Goal: Task Accomplishment & Management: Complete application form

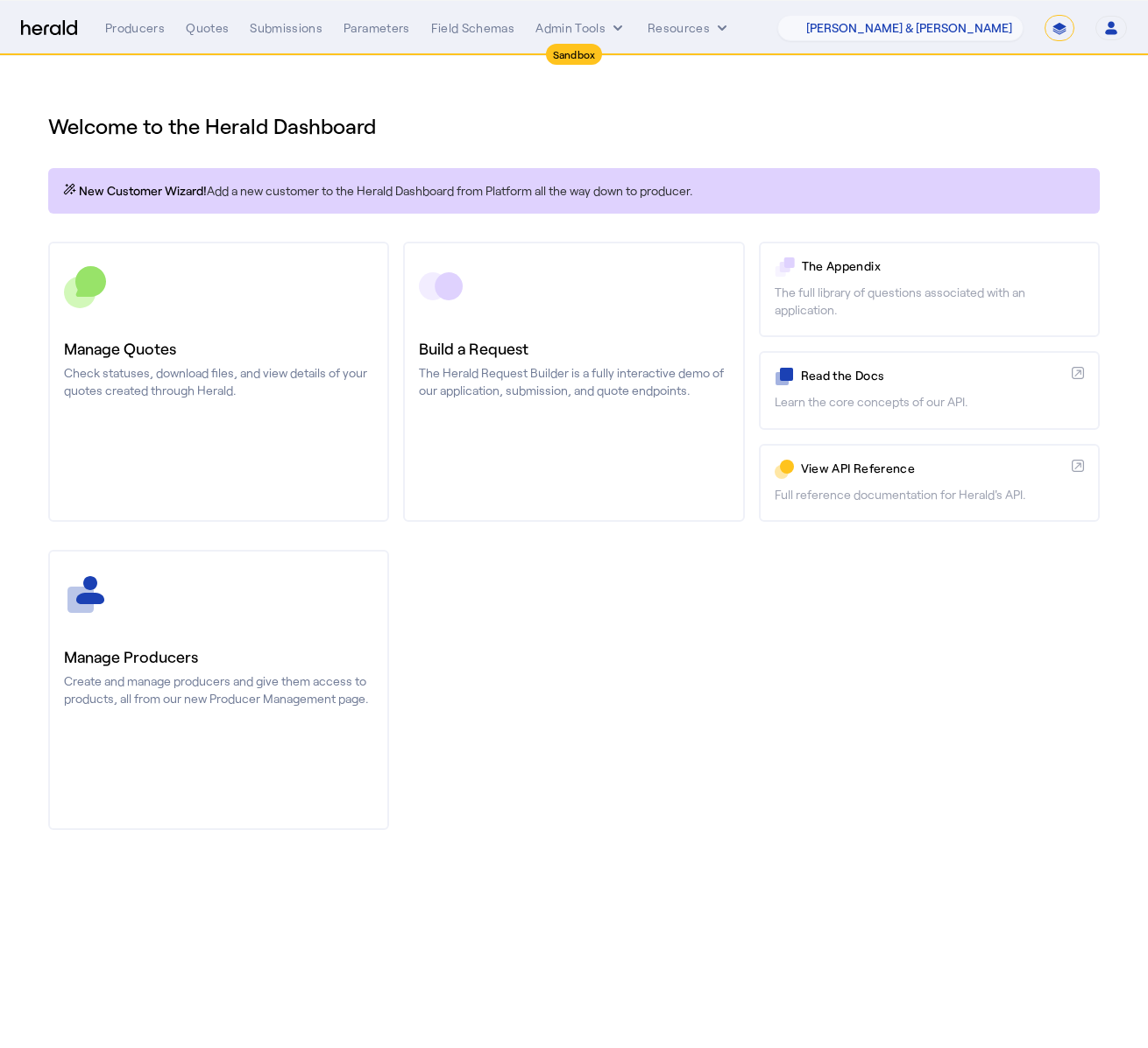
select select "pfm_fci4_crum_&_forster"
select select "*******"
click at [979, 33] on select "1Fort Acrisure Acturis Affinity Advisors Affinity Risk Agentero AmWins Anzen Ao…" at bounding box center [900, 28] width 246 height 26
select select "pfm_2v8p_herald_api"
click at [823, 15] on select "1Fort Acrisure Acturis Affinity Advisors Affinity Risk Agentero AmWins Anzen Ao…" at bounding box center [900, 28] width 246 height 26
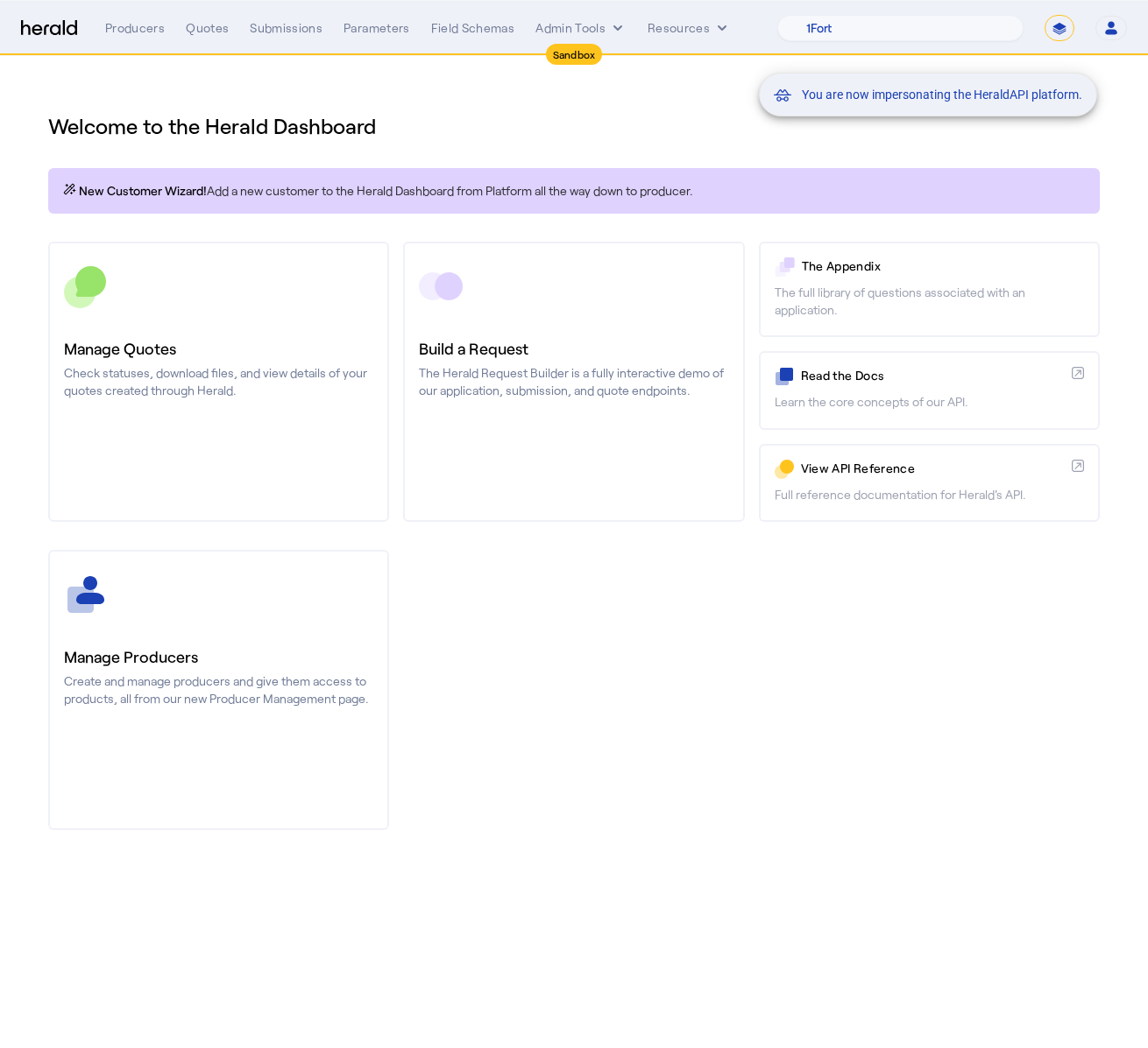
click at [563, 27] on div "You are now impersonating the HeraldAPI platform." at bounding box center [574, 524] width 1148 height 1048
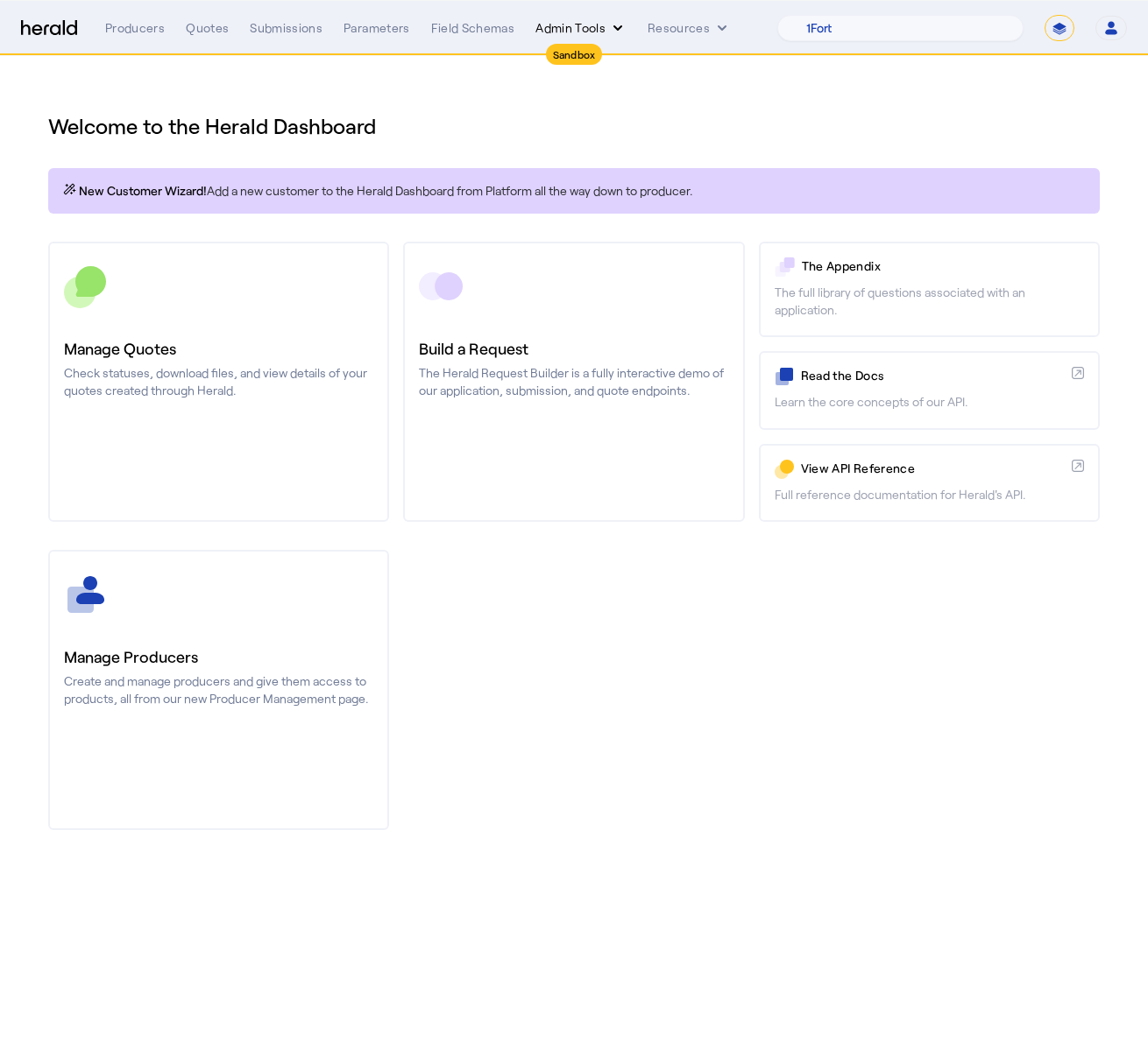
click at [571, 27] on button "Admin Tools" at bounding box center [581, 28] width 91 height 18
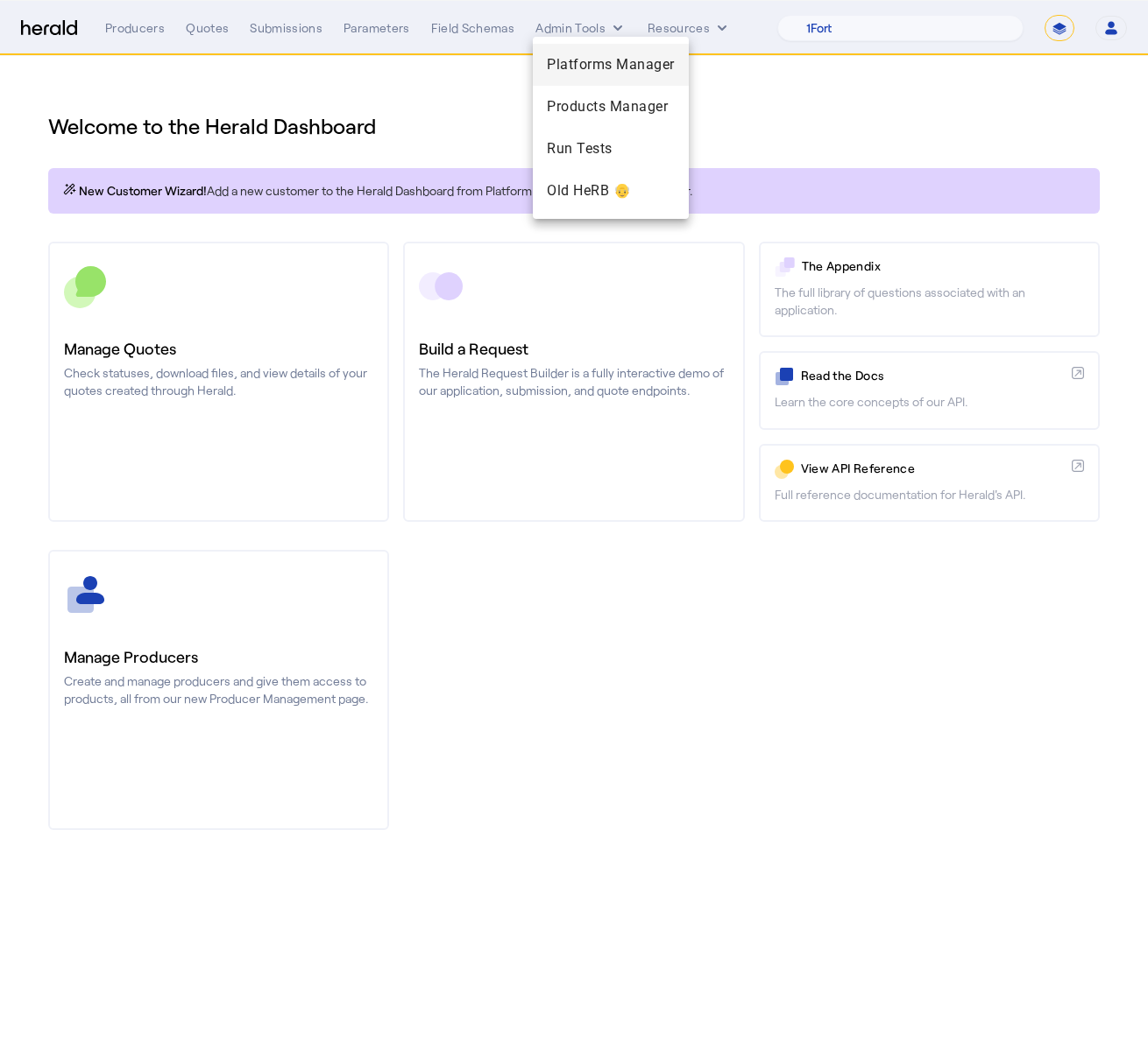
click at [578, 77] on div "Platforms Manager" at bounding box center [611, 65] width 156 height 42
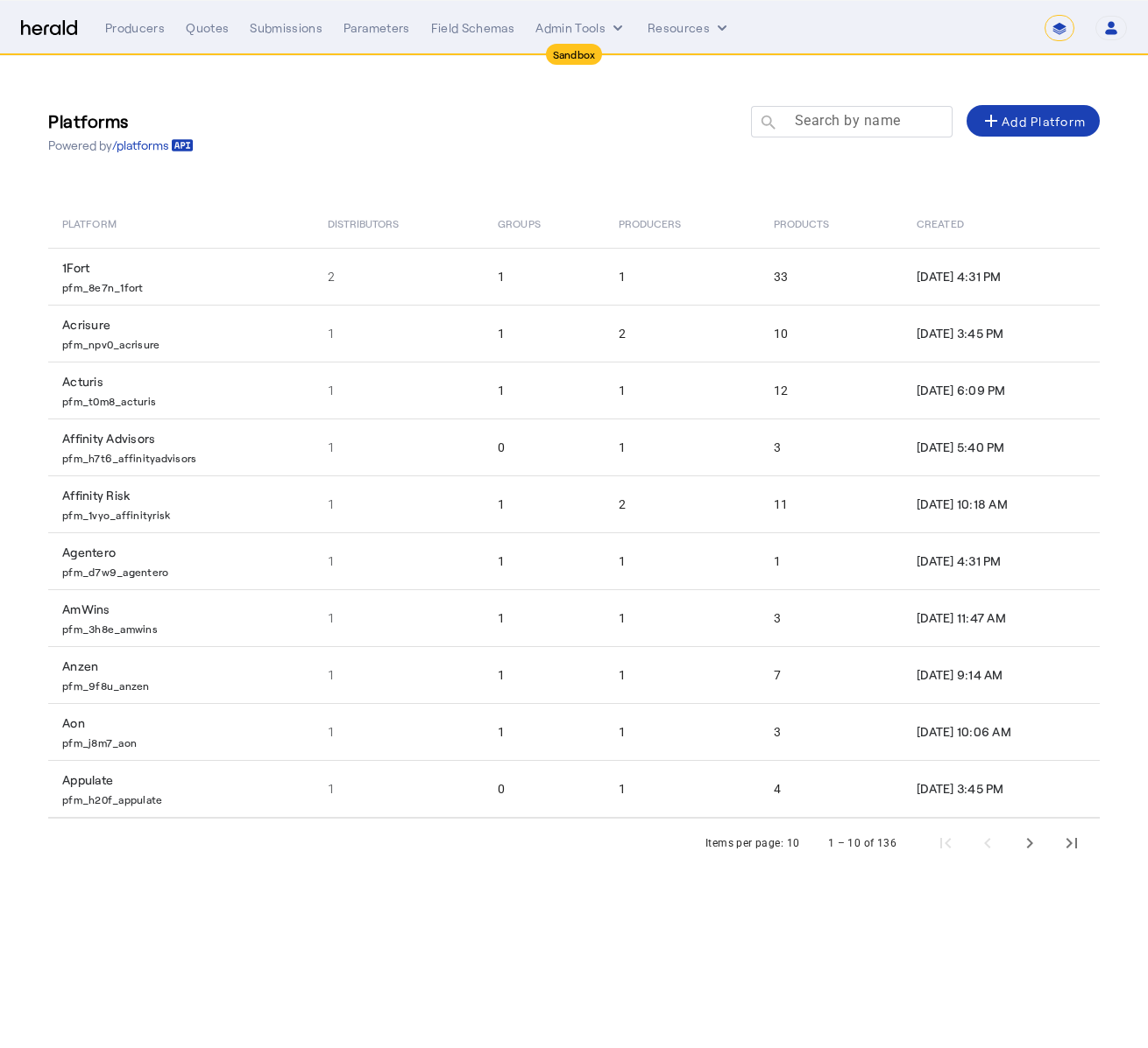
click at [837, 117] on mat-label "Search by name" at bounding box center [848, 120] width 106 height 17
click at [837, 117] on input "Search by name" at bounding box center [859, 121] width 158 height 21
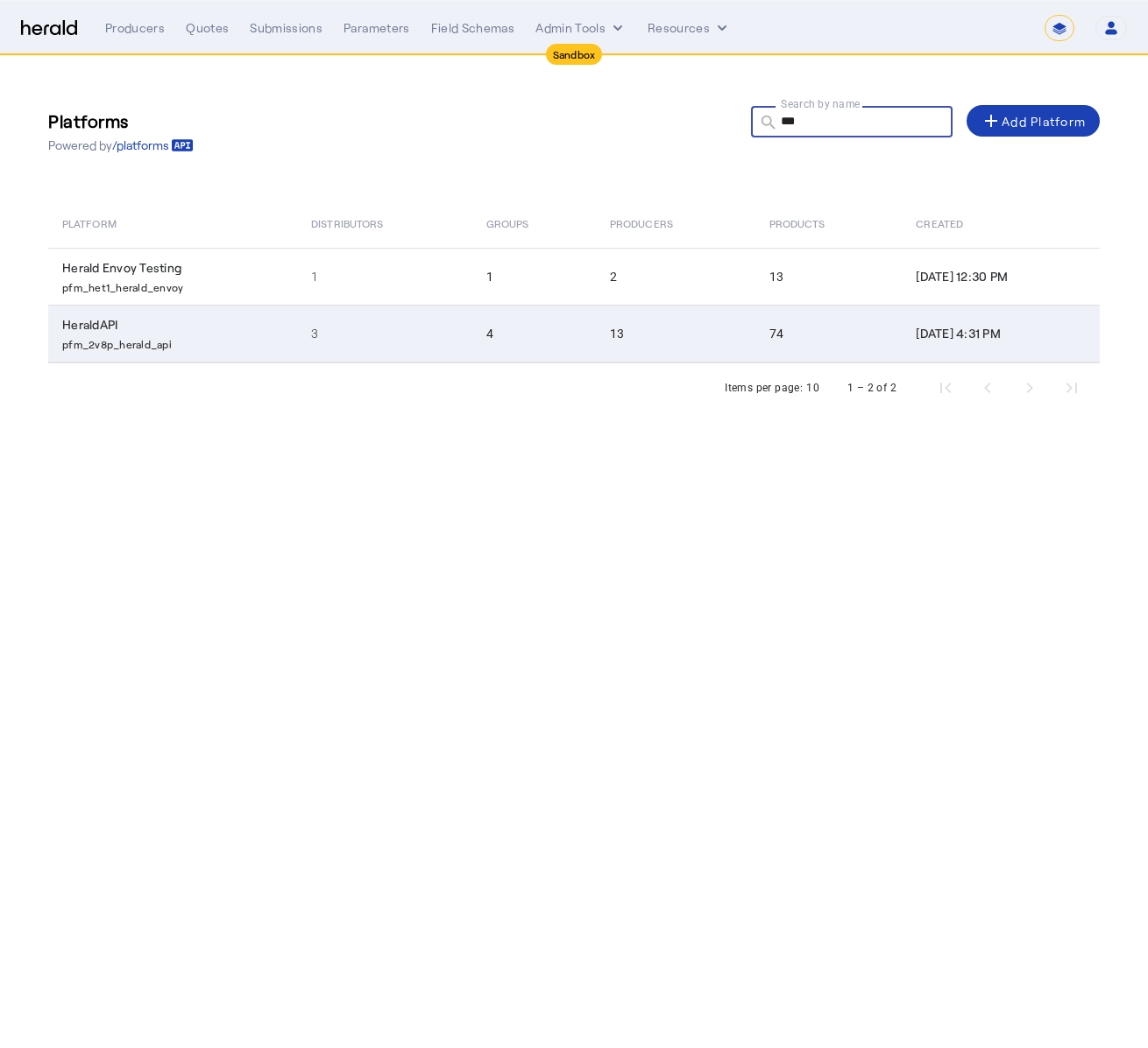
type input "***"
click at [707, 336] on td "13" at bounding box center [675, 334] width 160 height 58
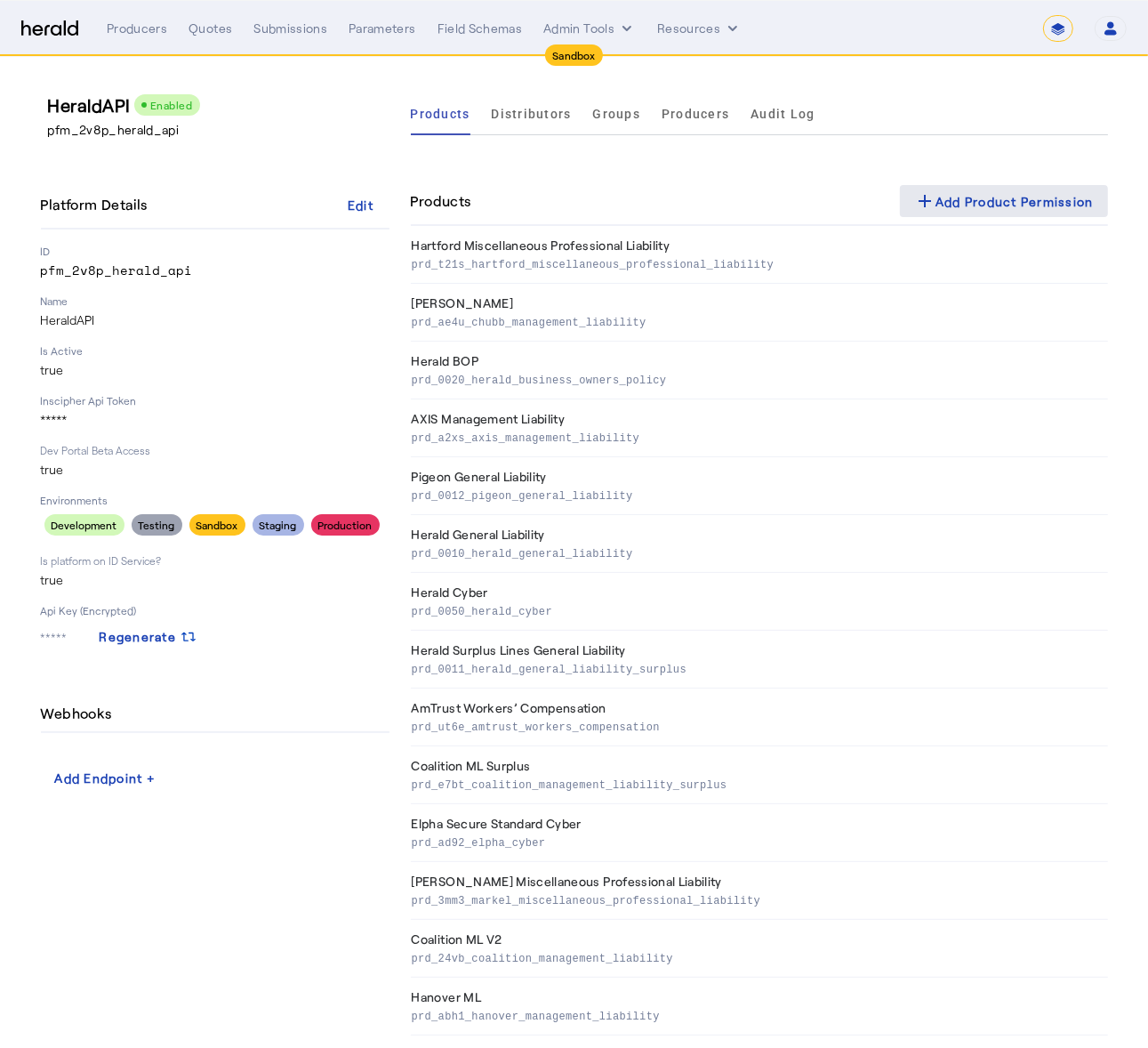
click at [1002, 207] on div "add Add Product Permission" at bounding box center [1004, 201] width 180 height 21
select select "pfm_2v8p_herald_api"
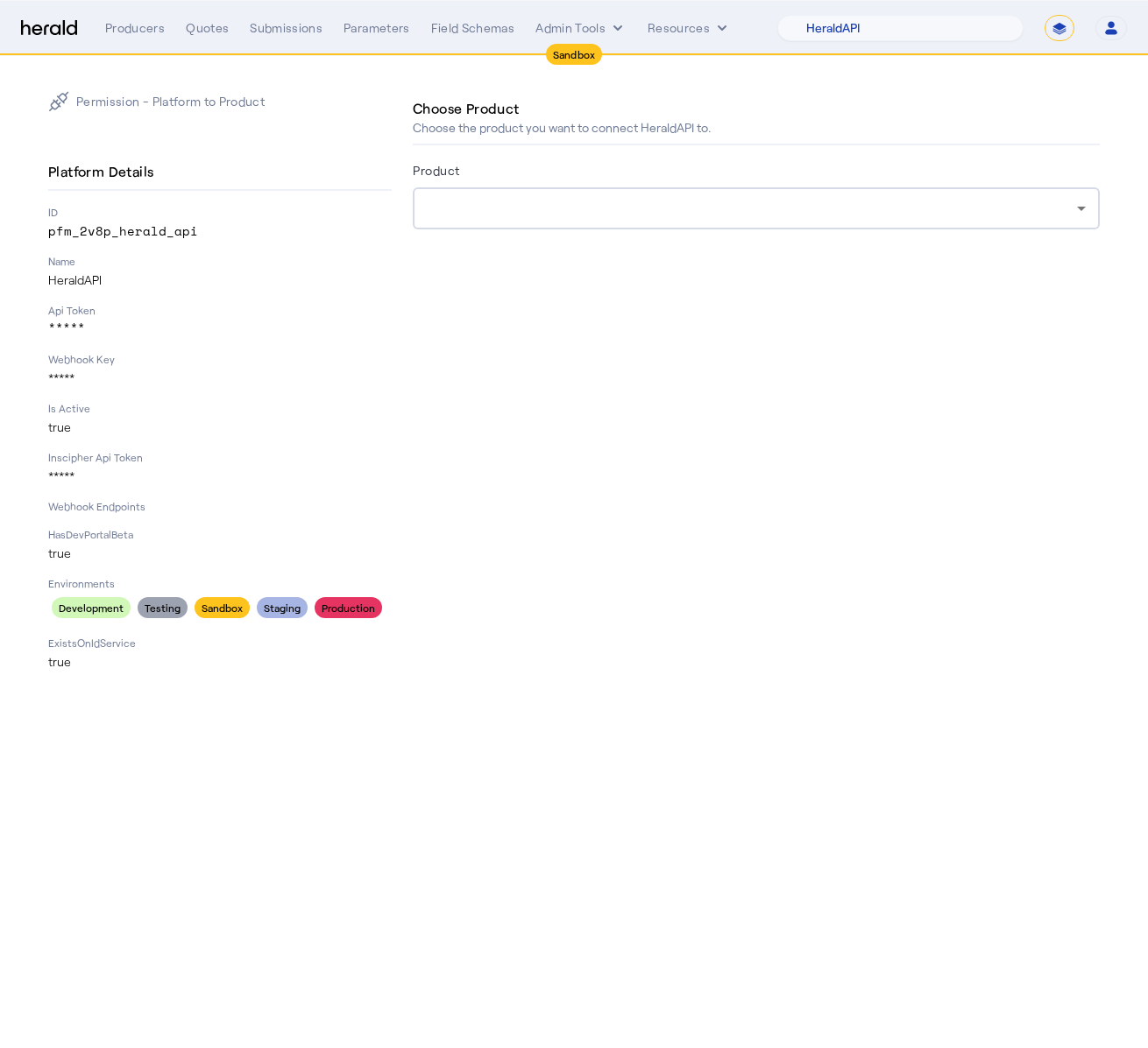
click at [877, 227] on div at bounding box center [756, 208] width 659 height 42
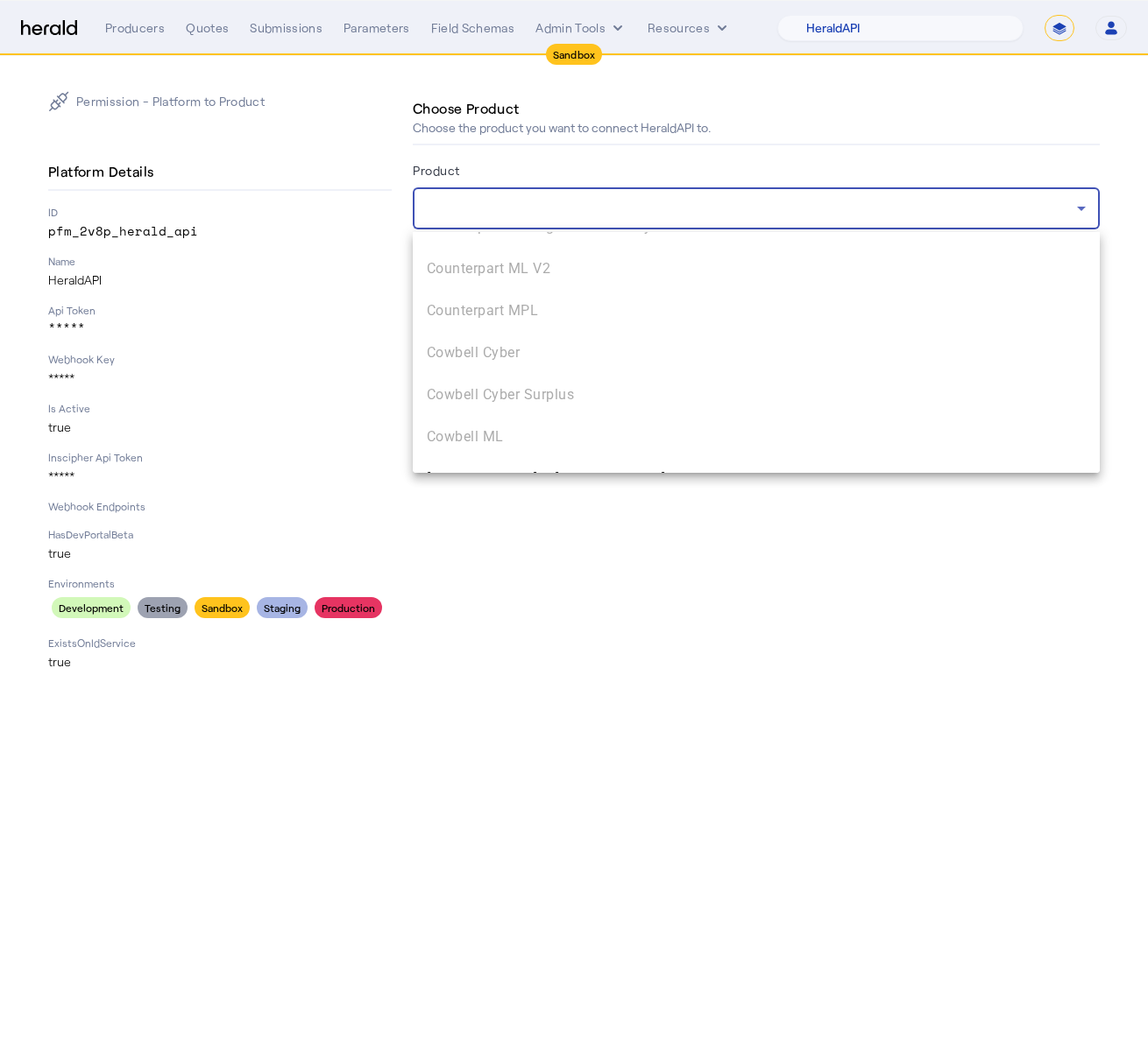
scroll to position [1894, 0]
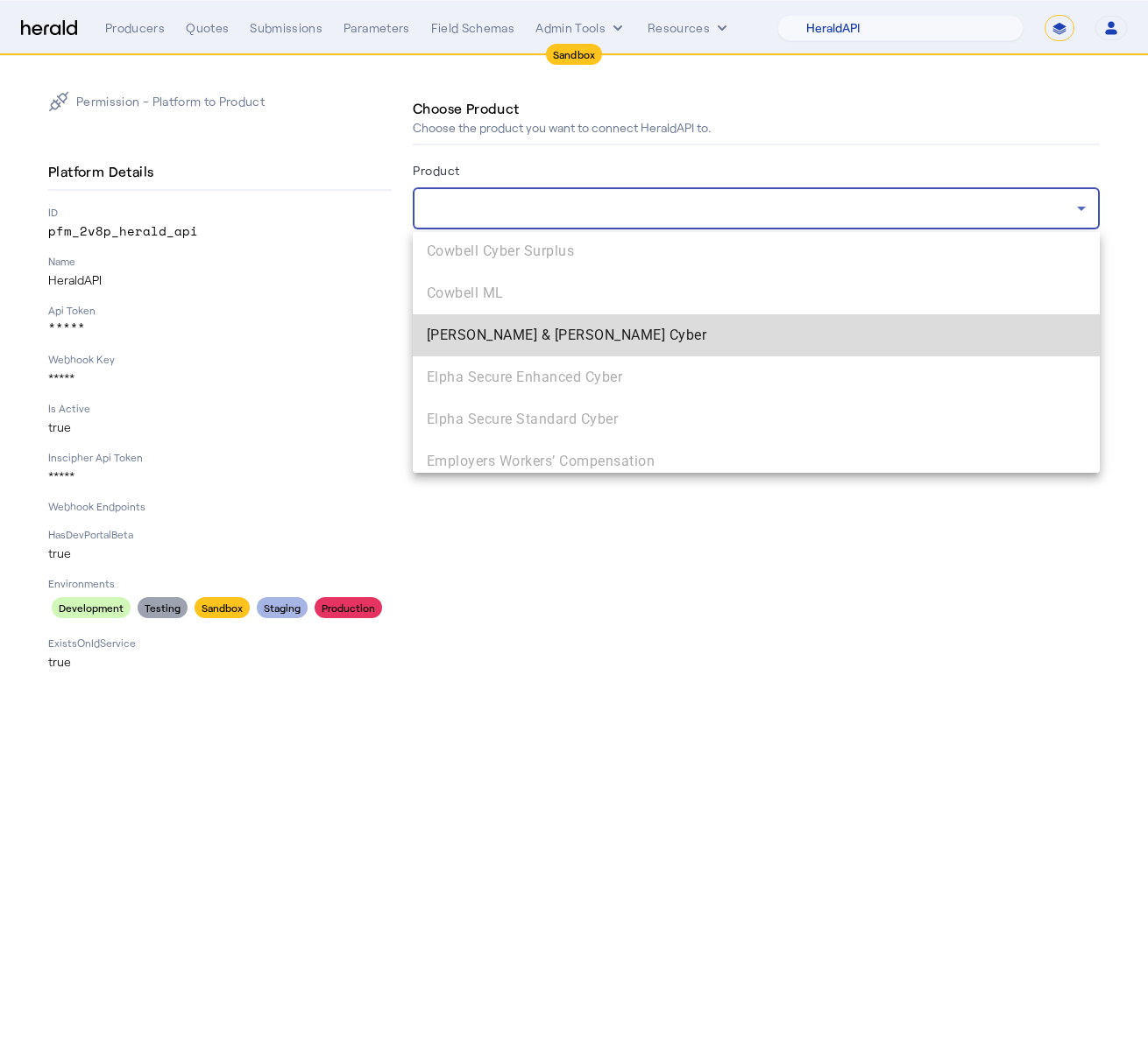
click at [825, 332] on span "[PERSON_NAME] & [PERSON_NAME] Cyber" at bounding box center [756, 335] width 659 height 21
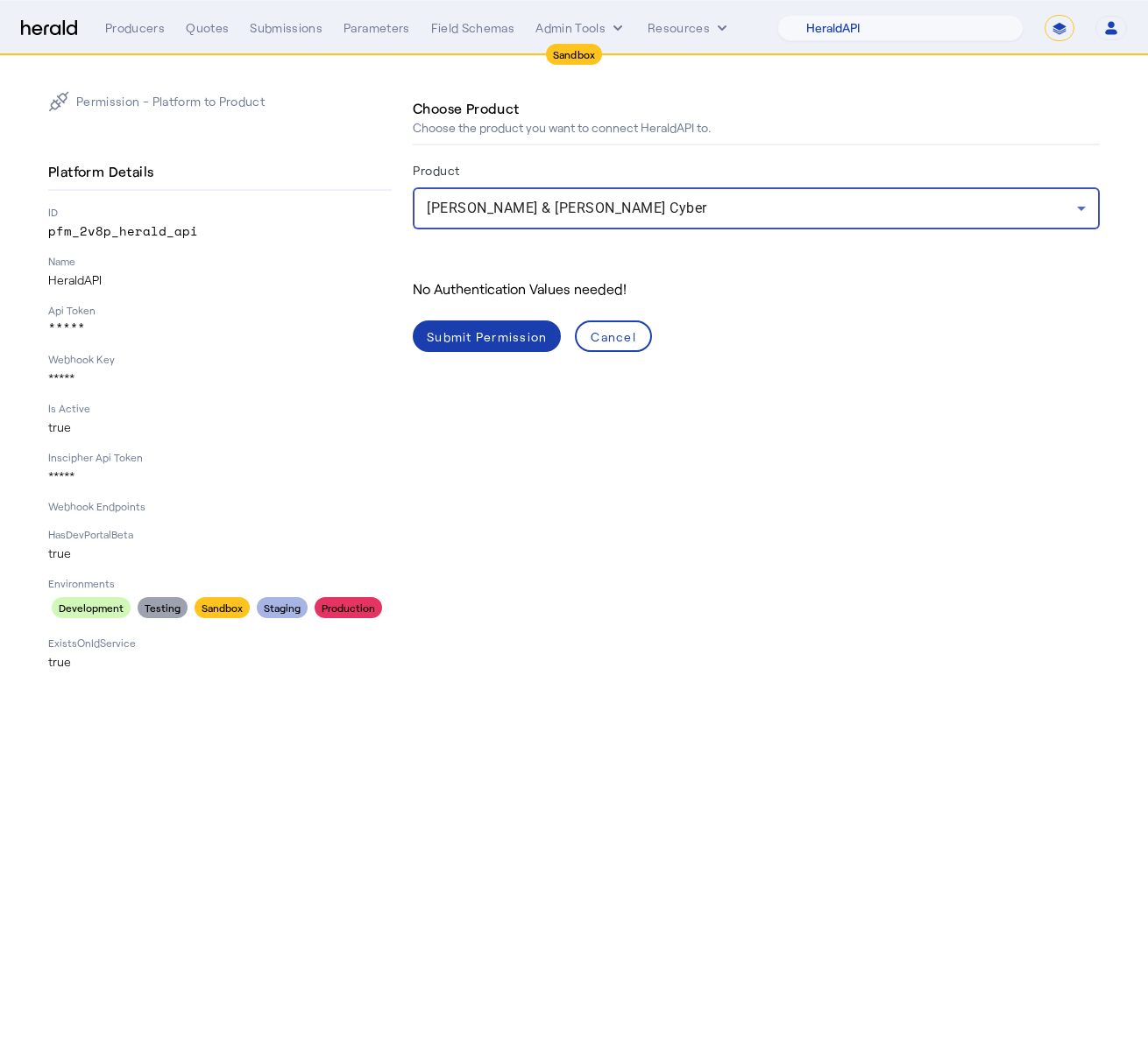
click at [529, 352] on span at bounding box center [487, 336] width 148 height 42
click at [504, 333] on div "Submit Permission" at bounding box center [487, 336] width 120 height 19
click at [116, 244] on div "Platform Details ID pfm_2v8p_herald_api Name HeraldAPI Api Token ***** Webhook …" at bounding box center [220, 413] width 343 height 517
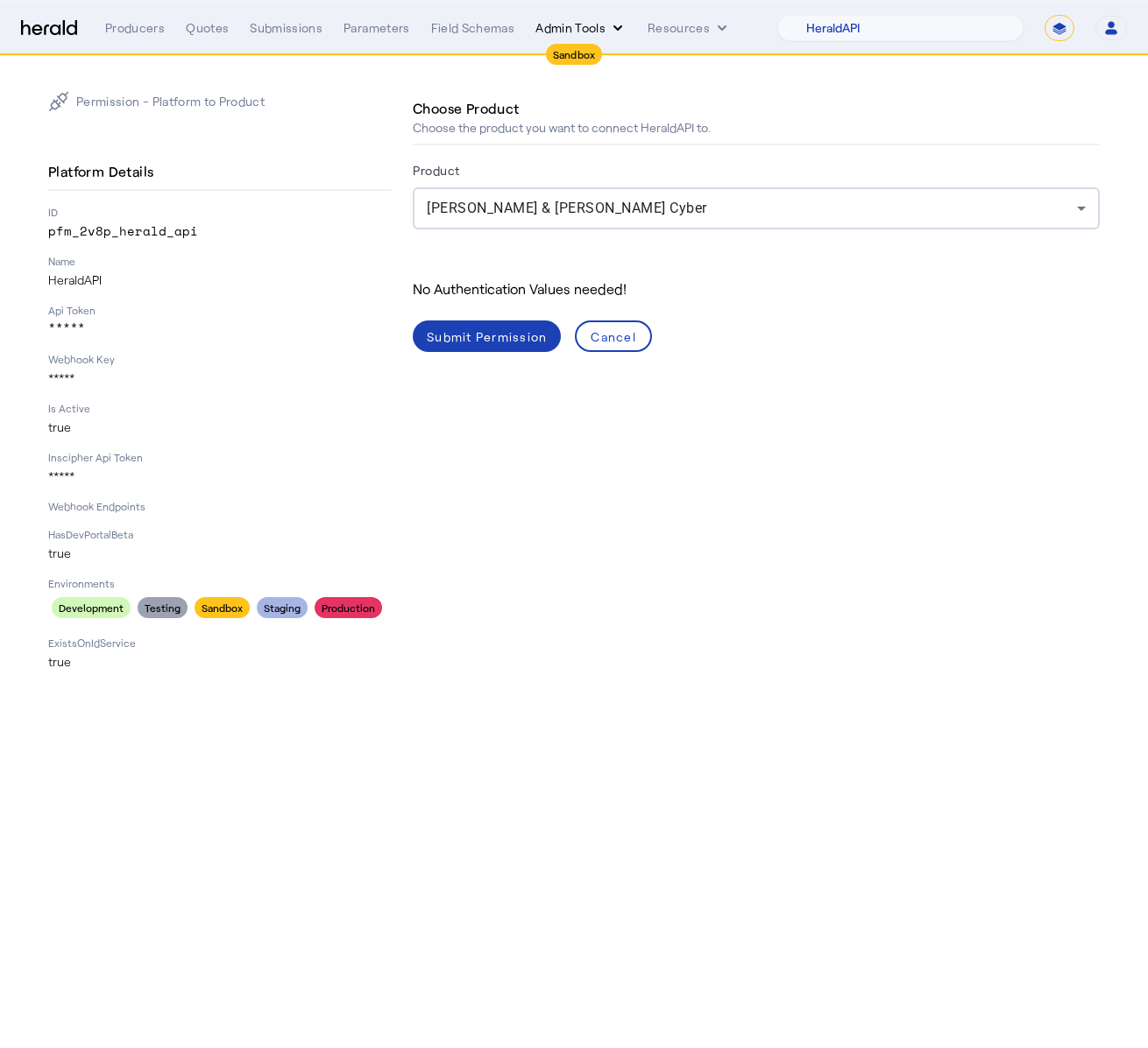
click at [596, 34] on button "Admin Tools" at bounding box center [581, 28] width 91 height 18
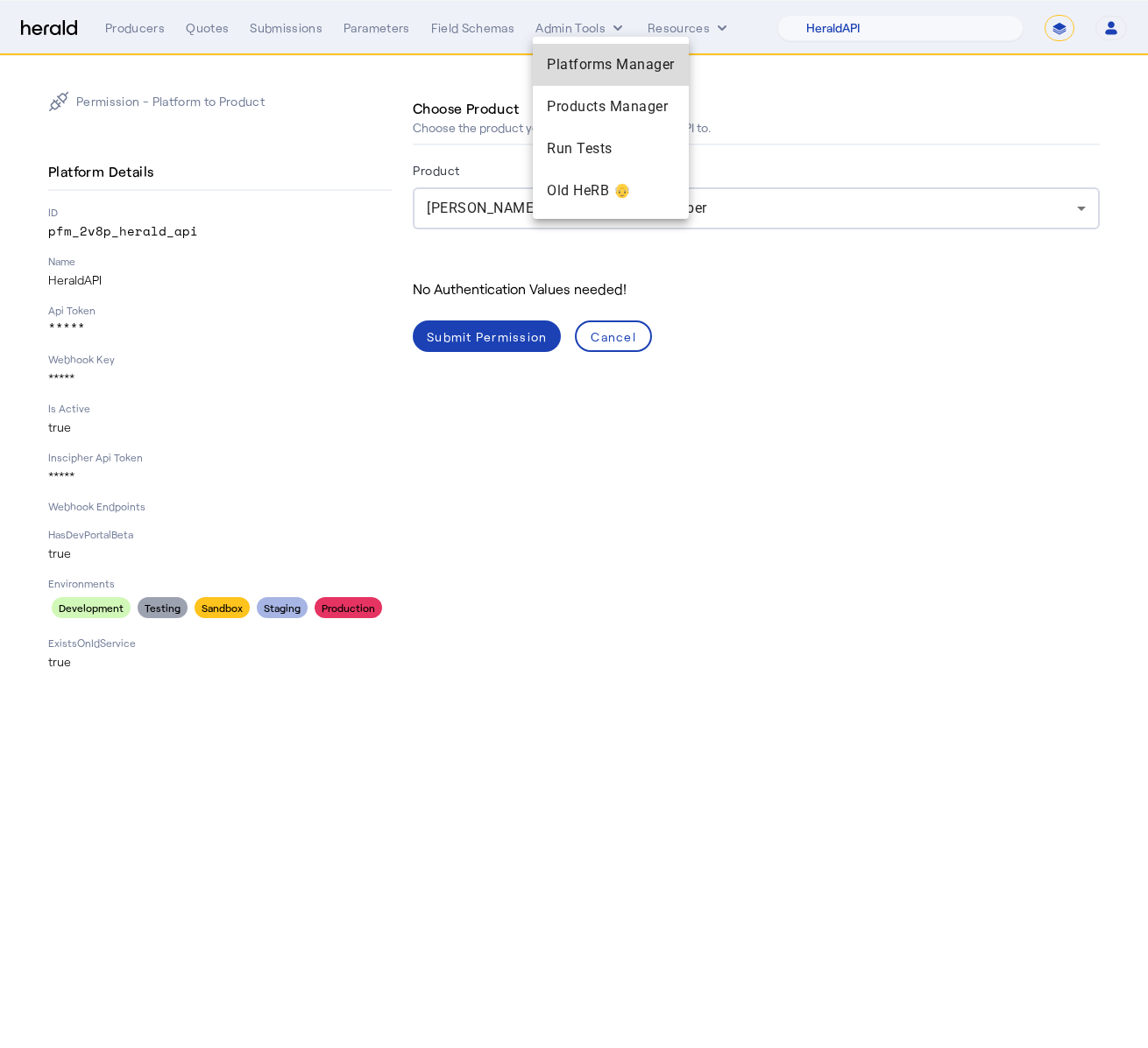
click at [595, 72] on span "Platforms Manager" at bounding box center [611, 65] width 128 height 21
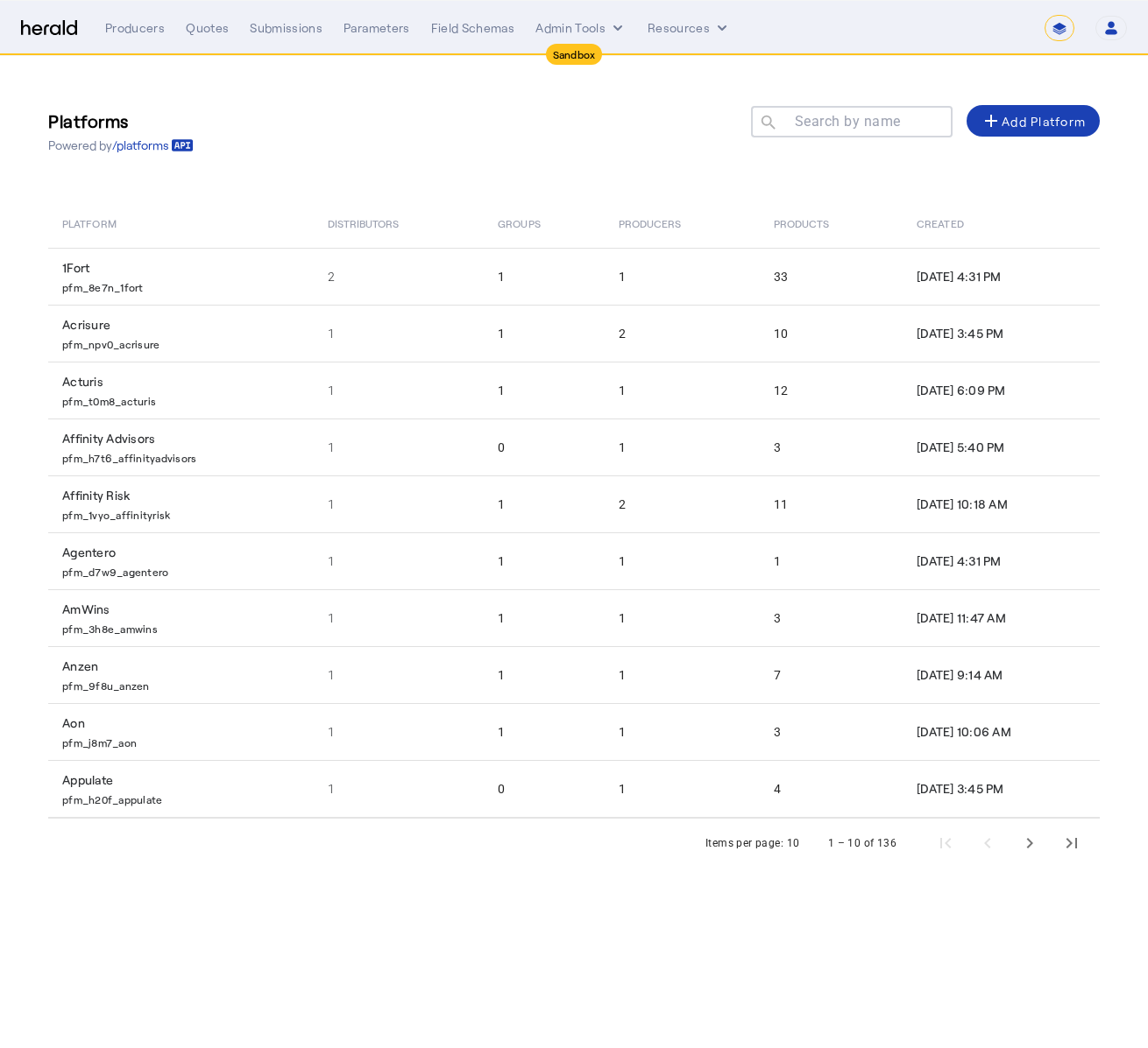
click at [859, 116] on mat-label "Search by name" at bounding box center [848, 121] width 106 height 17
click at [859, 116] on input "Search by name" at bounding box center [859, 121] width 158 height 21
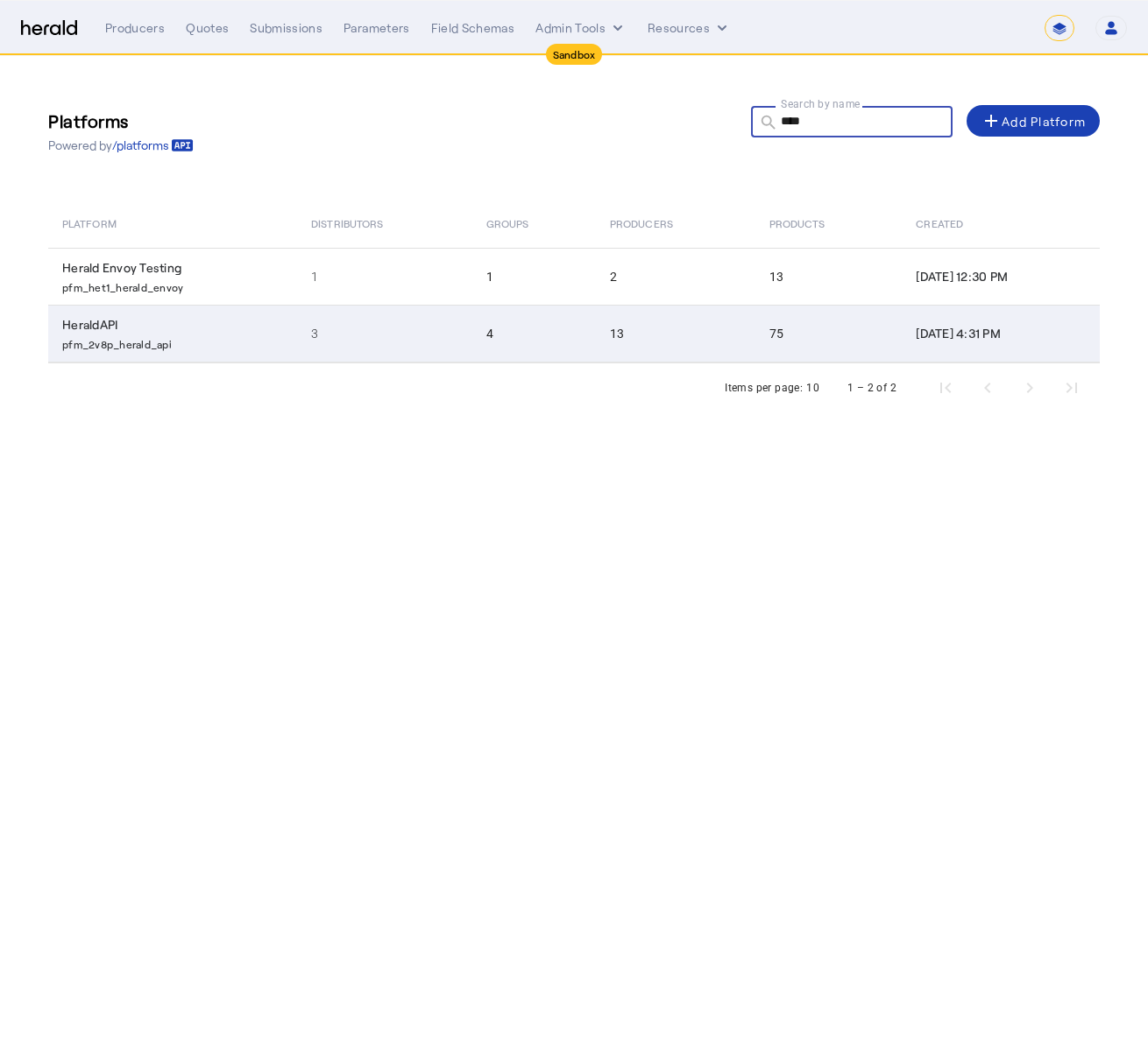
type input "****"
click at [596, 329] on td "13" at bounding box center [675, 334] width 160 height 58
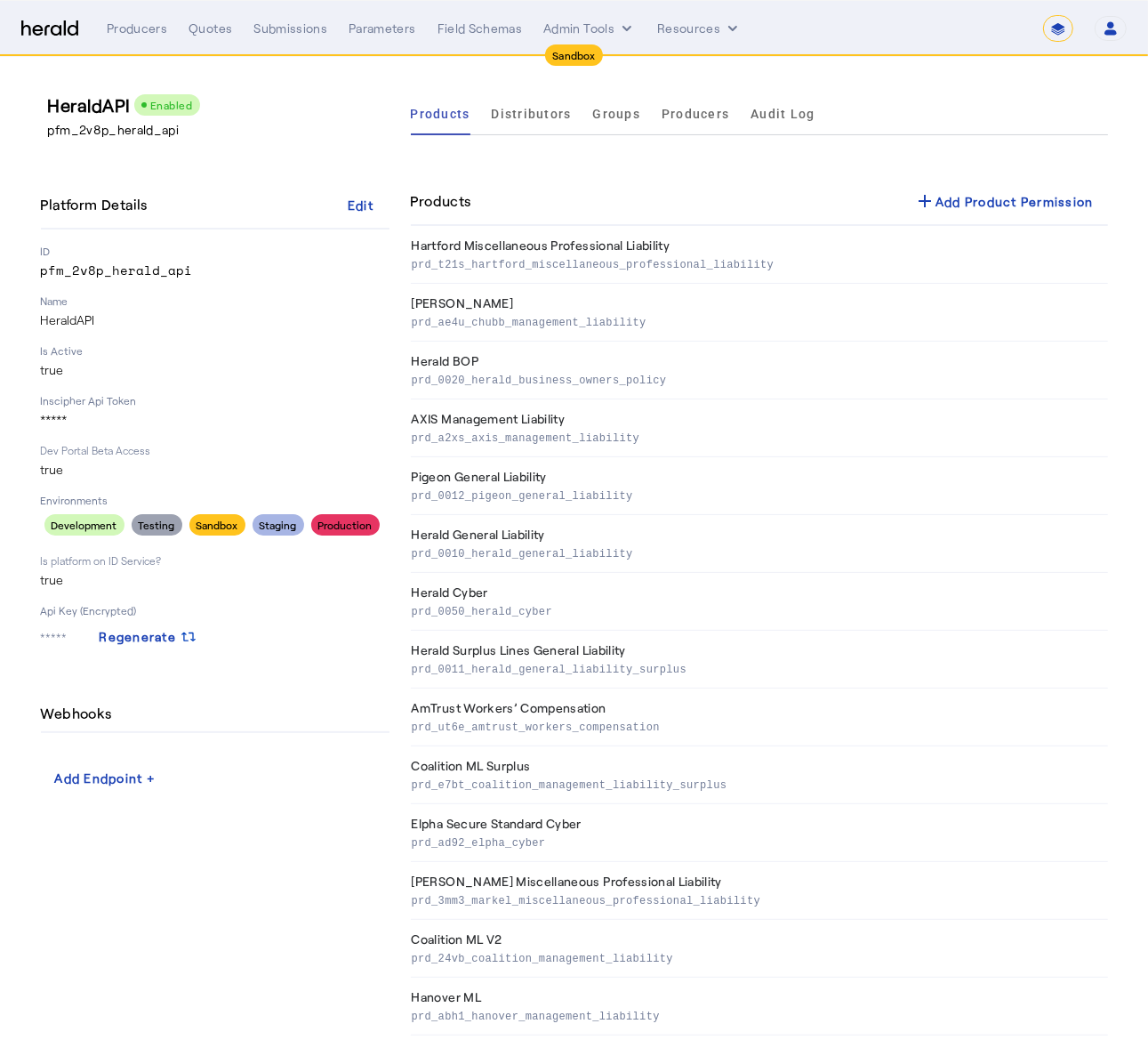
click at [952, 178] on div "Products add Add Product Permission" at bounding box center [759, 202] width 697 height 48
click at [959, 192] on div "add Add Product Permission" at bounding box center [1004, 201] width 180 height 21
select select "pfm_2v8p_herald_api"
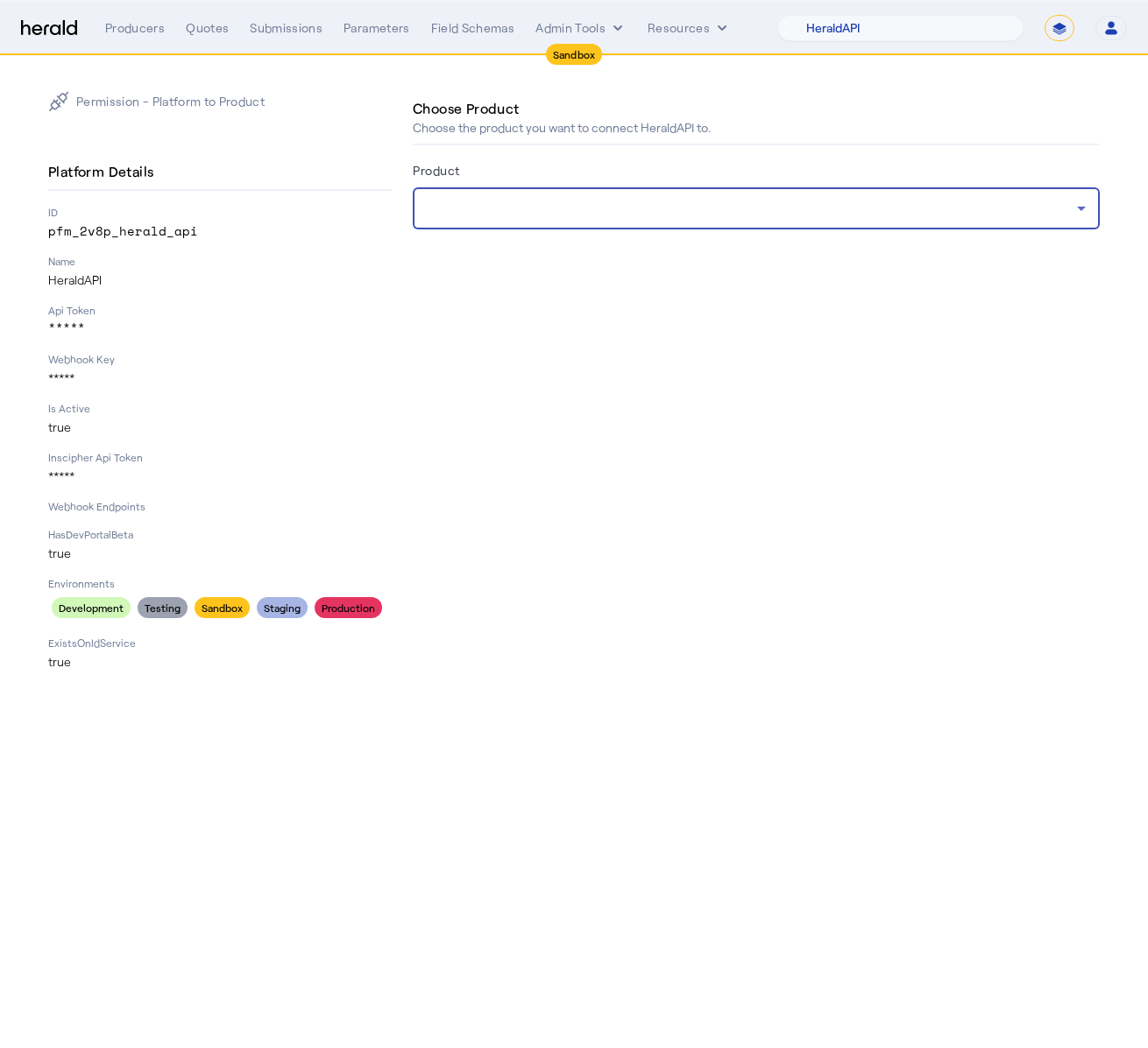
click at [797, 204] on div at bounding box center [752, 208] width 650 height 21
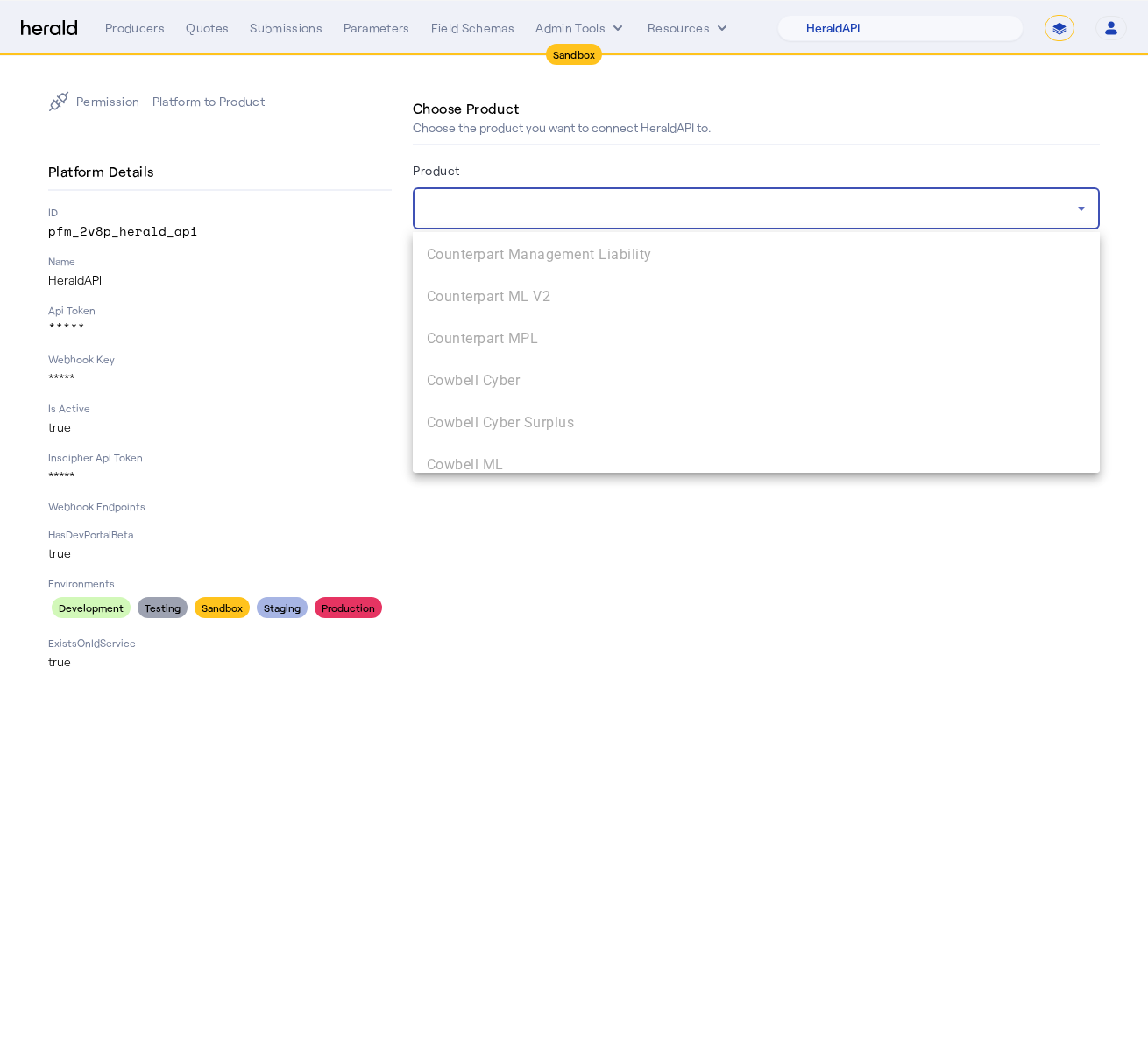
scroll to position [1972, 0]
click at [738, 587] on div at bounding box center [574, 524] width 1148 height 1048
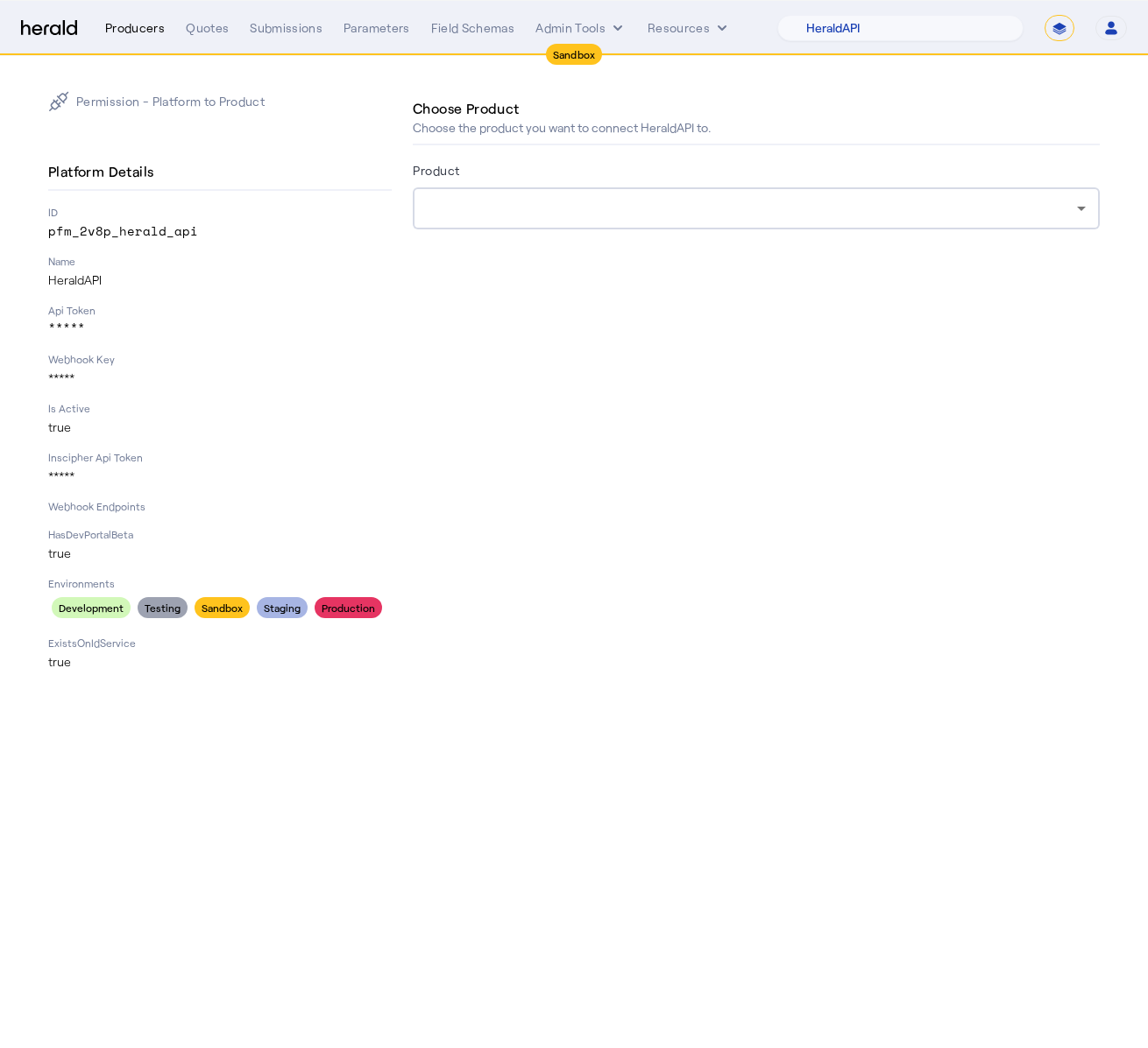
click at [110, 26] on div "Producers" at bounding box center [135, 28] width 60 height 18
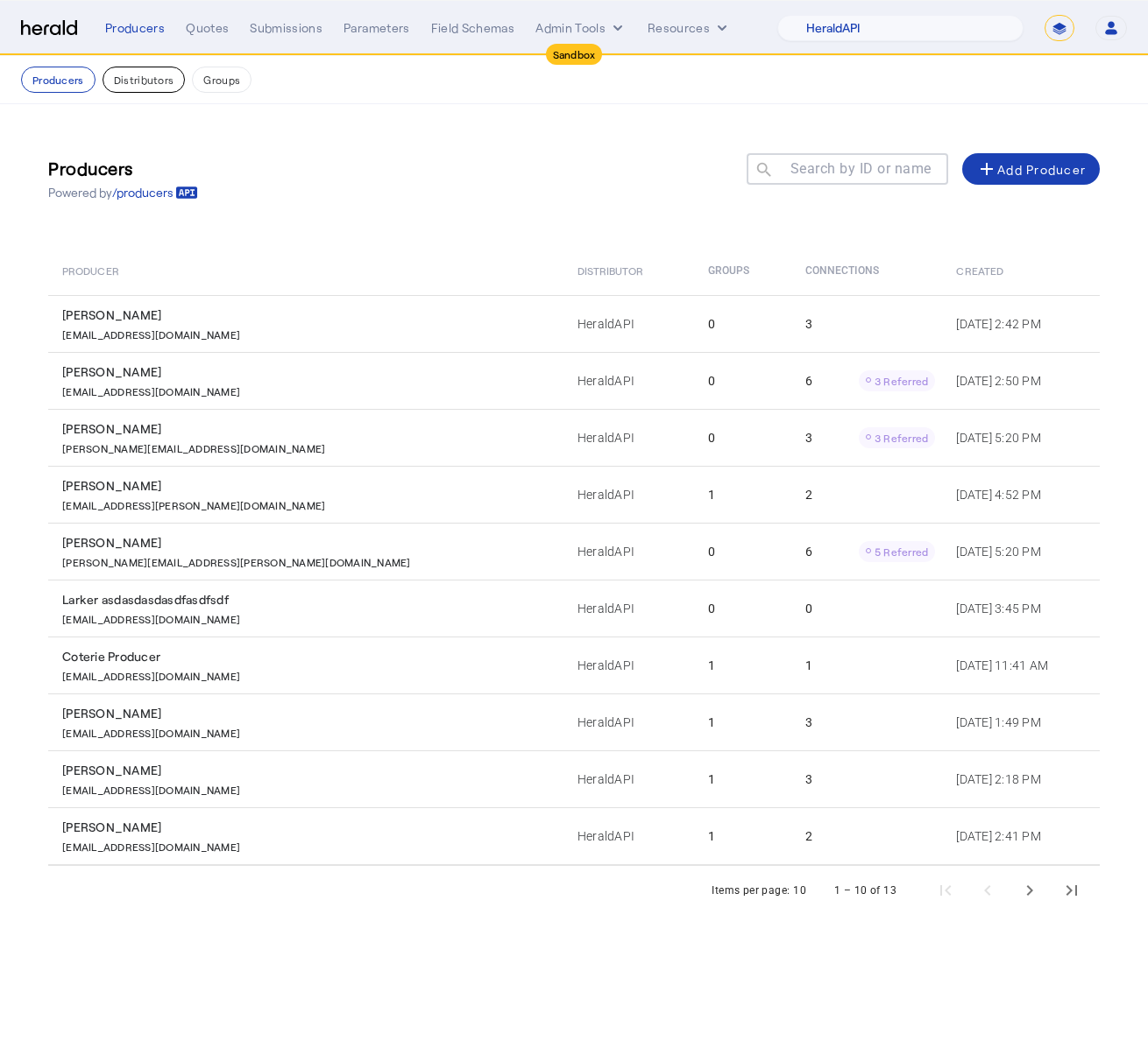
click at [164, 87] on button "Distributors" at bounding box center [144, 79] width 83 height 26
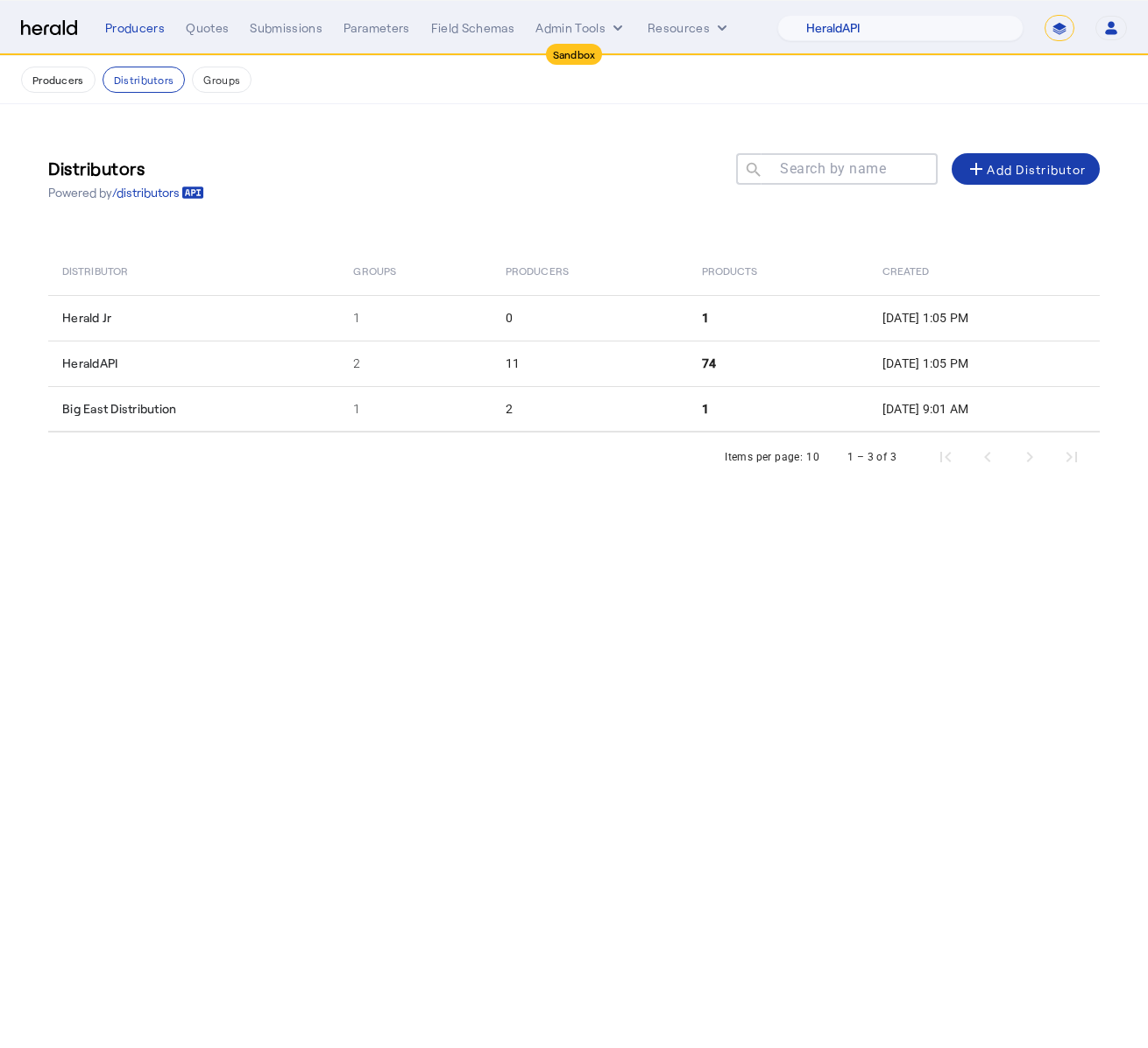
click at [972, 182] on span at bounding box center [1025, 169] width 148 height 42
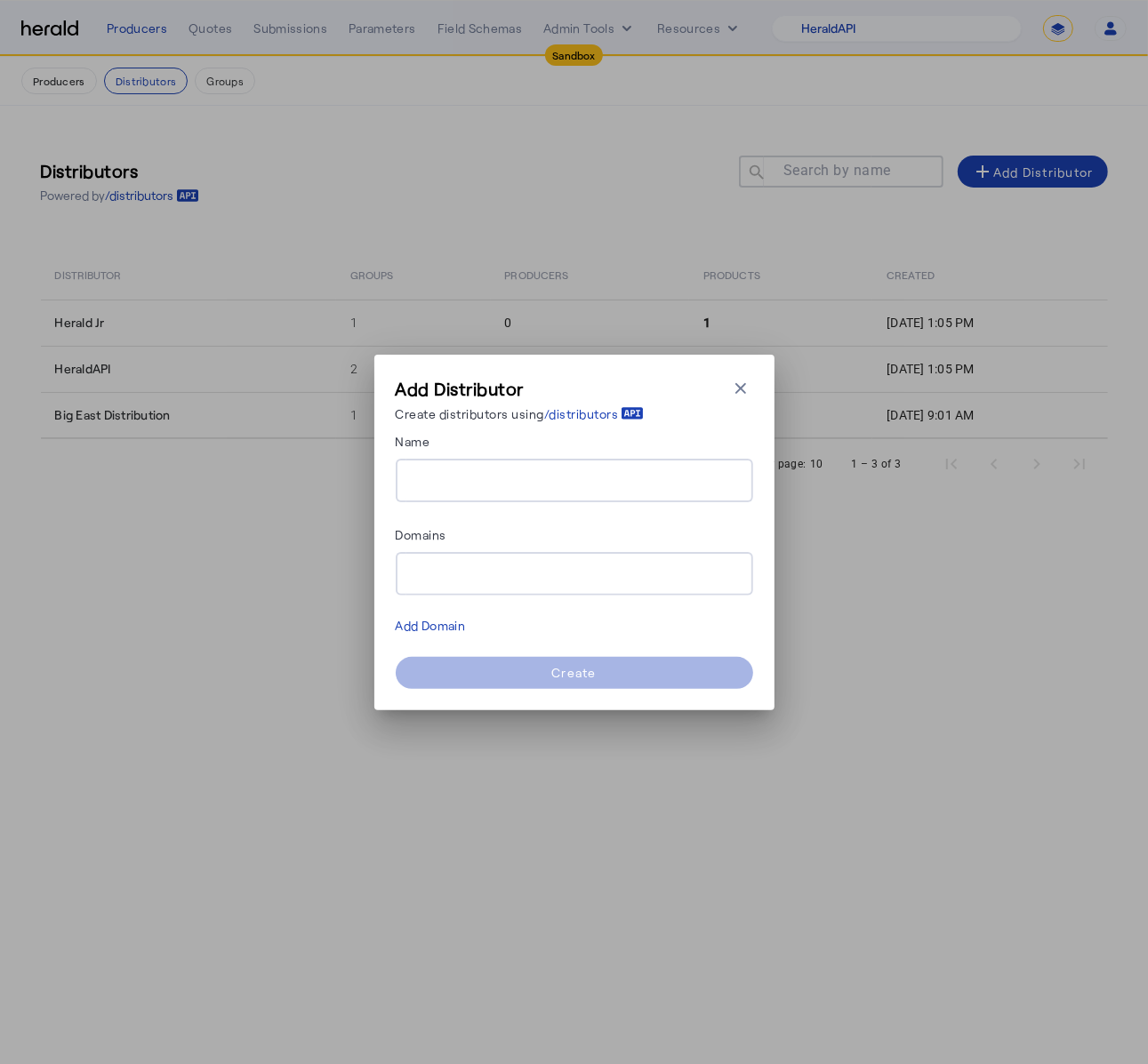
click at [652, 491] on input "Name" at bounding box center [574, 481] width 329 height 21
click at [751, 393] on div "Add Distributor Create distributors using /distributors Close modal" at bounding box center [574, 403] width 357 height 55
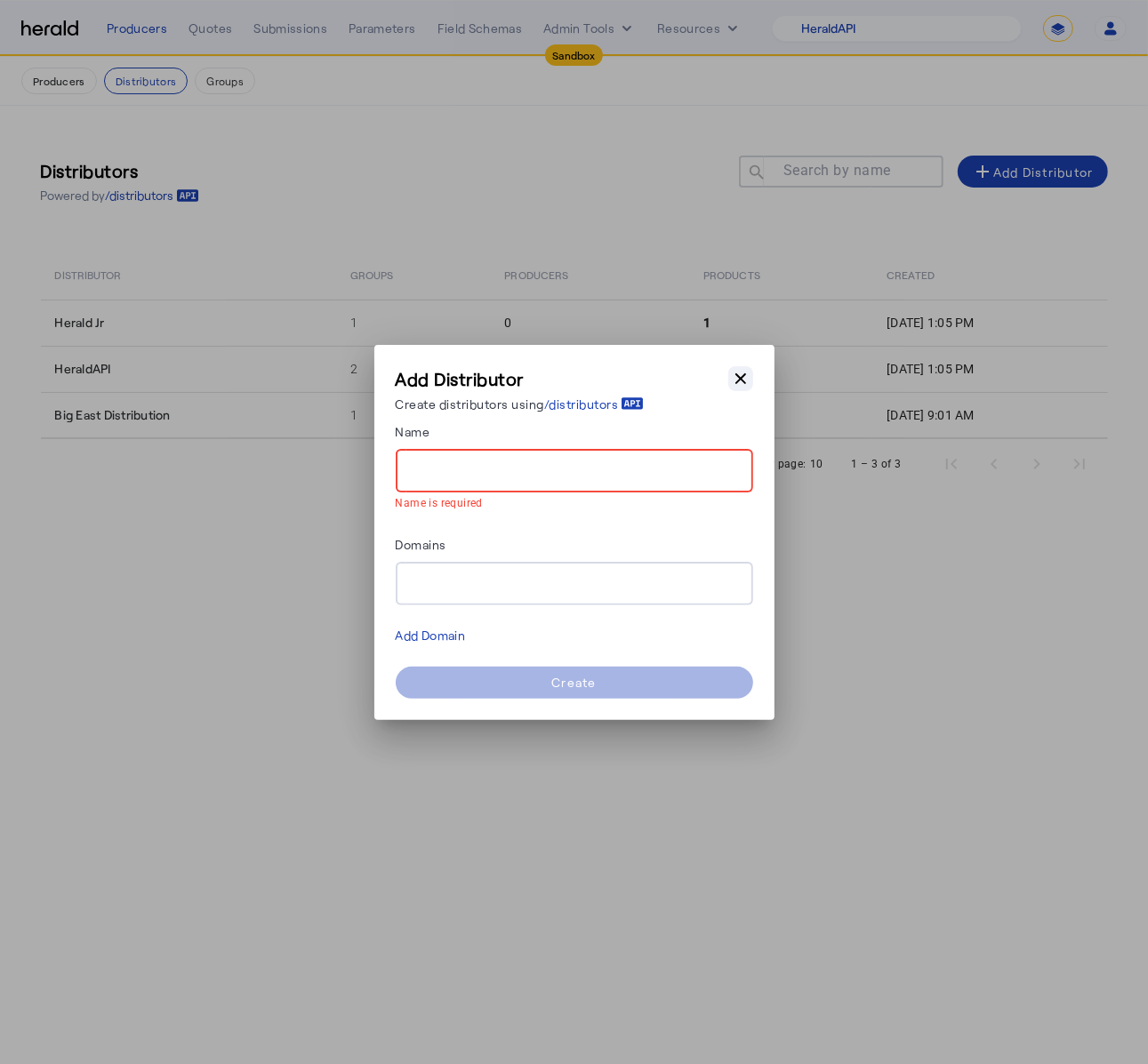
click at [736, 381] on icon "button" at bounding box center [741, 379] width 18 height 18
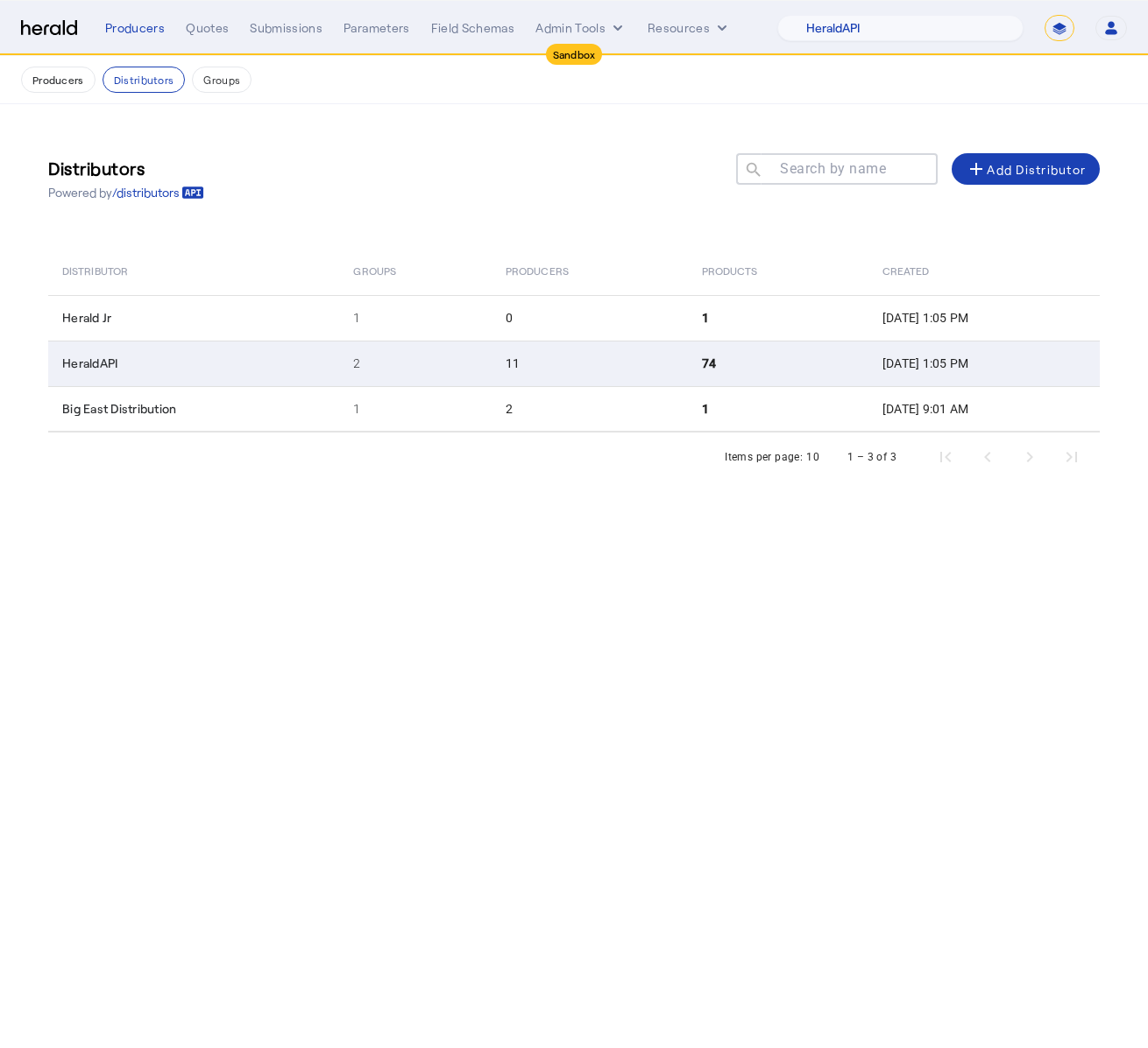
click at [687, 368] on td "74" at bounding box center [777, 363] width 181 height 46
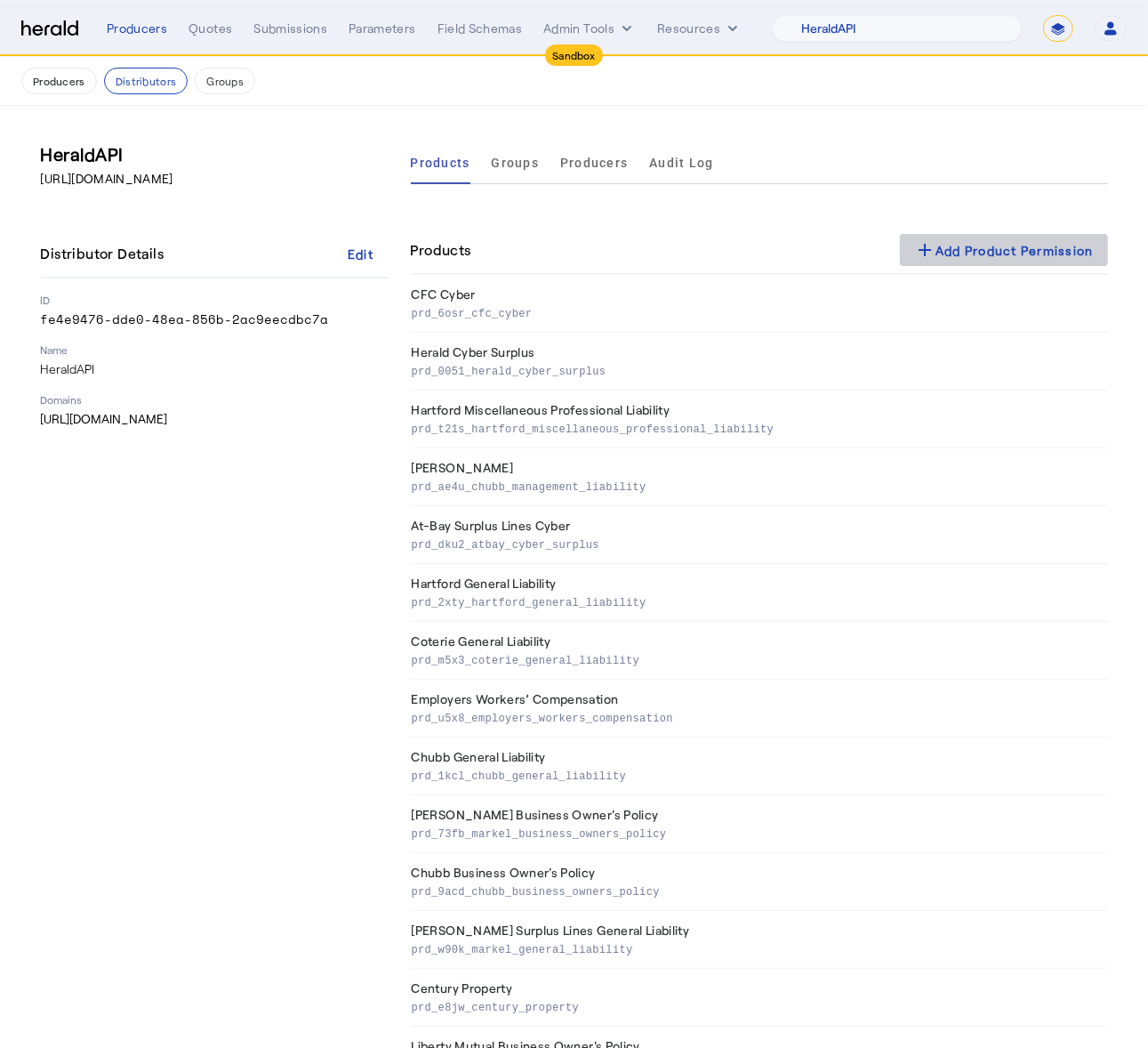
click at [972, 244] on div "add Add Product Permission" at bounding box center [1004, 250] width 180 height 21
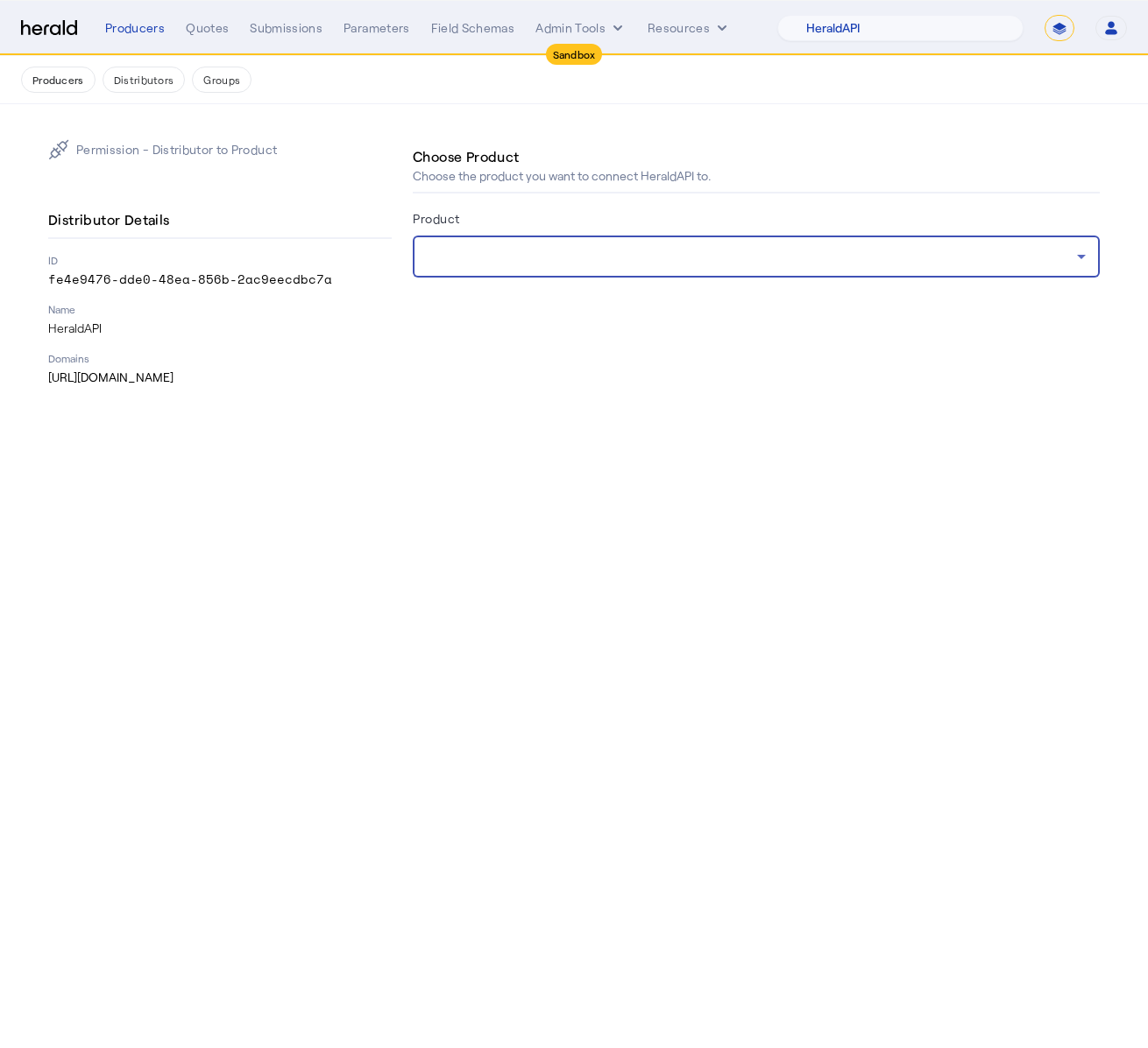
click at [818, 265] on div at bounding box center [752, 257] width 650 height 21
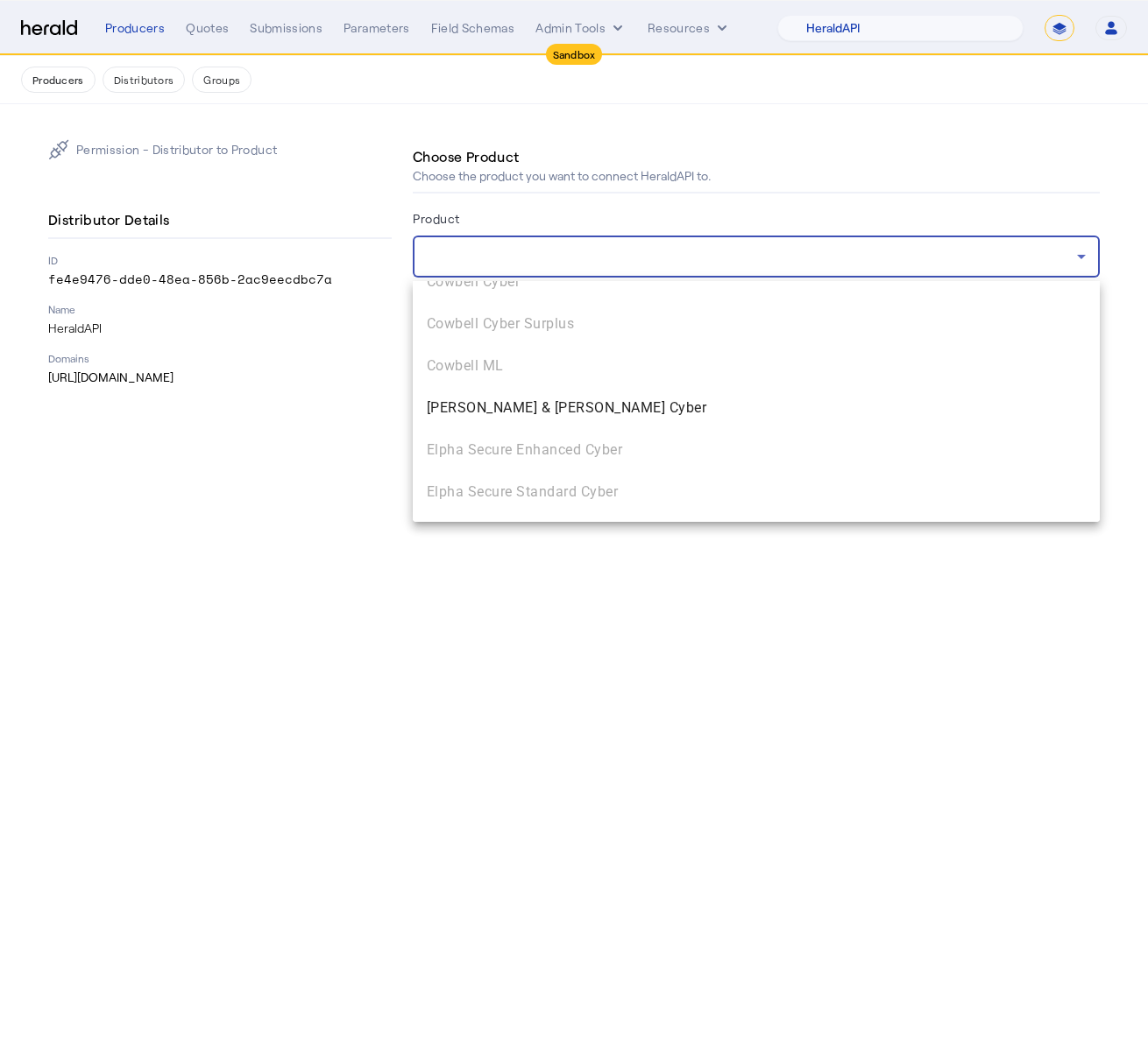
scroll to position [1885, 0]
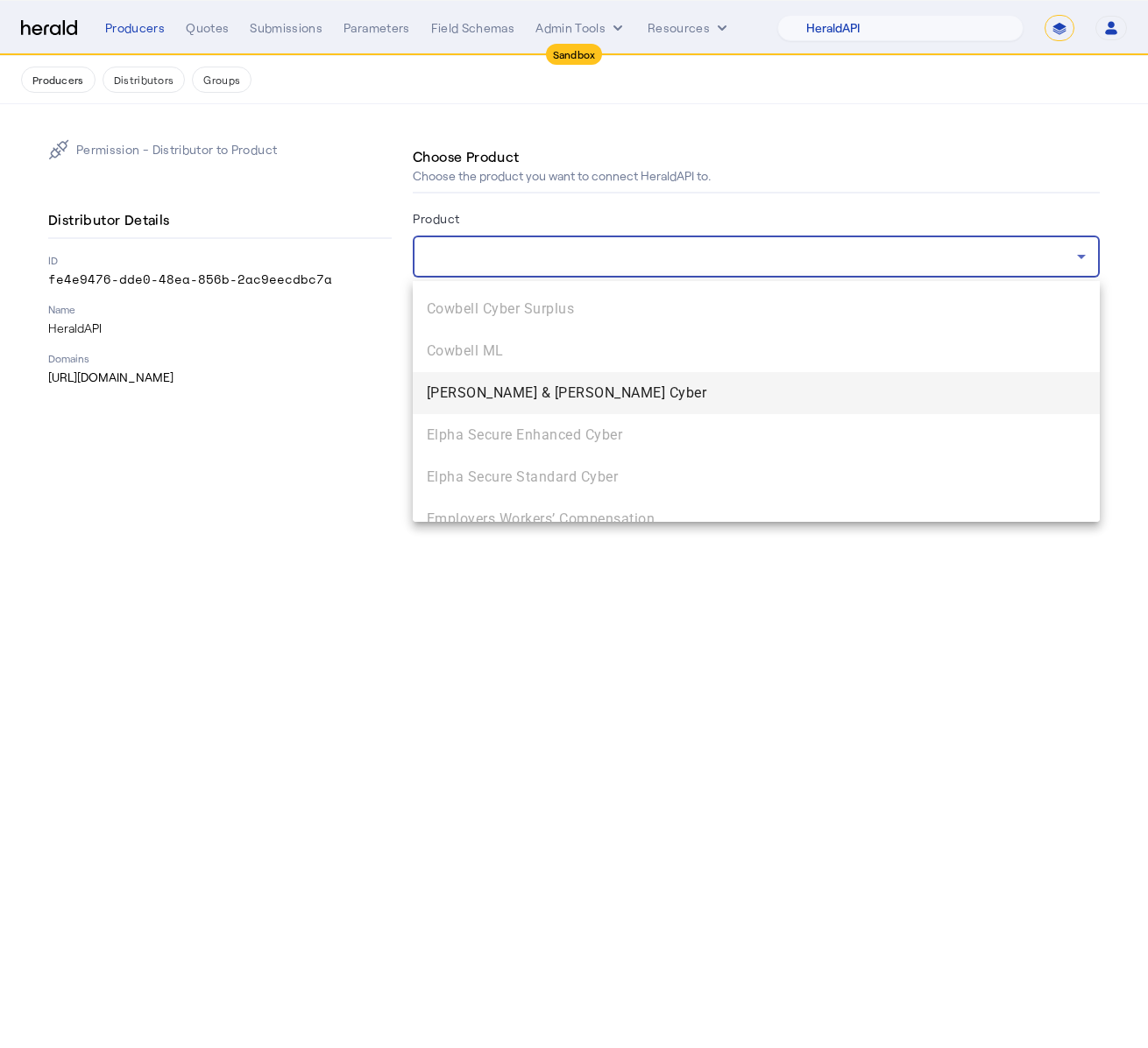
click at [794, 393] on span "[PERSON_NAME] & [PERSON_NAME] Cyber" at bounding box center [756, 393] width 659 height 21
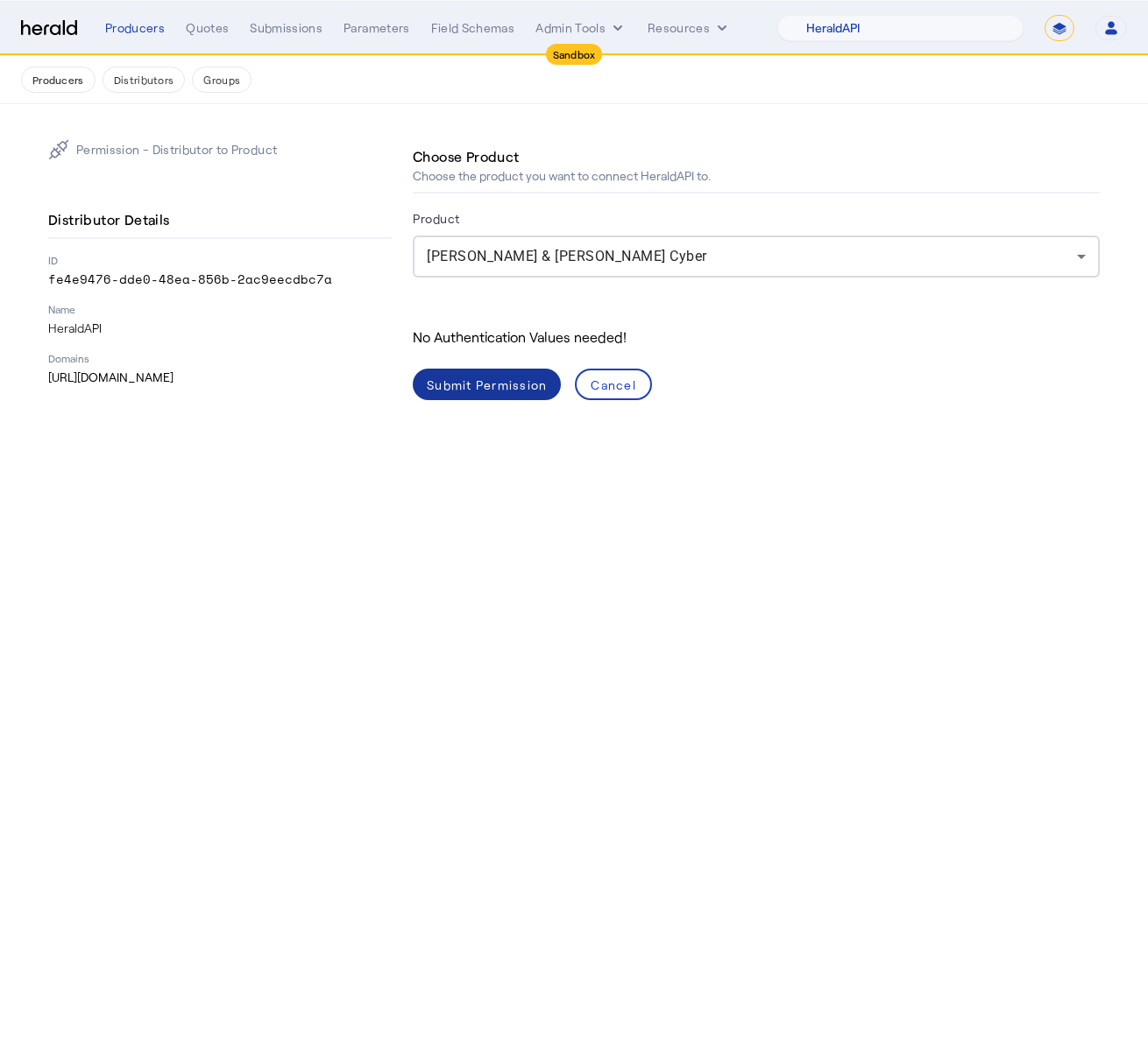
click at [516, 394] on span at bounding box center [487, 385] width 148 height 42
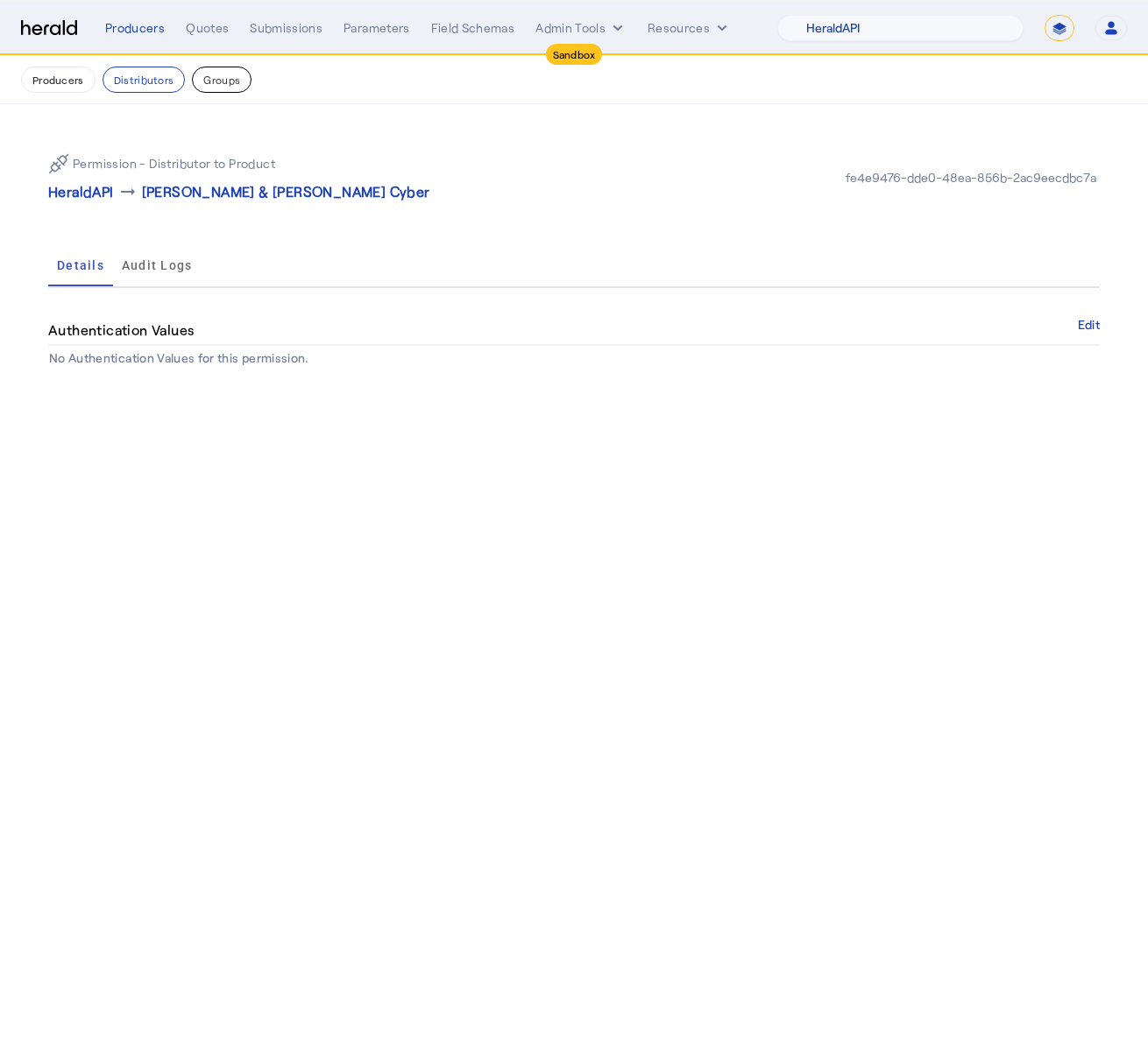
click at [211, 89] on button "Groups" at bounding box center [221, 79] width 60 height 26
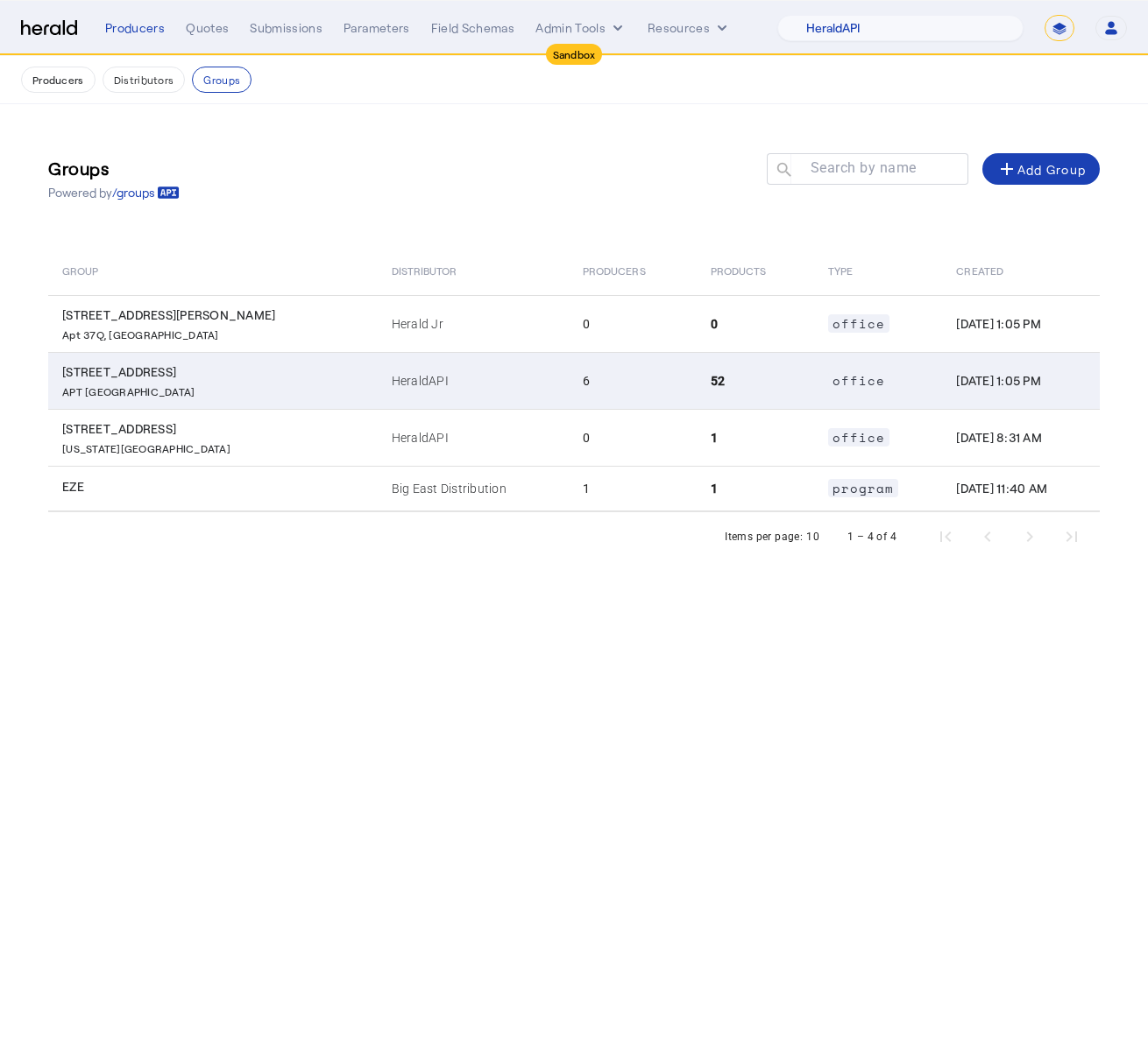
click at [378, 398] on td "HeraldAPI" at bounding box center [473, 380] width 191 height 57
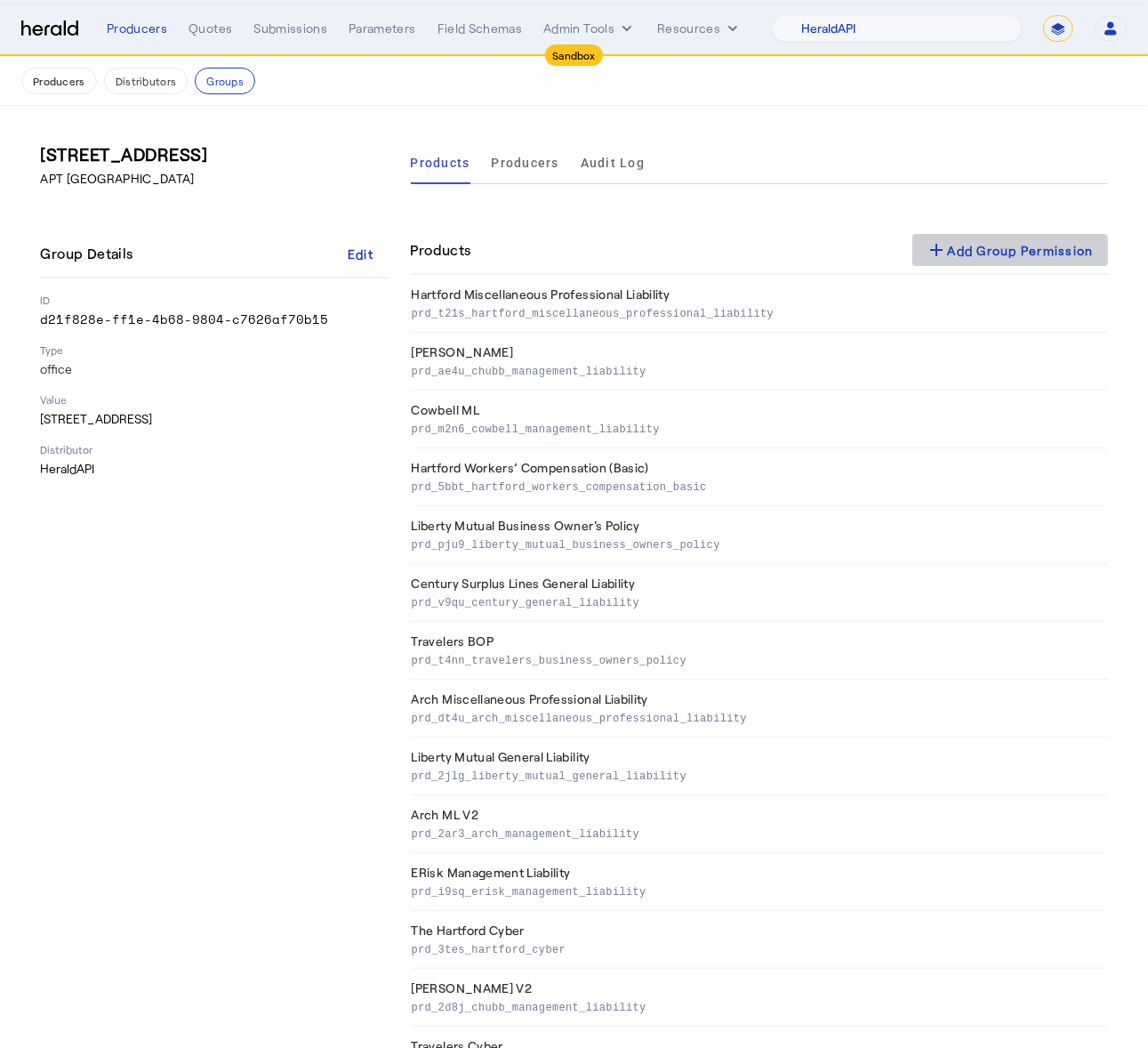
click at [1015, 241] on div "add Add Group Permission" at bounding box center [1010, 250] width 167 height 21
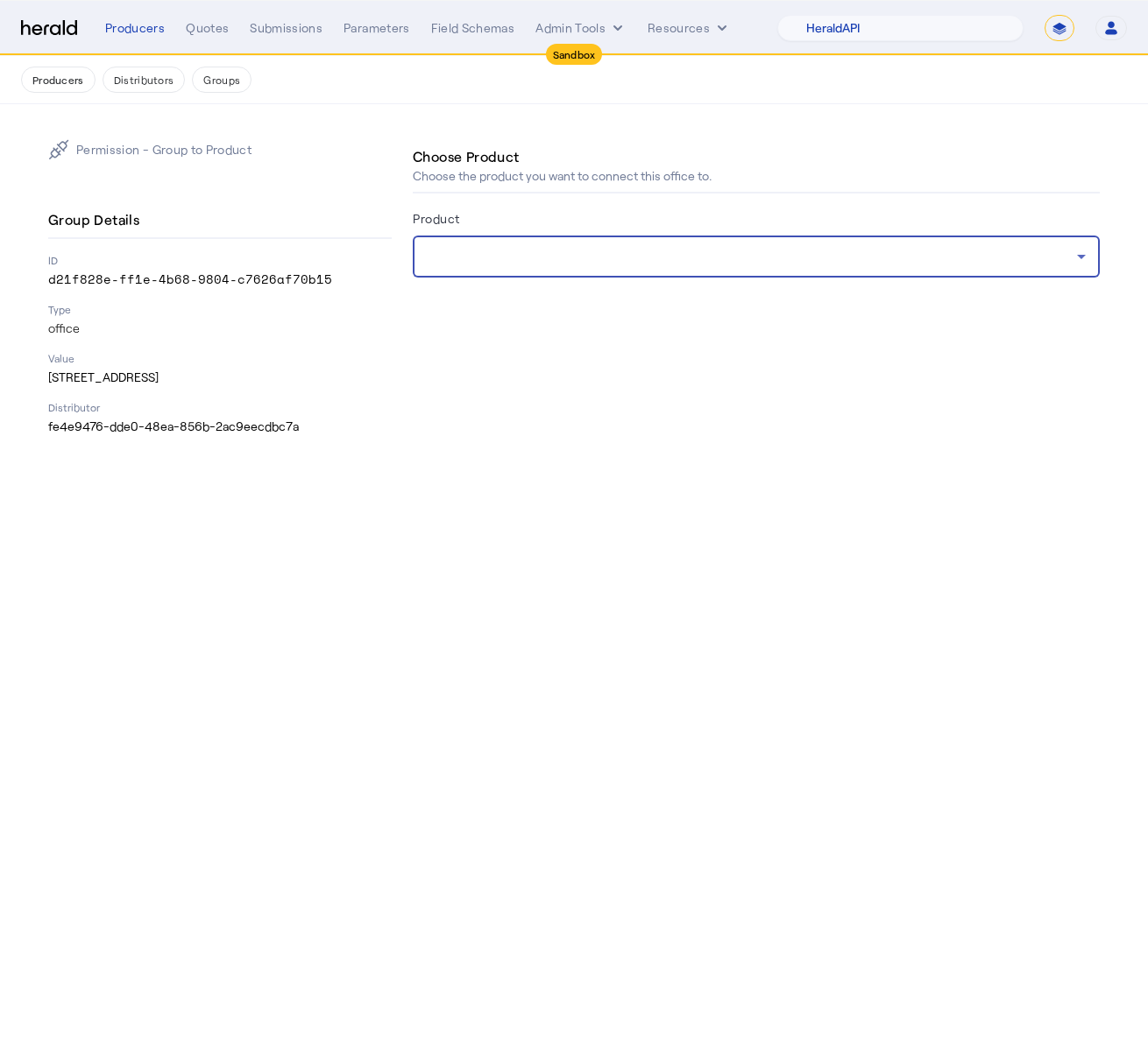
click at [773, 256] on div at bounding box center [752, 257] width 650 height 21
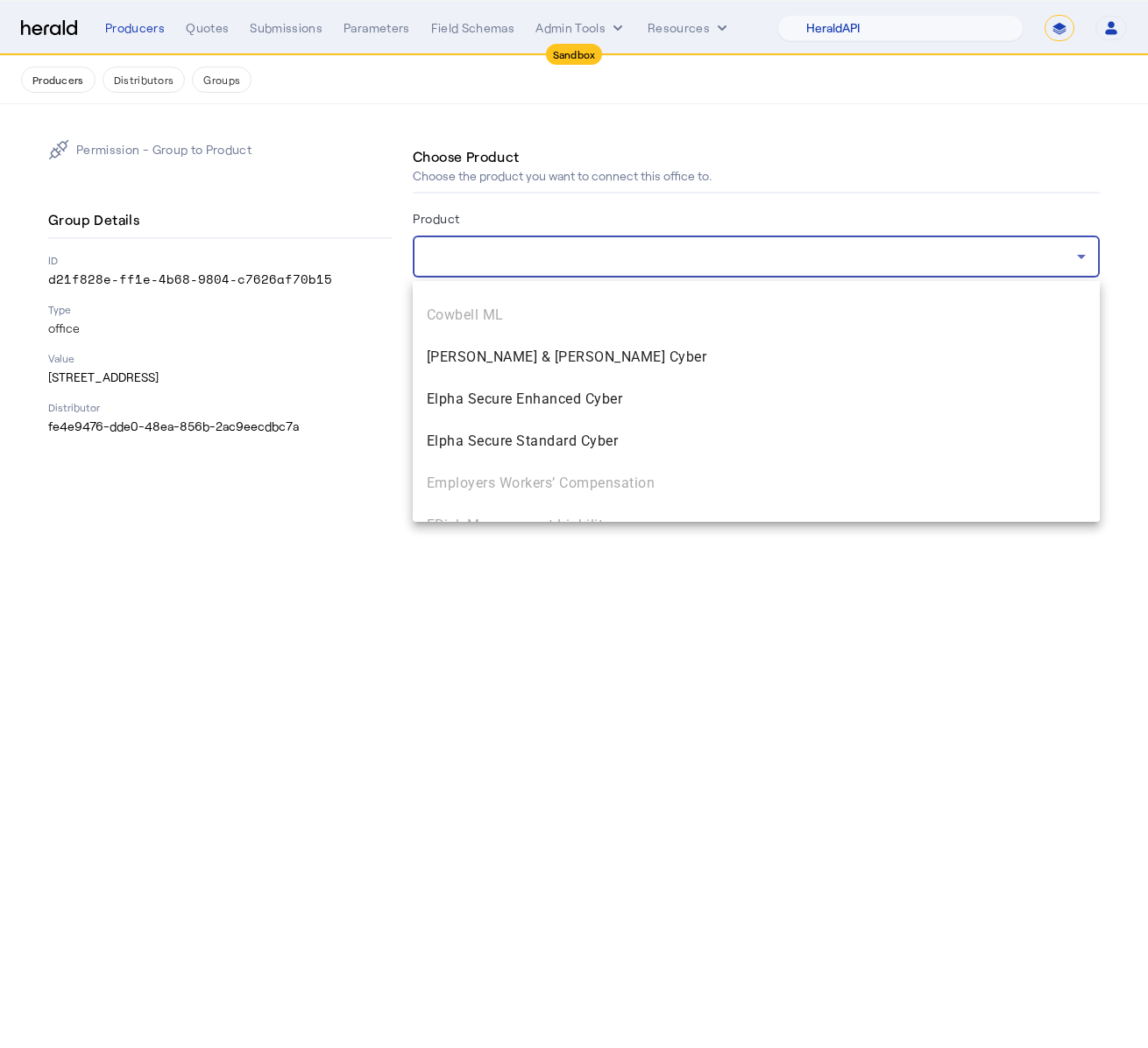
scroll to position [1929, 0]
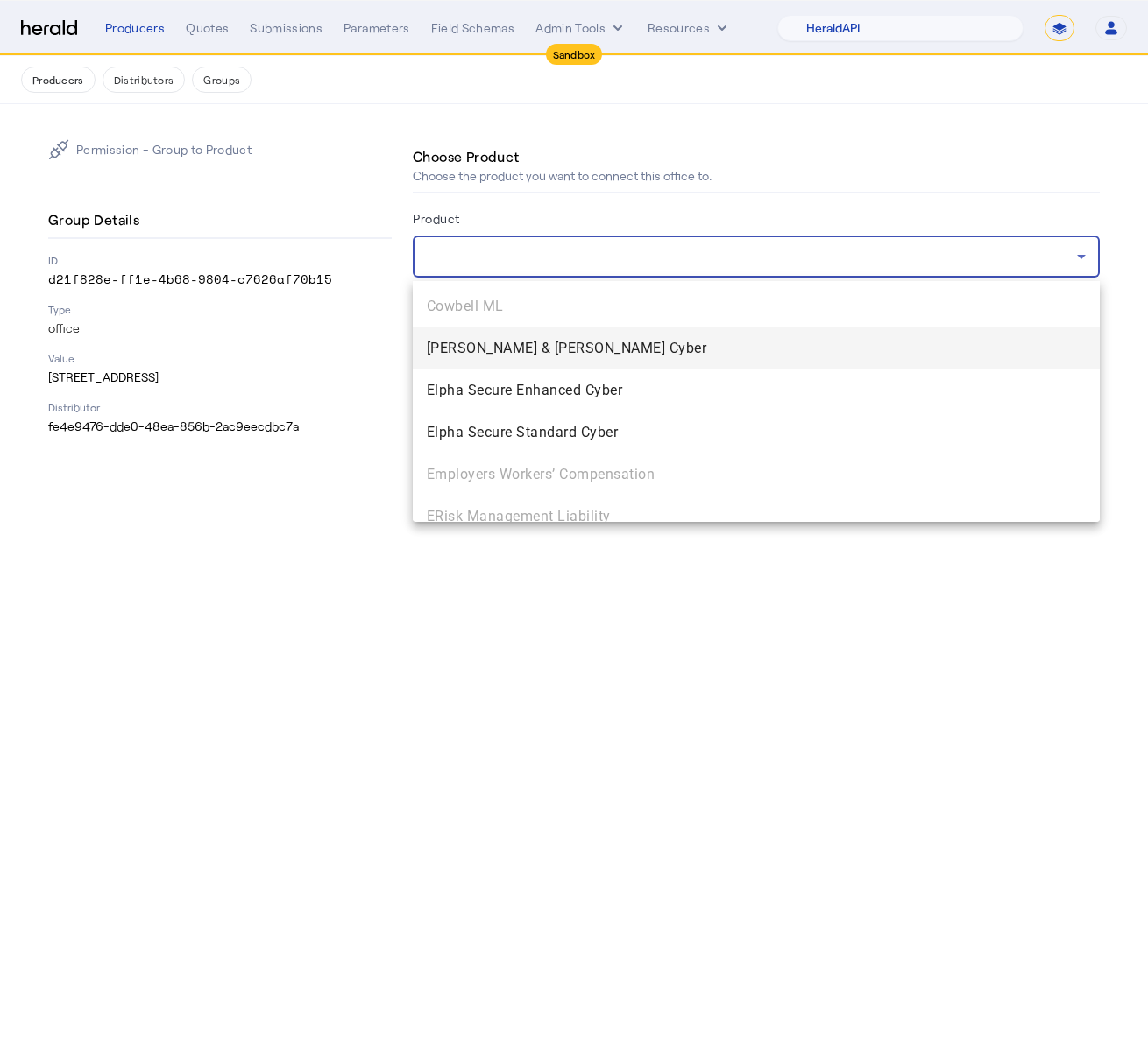
click at [700, 345] on span "[PERSON_NAME] & [PERSON_NAME] Cyber" at bounding box center [756, 348] width 659 height 21
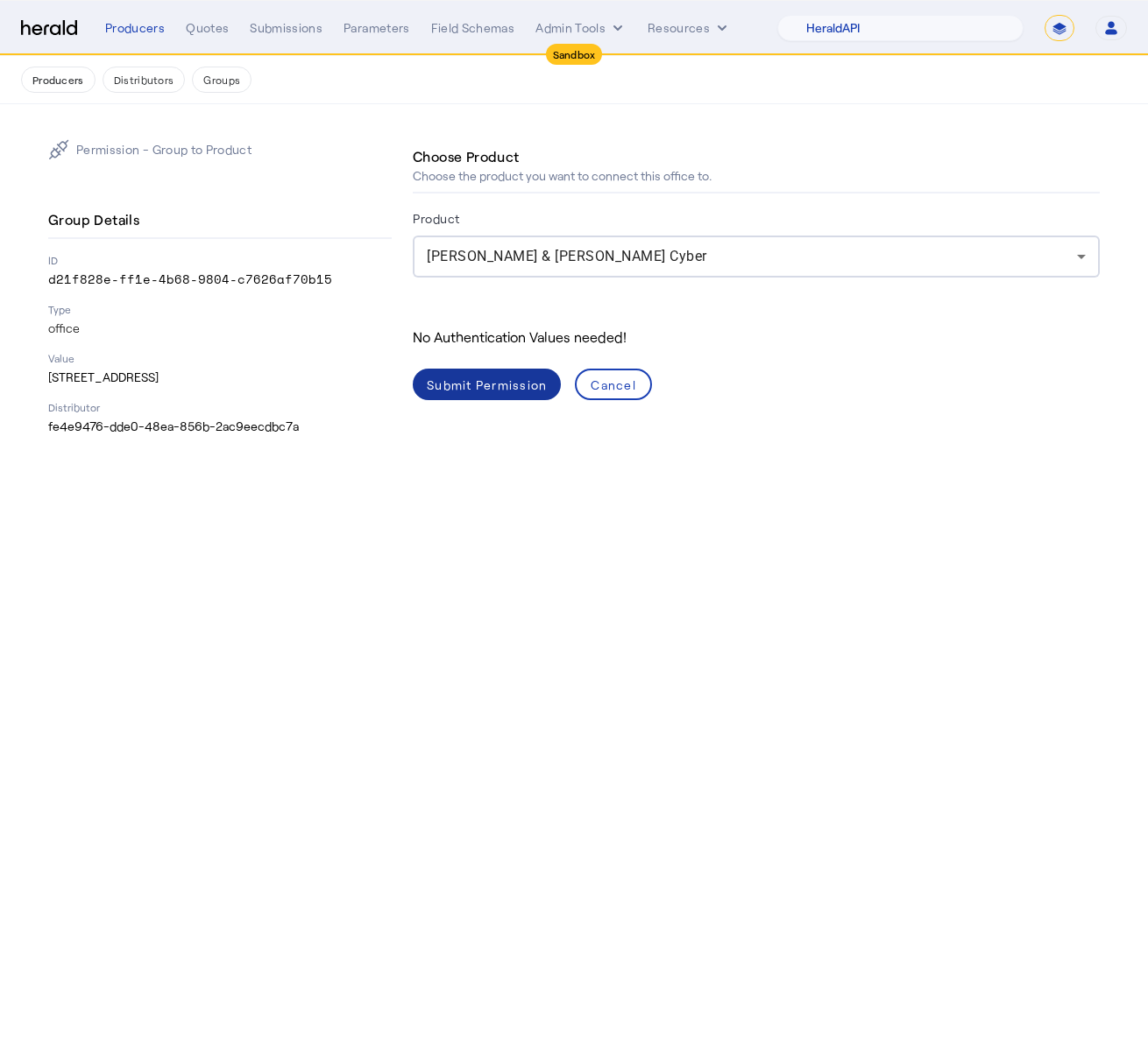
click at [465, 397] on span at bounding box center [487, 385] width 148 height 42
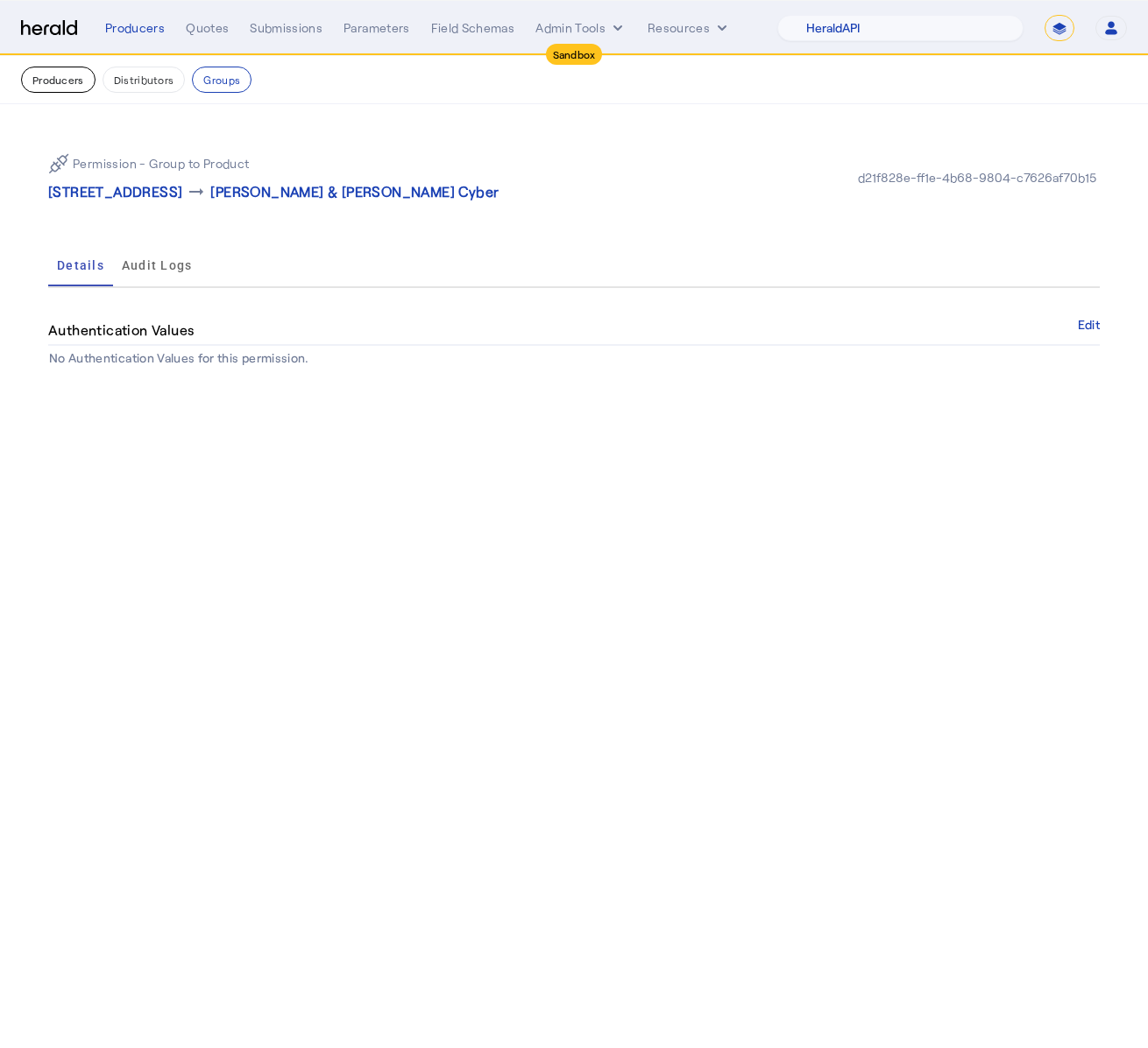
click at [69, 85] on button "Producers" at bounding box center [58, 79] width 74 height 26
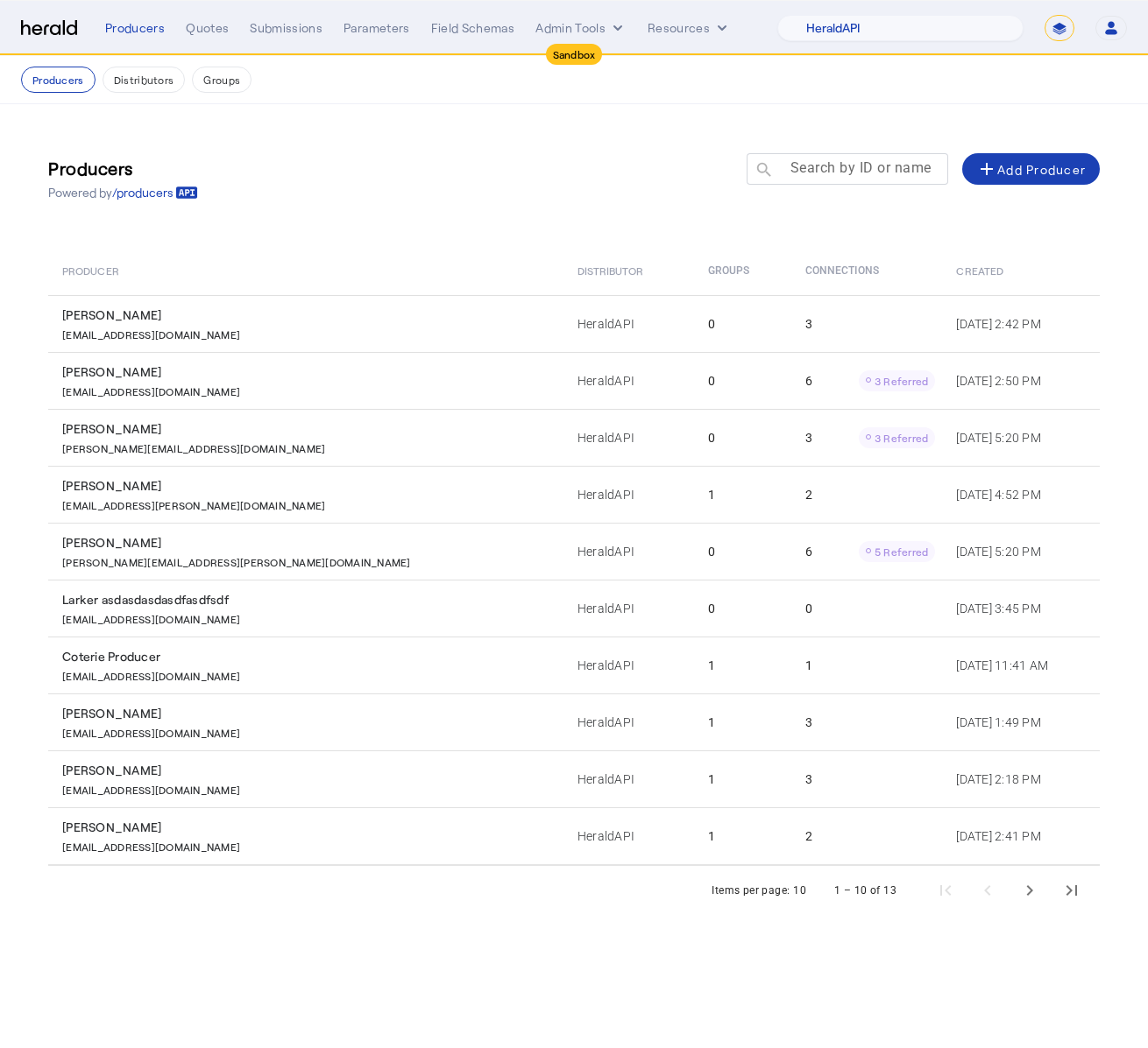
click at [877, 183] on div at bounding box center [855, 178] width 158 height 49
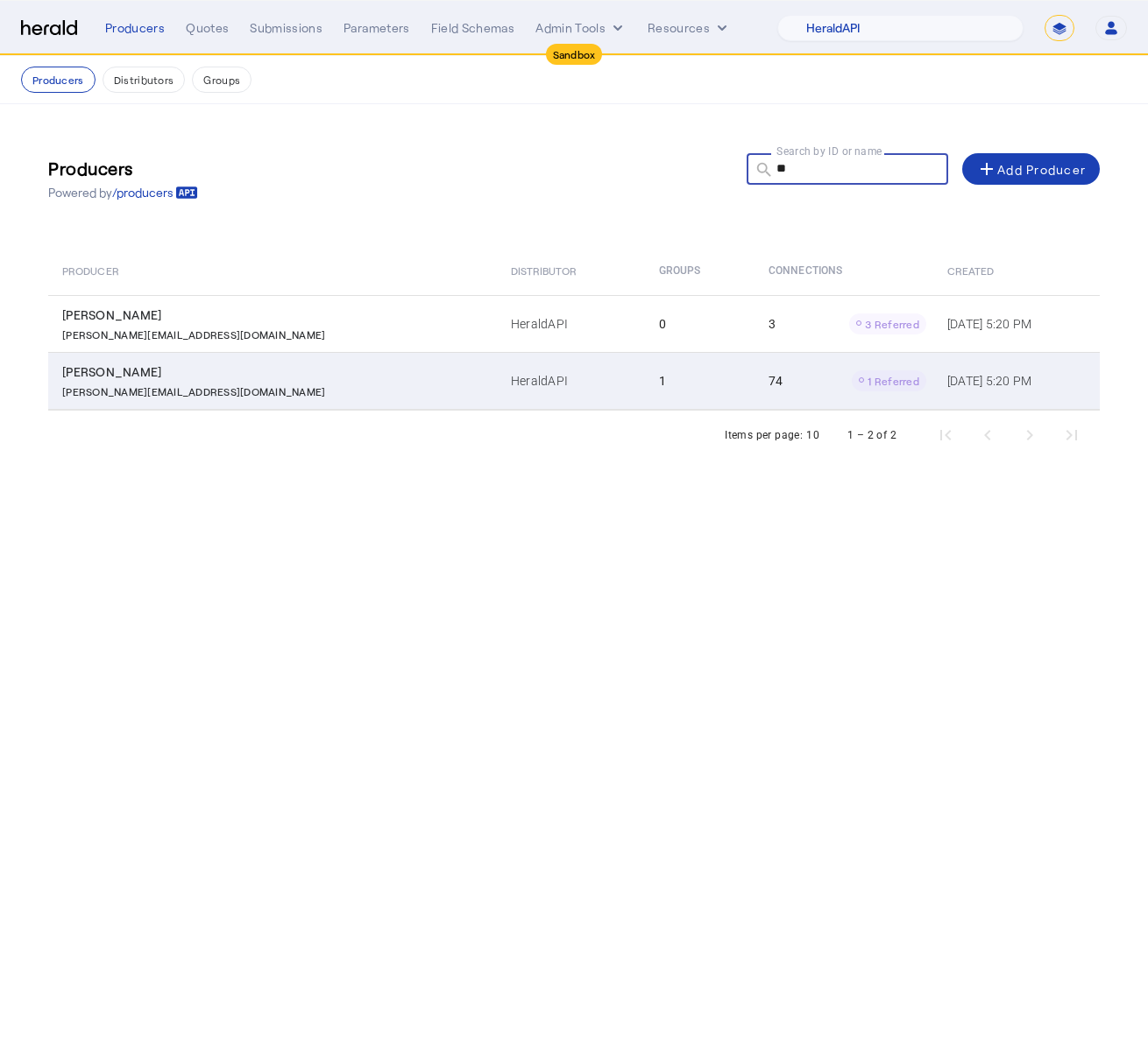
type input "**"
click at [516, 389] on td "HeraldAPI" at bounding box center [571, 381] width 148 height 58
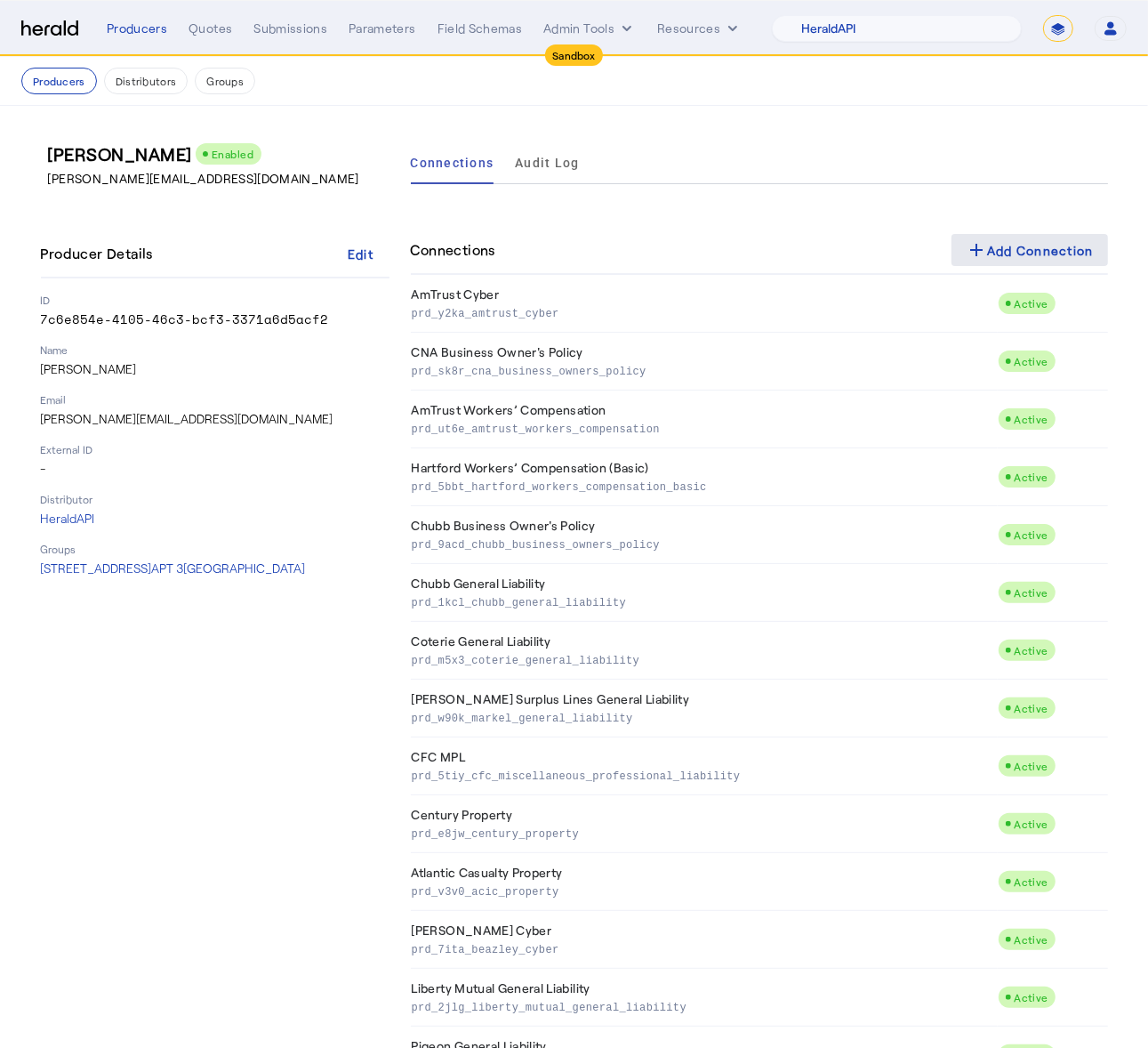
click at [1014, 248] on div "add Add Connection" at bounding box center [1029, 250] width 128 height 21
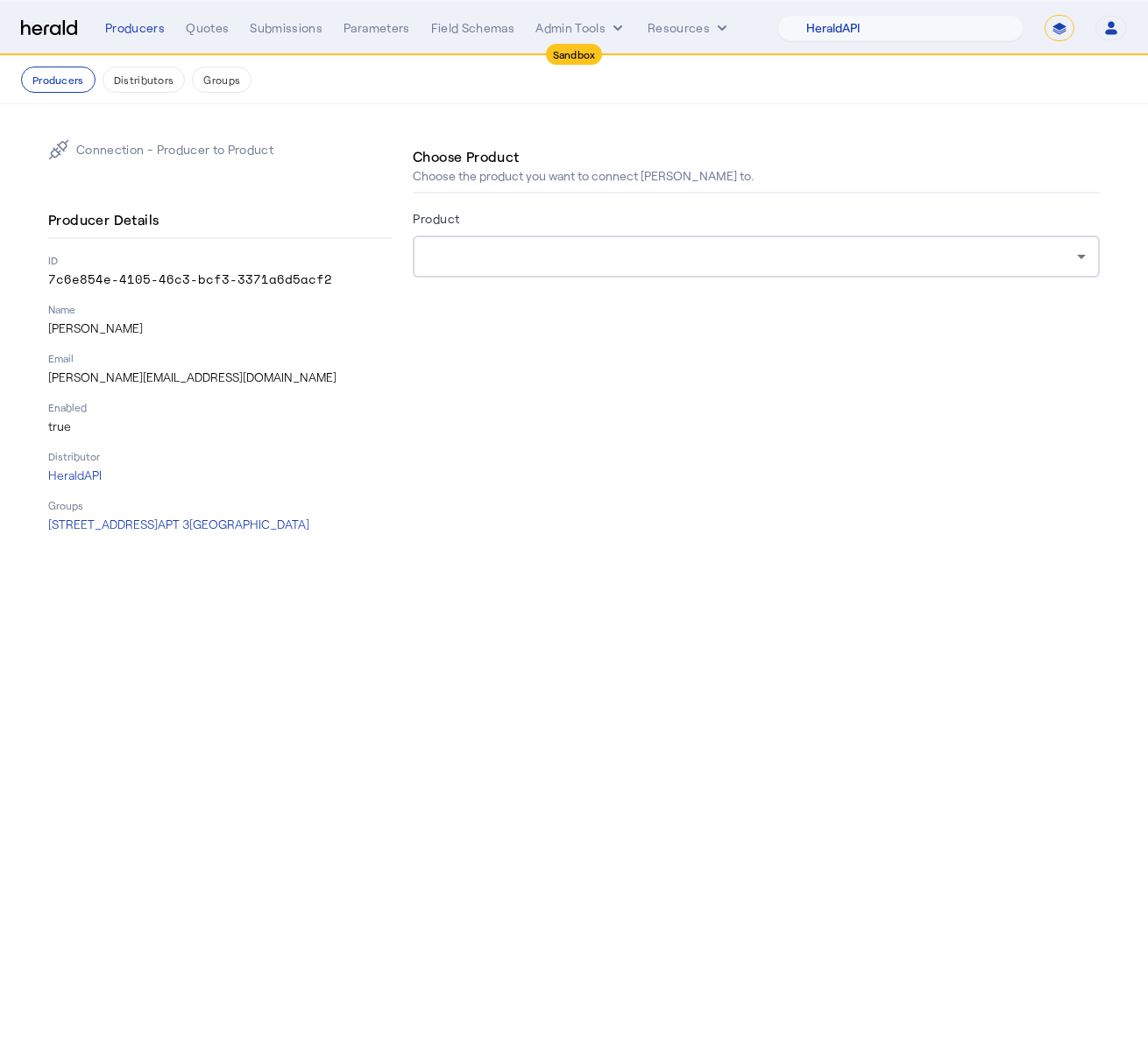
click at [784, 254] on div at bounding box center [752, 257] width 650 height 21
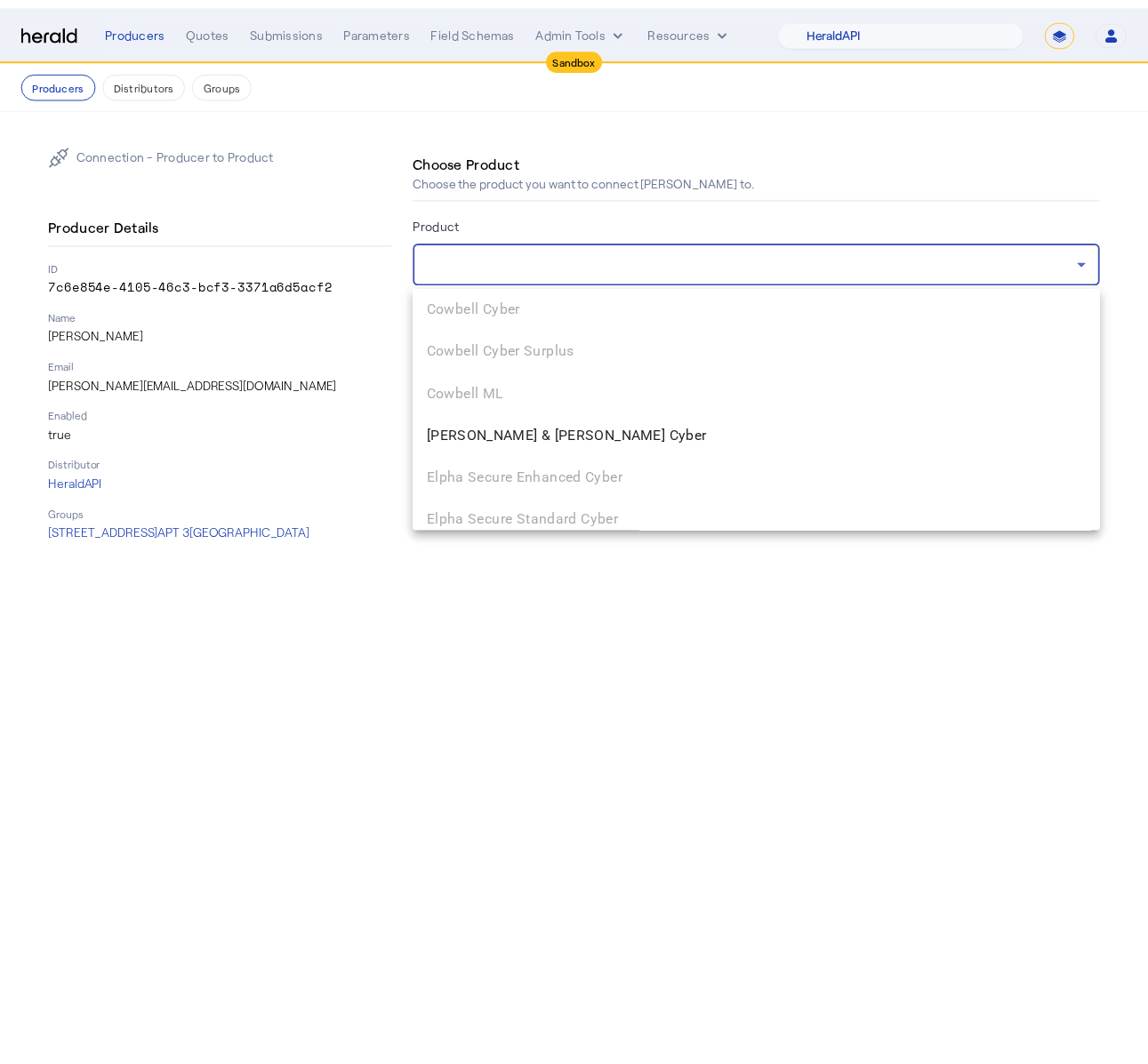
scroll to position [1913, 0]
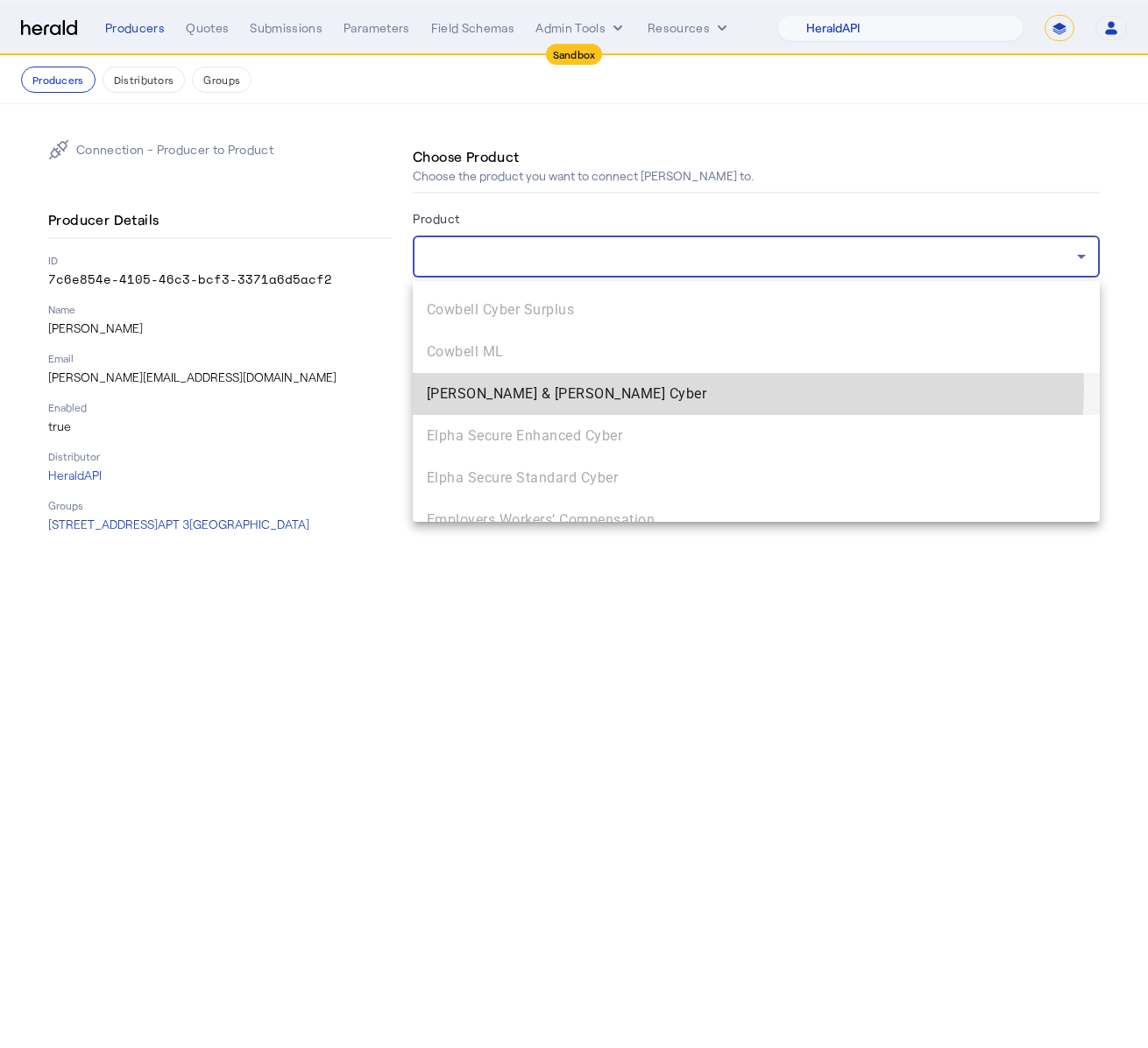
click at [730, 388] on span "[PERSON_NAME] & [PERSON_NAME] Cyber" at bounding box center [756, 394] width 659 height 21
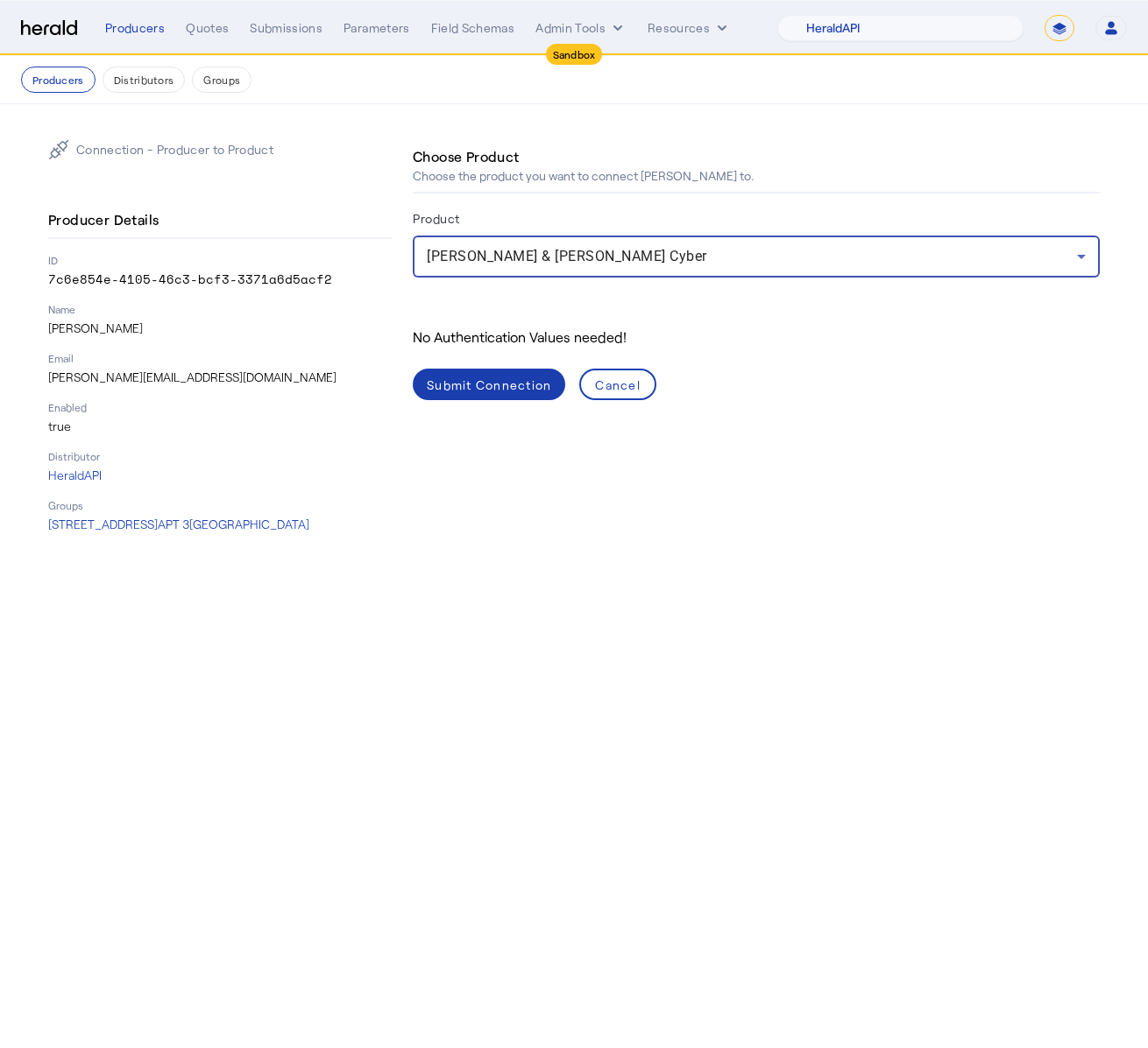
click at [524, 371] on span at bounding box center [489, 385] width 153 height 42
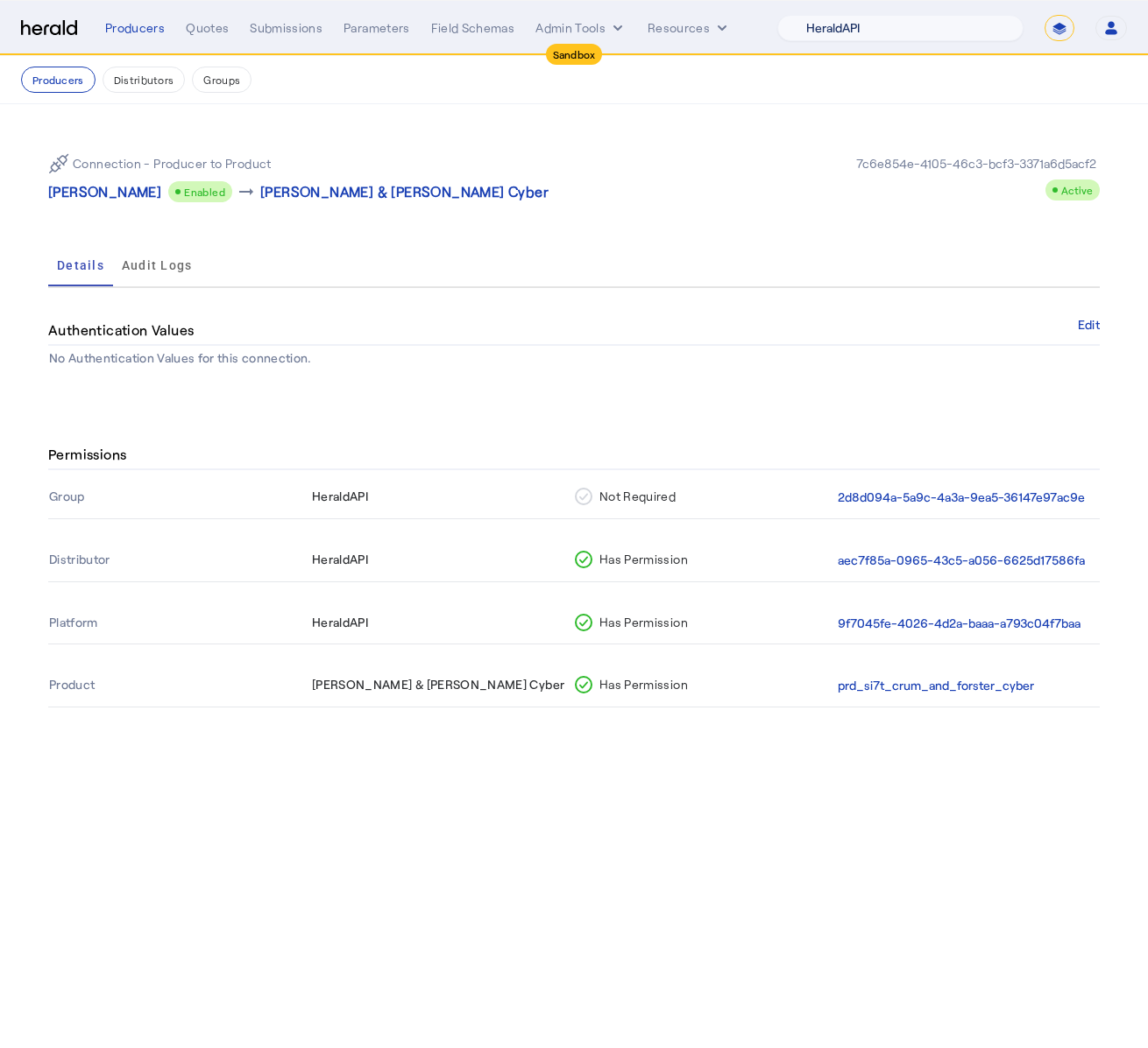
click at [933, 27] on select "1Fort Acrisure Acturis Affinity Advisors Affinity Risk Agentero AmWins Anzen Ao…" at bounding box center [900, 28] width 246 height 26
select select "pfm_fci4_crum_&_forster"
click at [823, 15] on select "1Fort Acrisure Acturis Affinity Advisors Affinity Risk Agentero AmWins Anzen Ao…" at bounding box center [900, 28] width 246 height 26
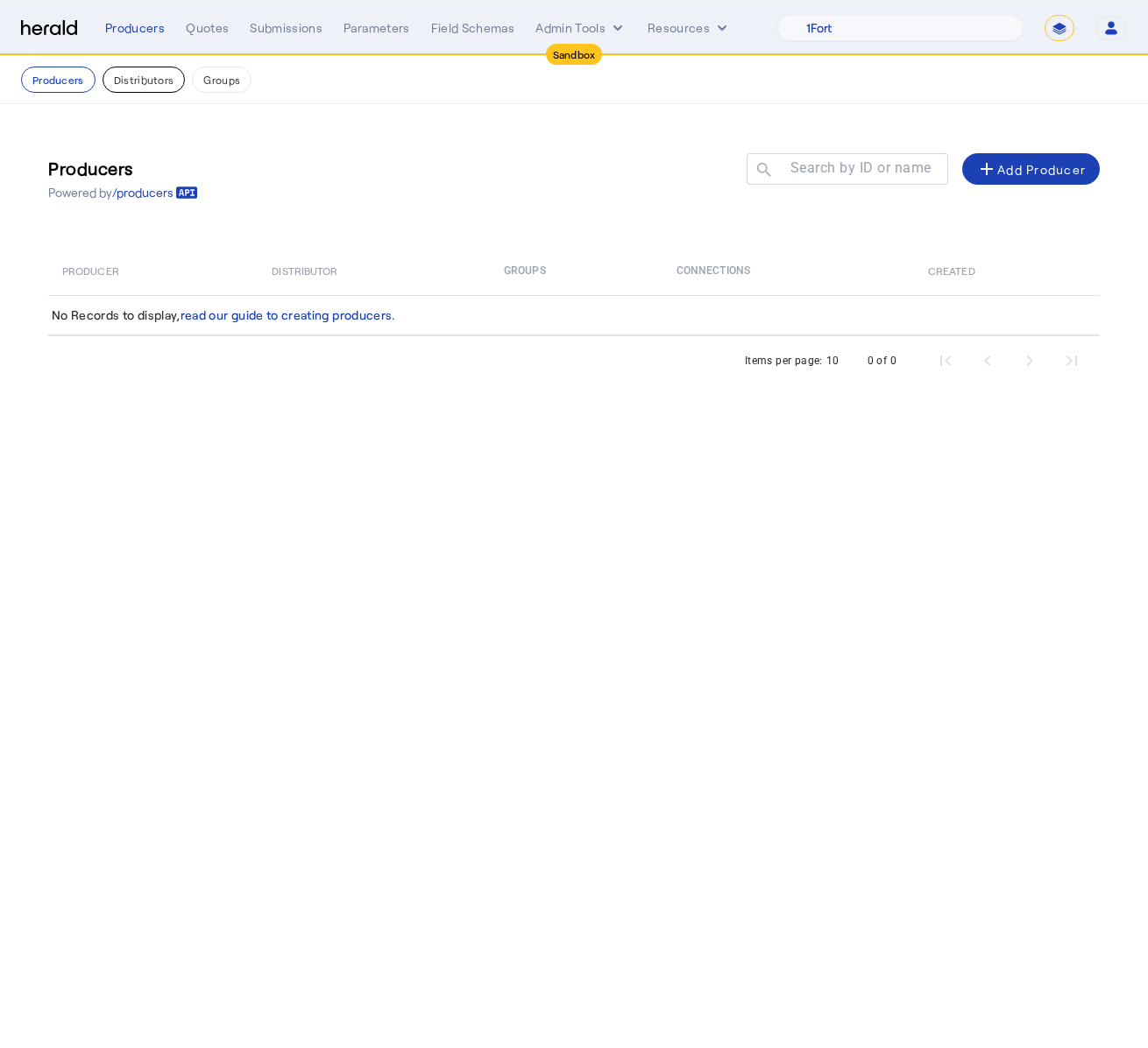
click at [161, 91] on button "Distributors" at bounding box center [144, 79] width 83 height 26
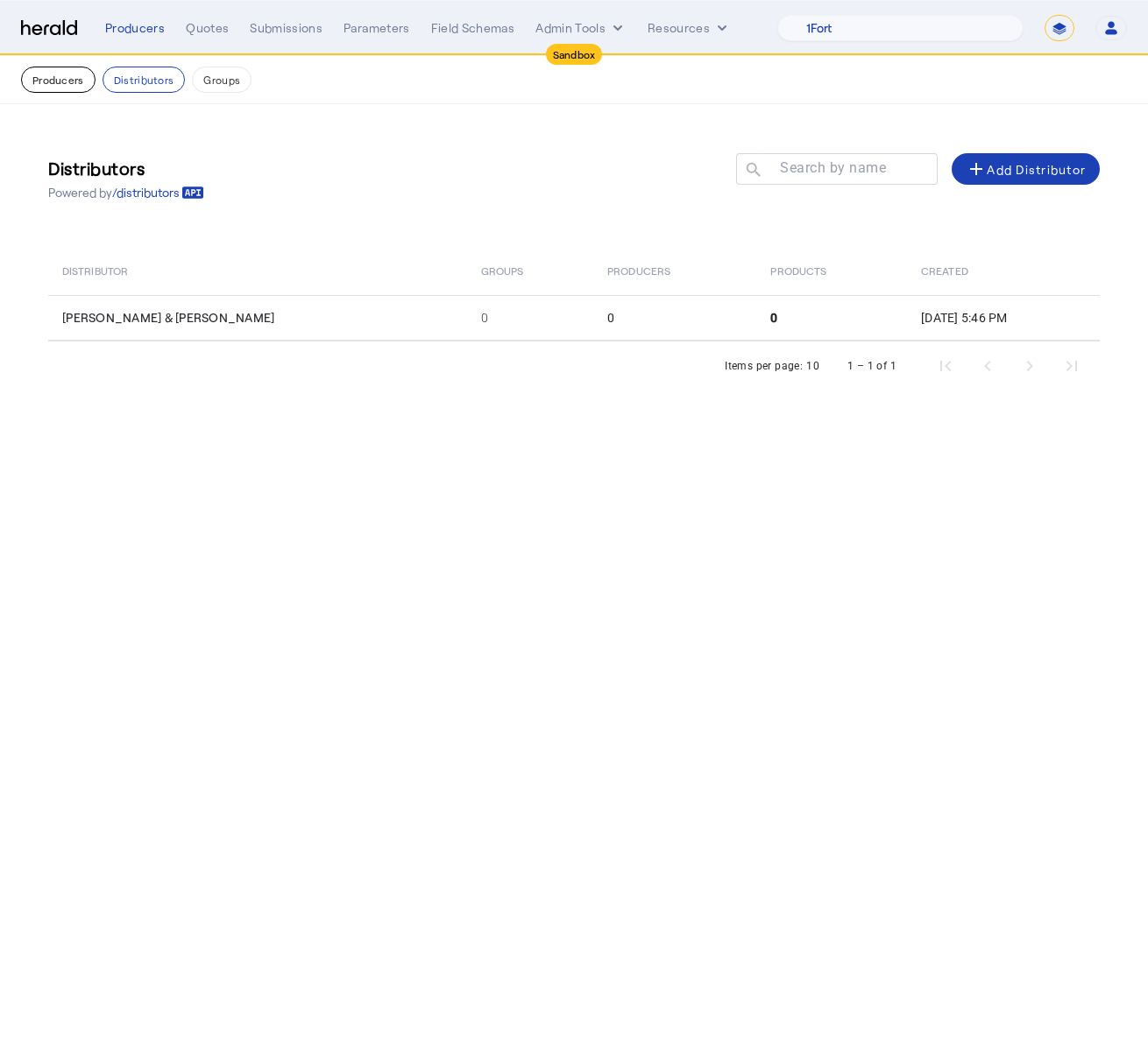
click at [71, 87] on button "Producers" at bounding box center [58, 79] width 74 height 26
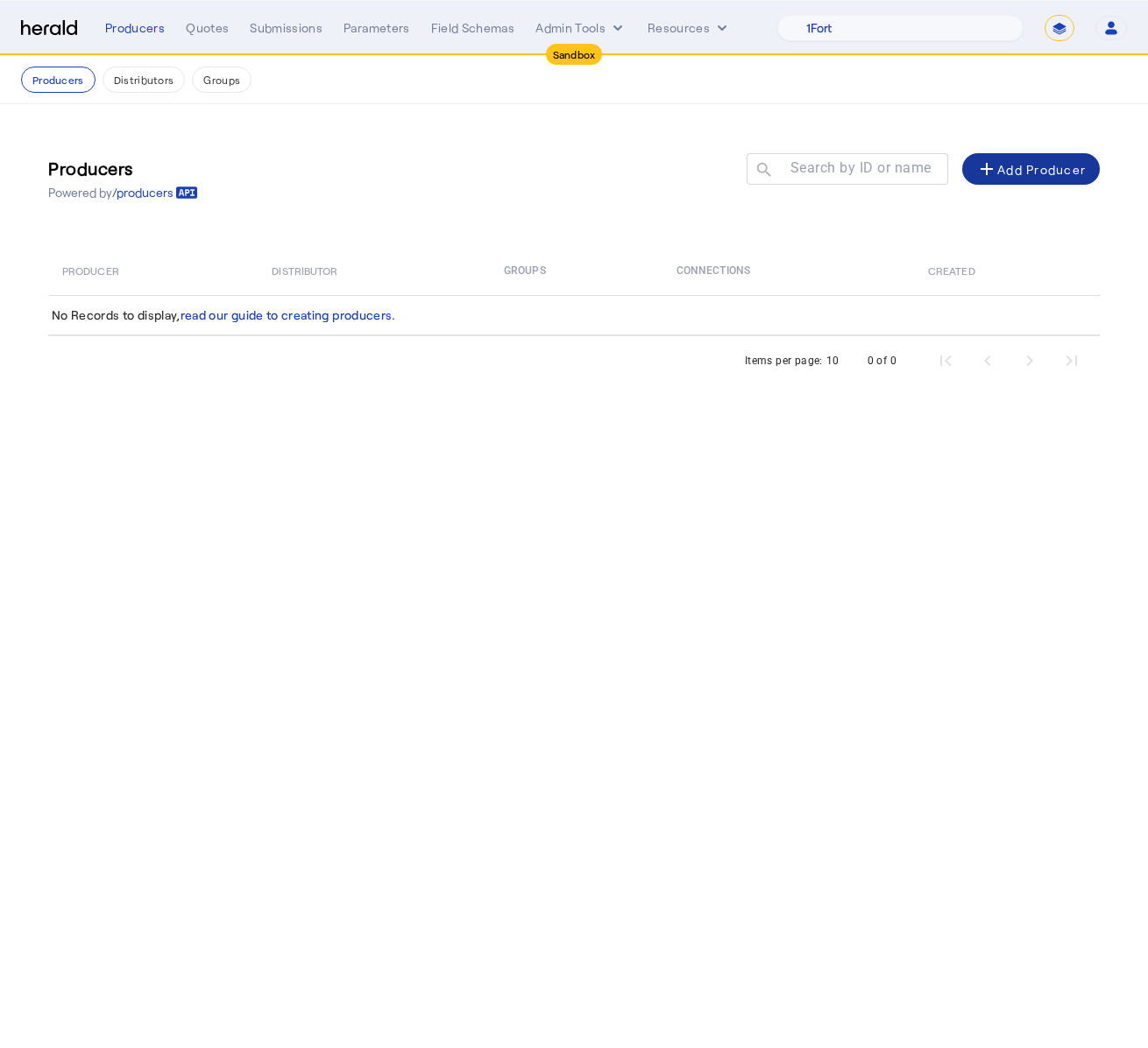
click at [992, 155] on span at bounding box center [1031, 169] width 138 height 42
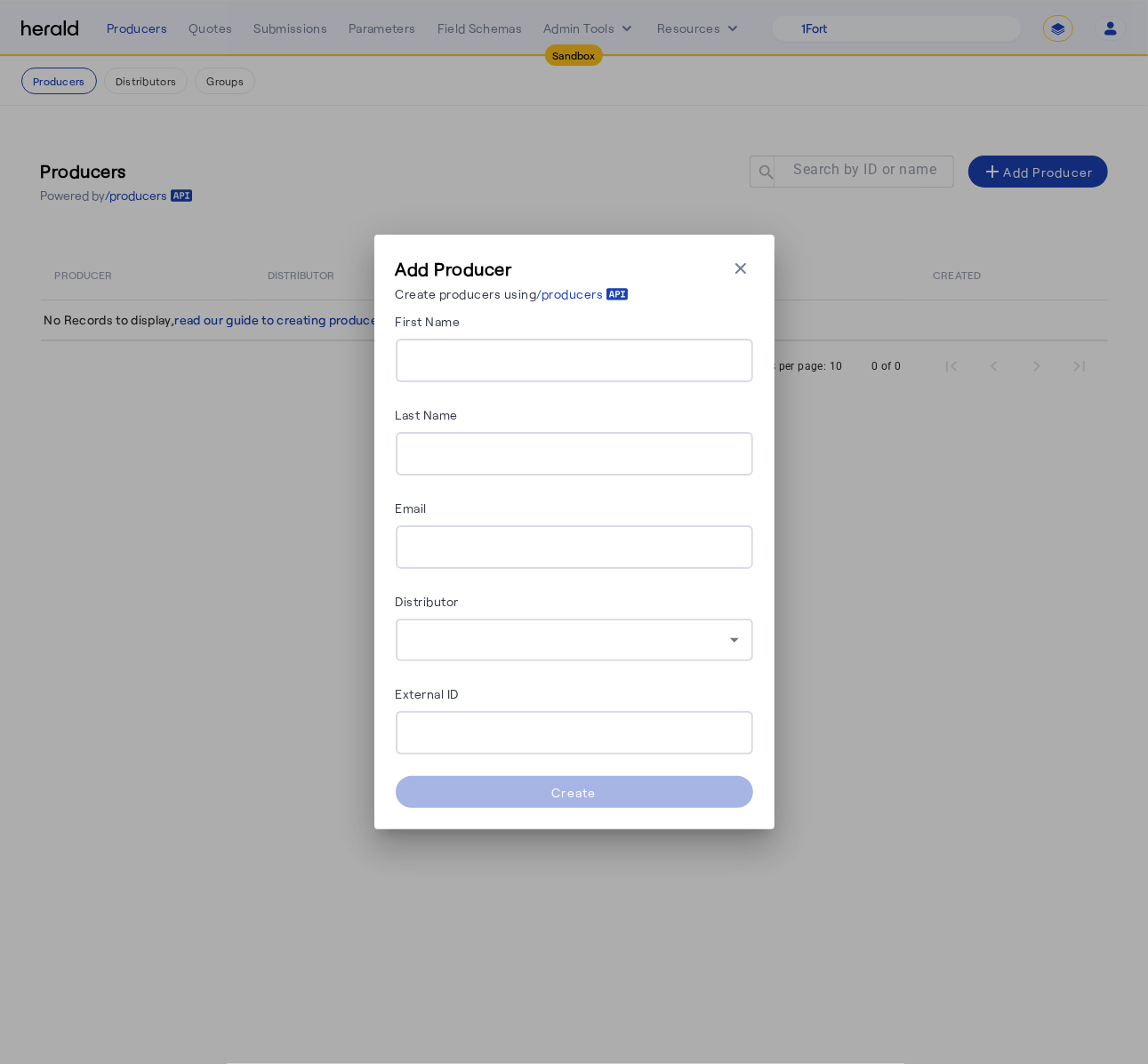
click at [515, 346] on div at bounding box center [574, 360] width 329 height 44
type input "*******"
click at [638, 453] on input "Last Name" at bounding box center [574, 454] width 329 height 21
paste input "**********"
type input "**********"
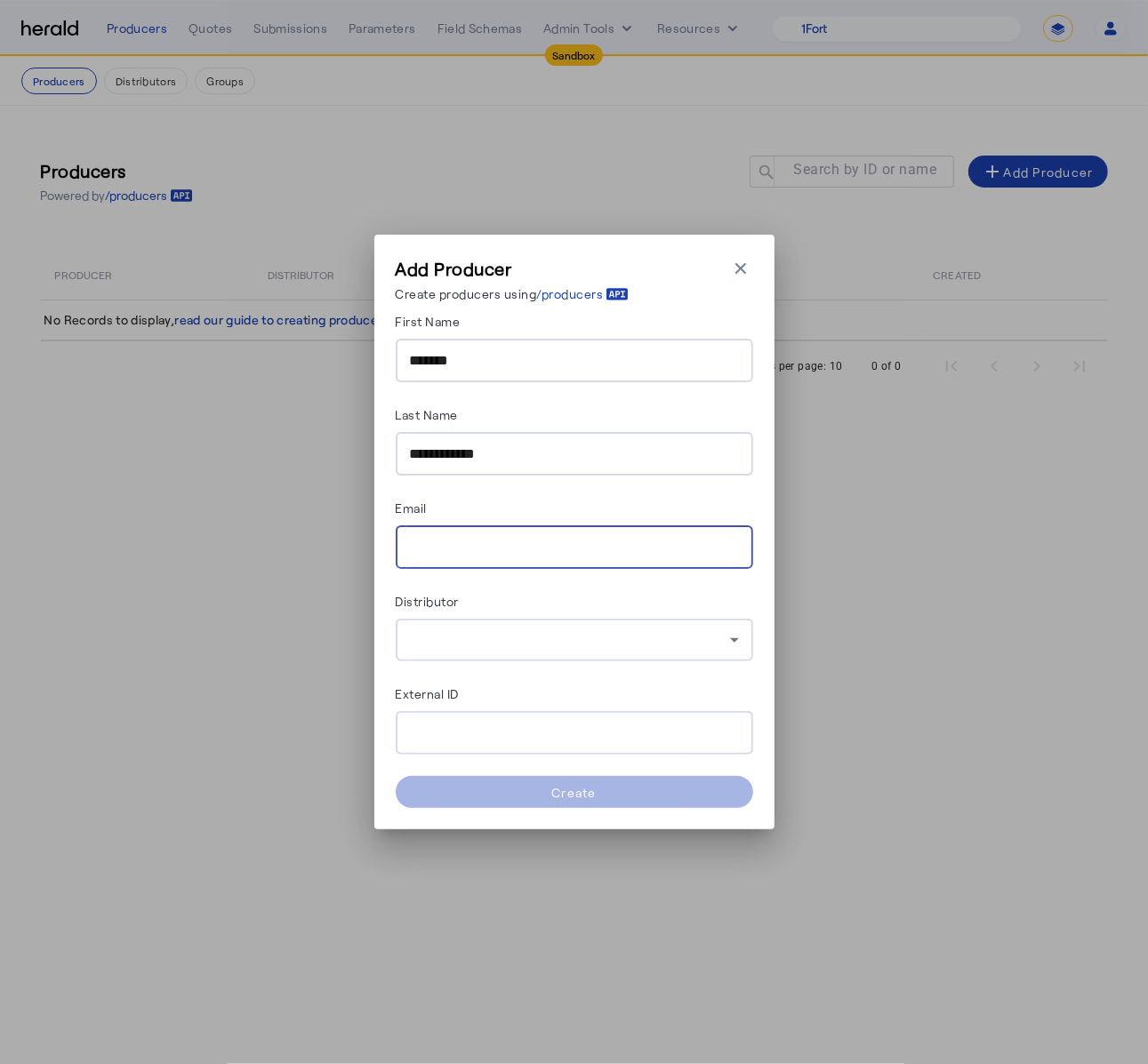
click at [536, 538] on input "Email" at bounding box center [574, 548] width 329 height 21
paste input "**********"
type input "**********"
click at [485, 651] on div at bounding box center [574, 640] width 329 height 43
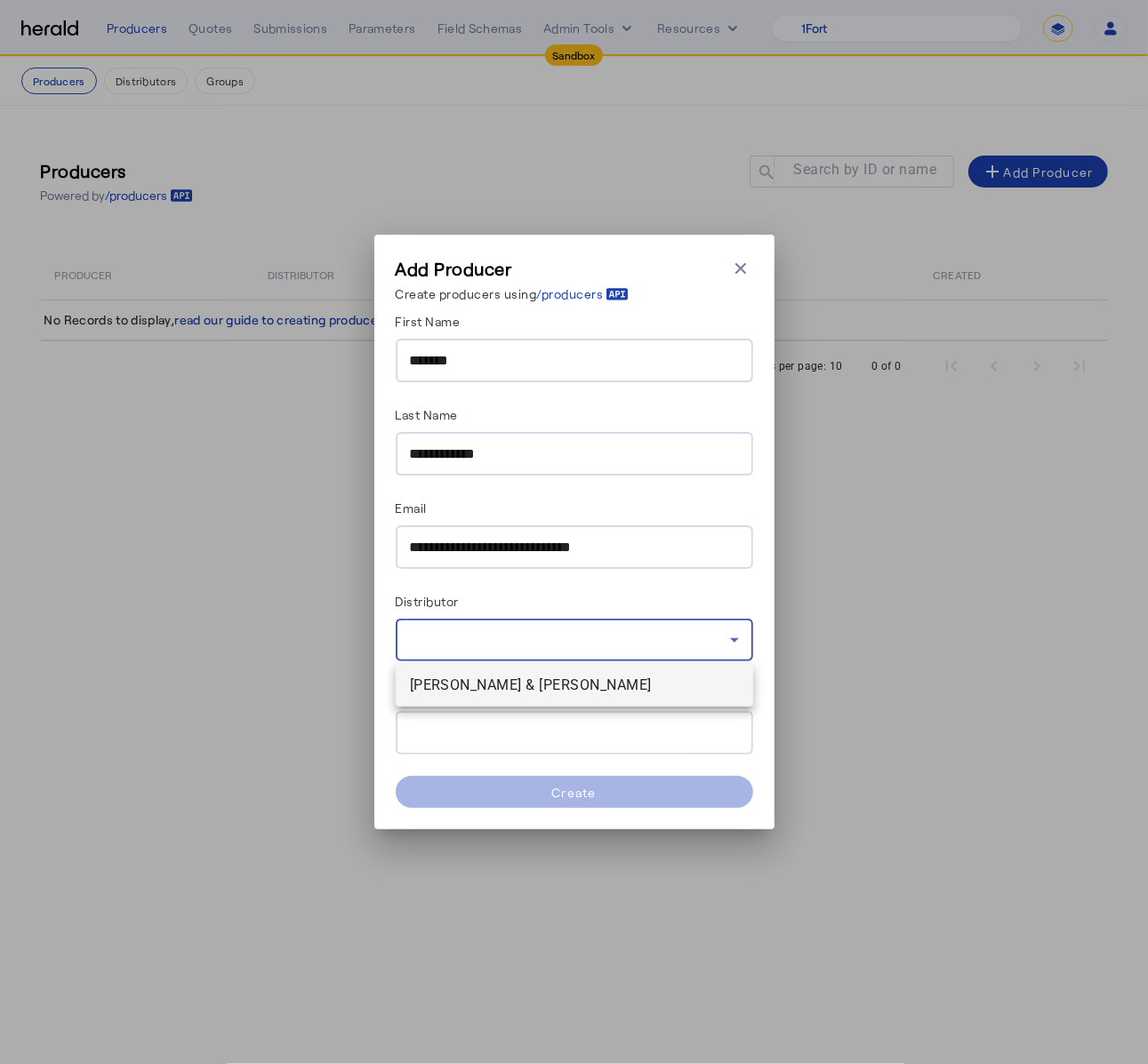
click at [481, 683] on span "[PERSON_NAME] & [PERSON_NAME]" at bounding box center [574, 686] width 329 height 21
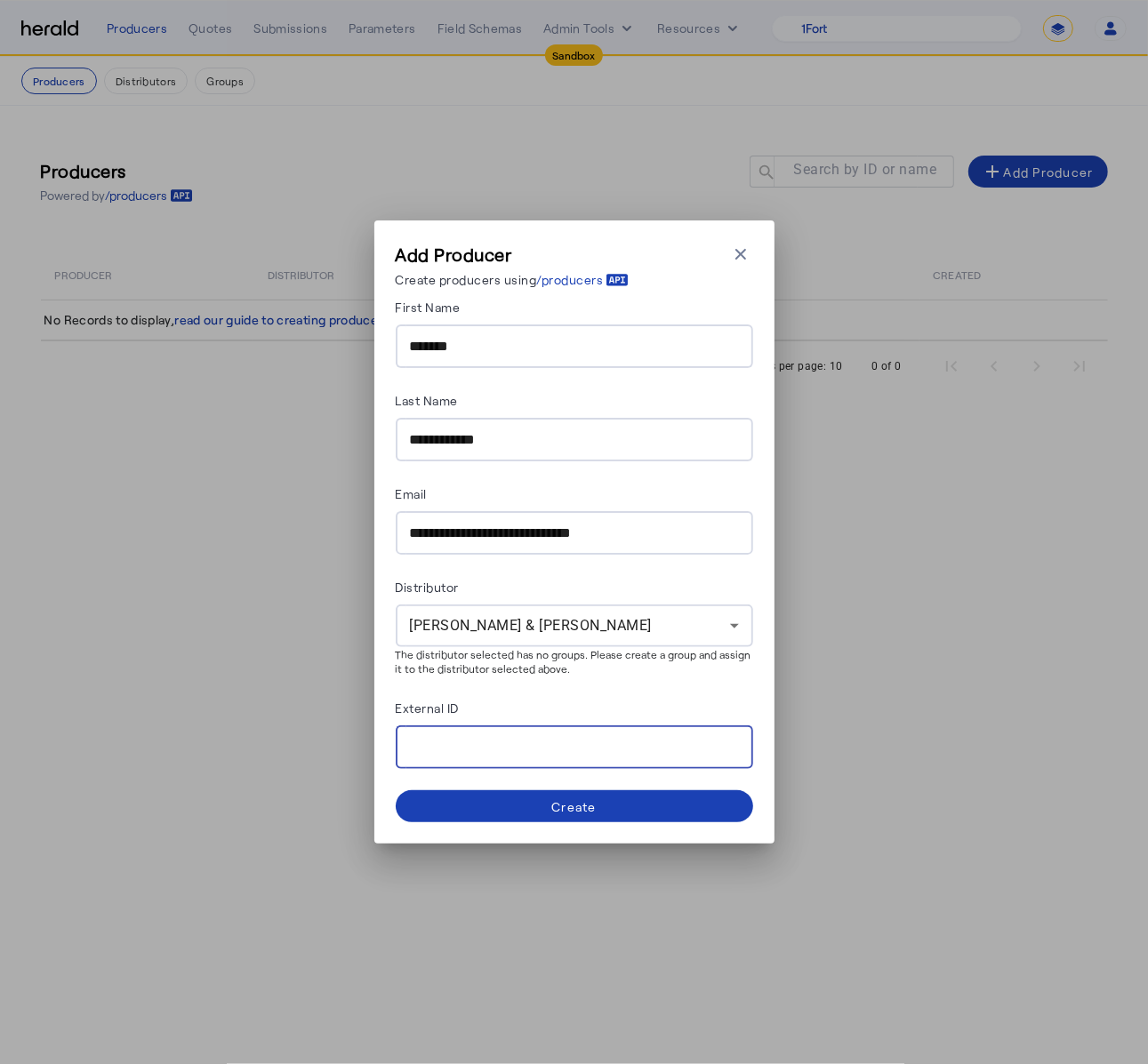
click at [482, 742] on input "External ID" at bounding box center [574, 748] width 329 height 21
click at [521, 686] on form "**********" at bounding box center [574, 560] width 357 height 527
click at [581, 813] on div "Create" at bounding box center [574, 807] width 46 height 19
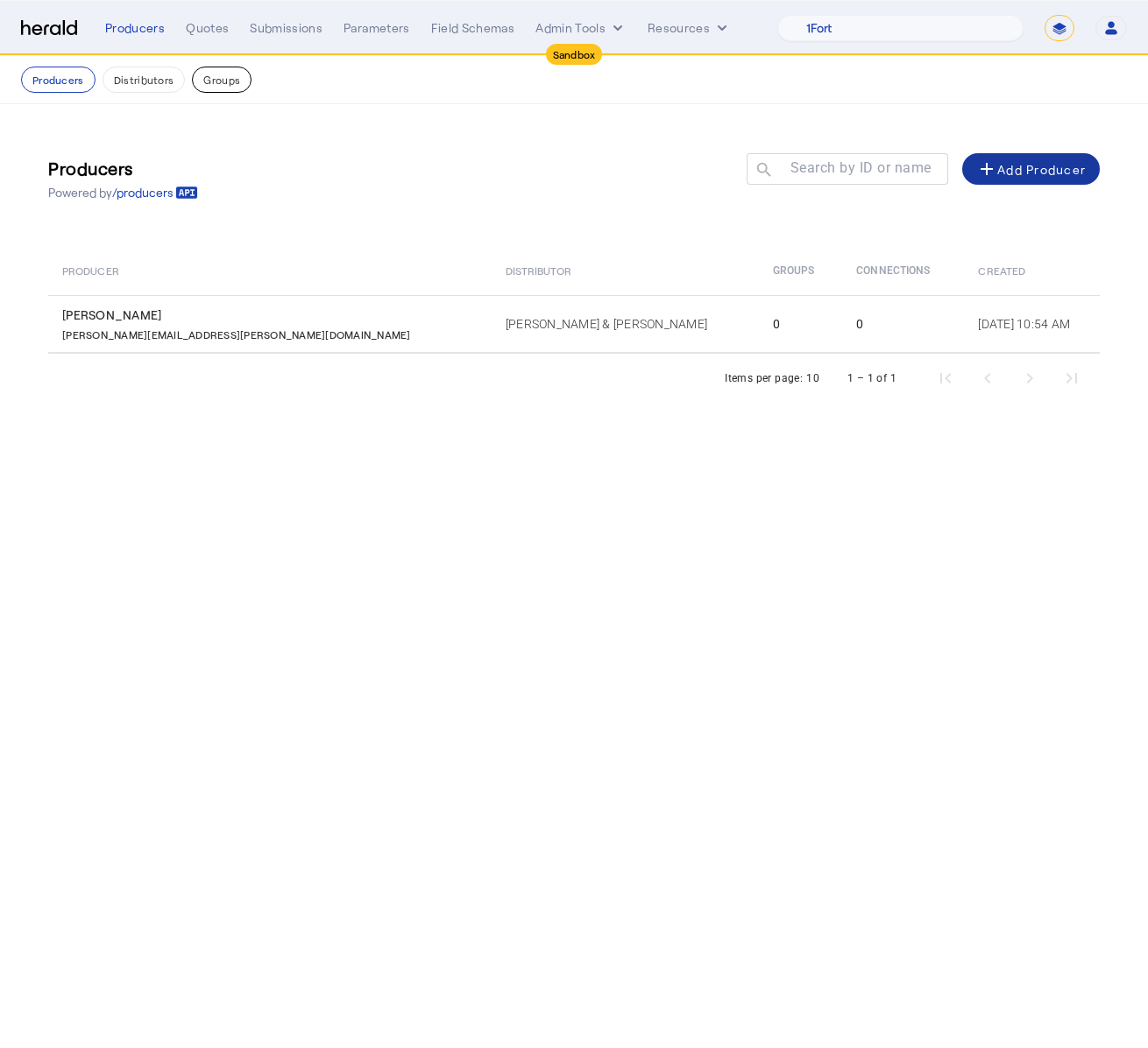
click at [214, 86] on button "Groups" at bounding box center [221, 79] width 60 height 26
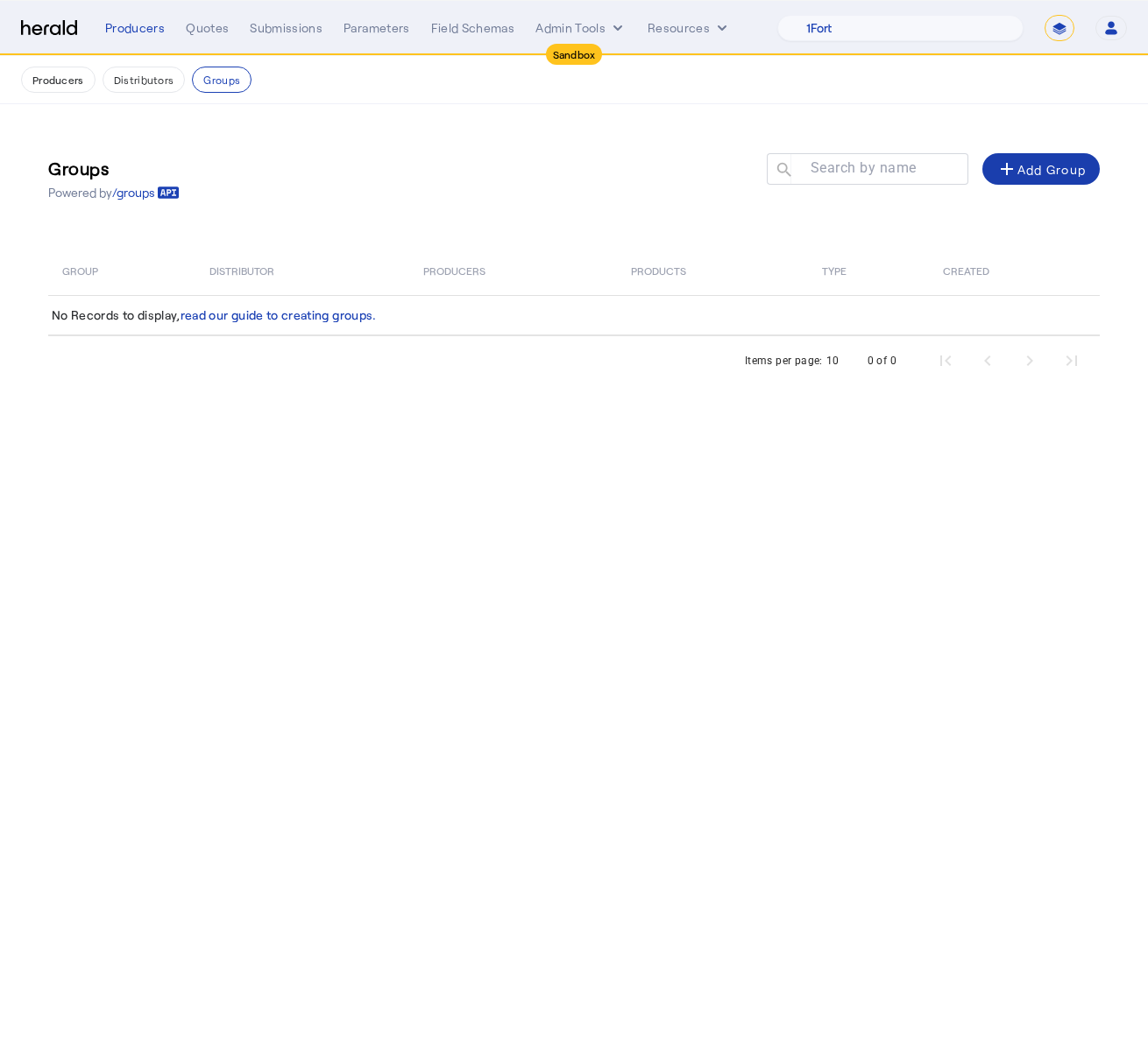
click at [1023, 170] on div "add Add Group" at bounding box center [1040, 169] width 89 height 21
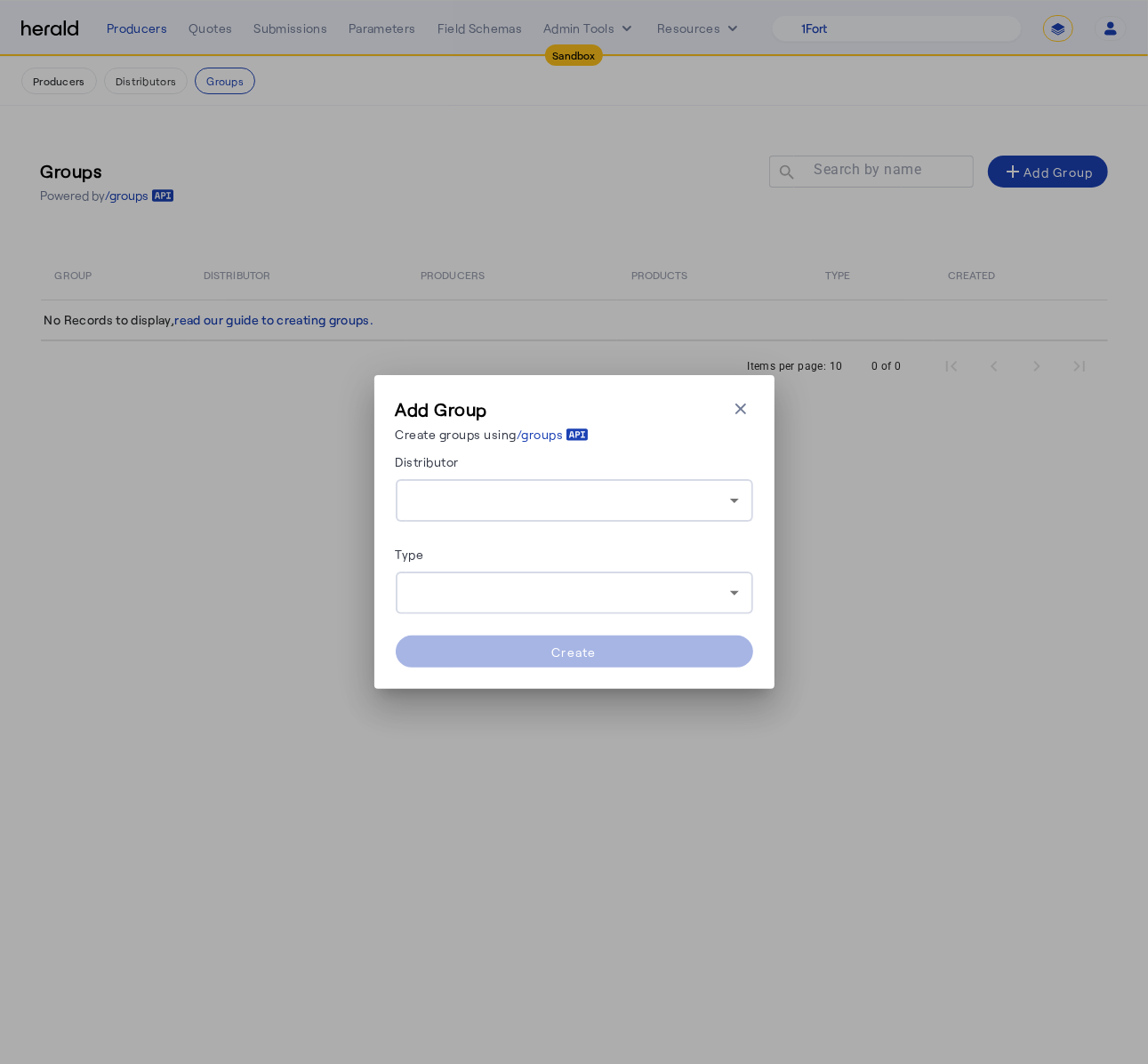
click at [613, 498] on div at bounding box center [570, 501] width 320 height 21
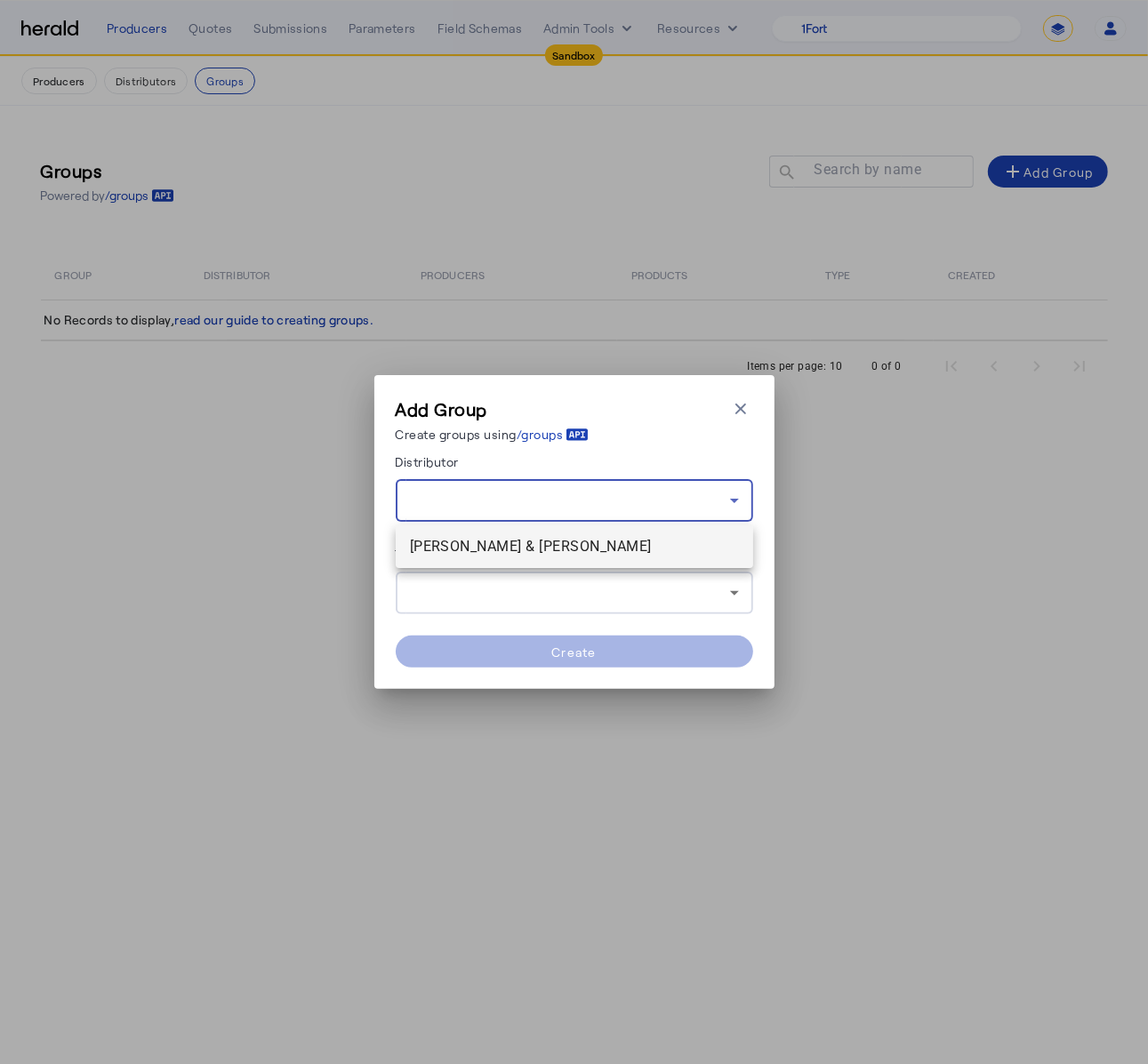
click at [604, 537] on span "[PERSON_NAME] & [PERSON_NAME]" at bounding box center [574, 547] width 329 height 21
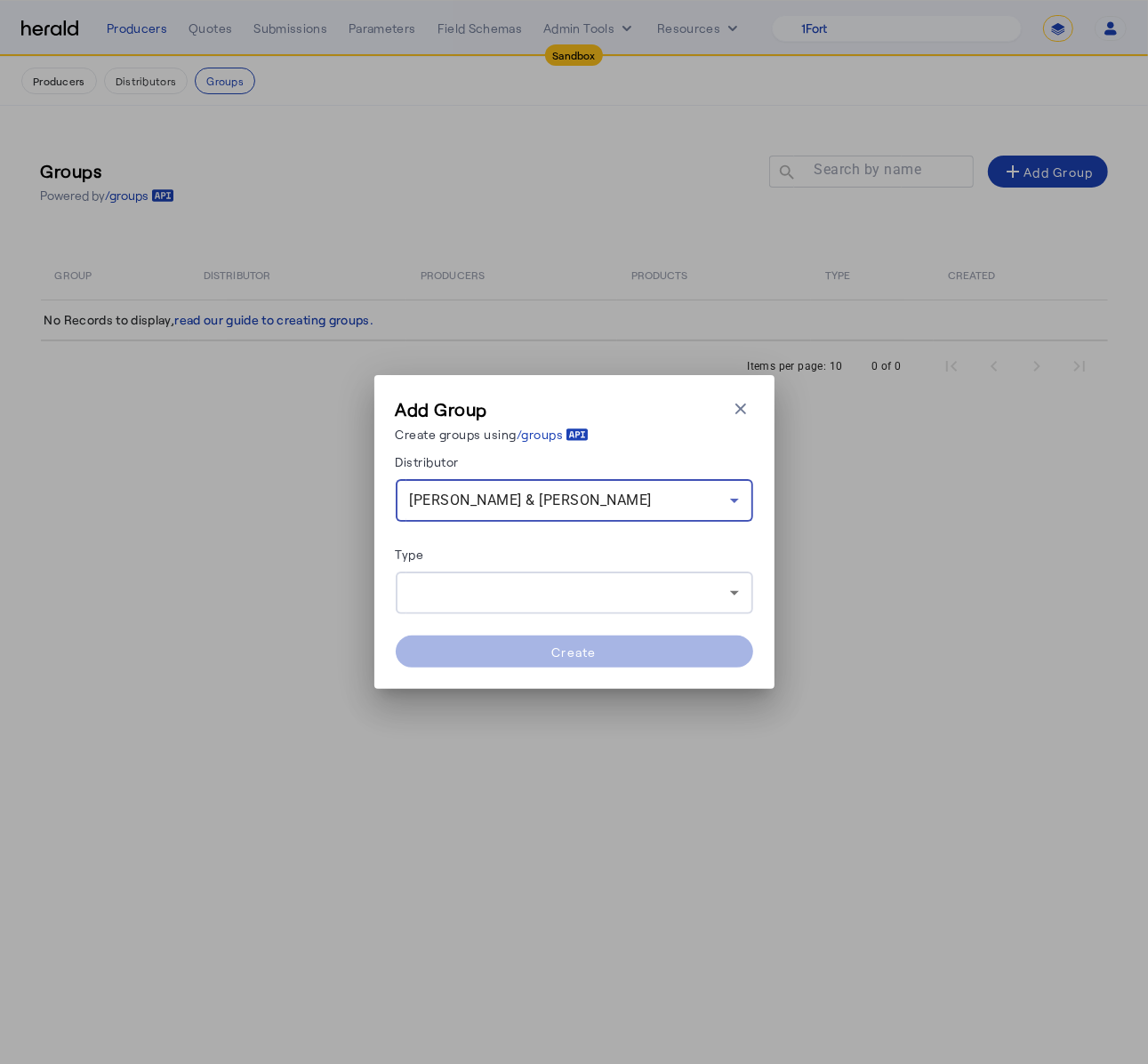
click at [588, 593] on div at bounding box center [570, 593] width 320 height 21
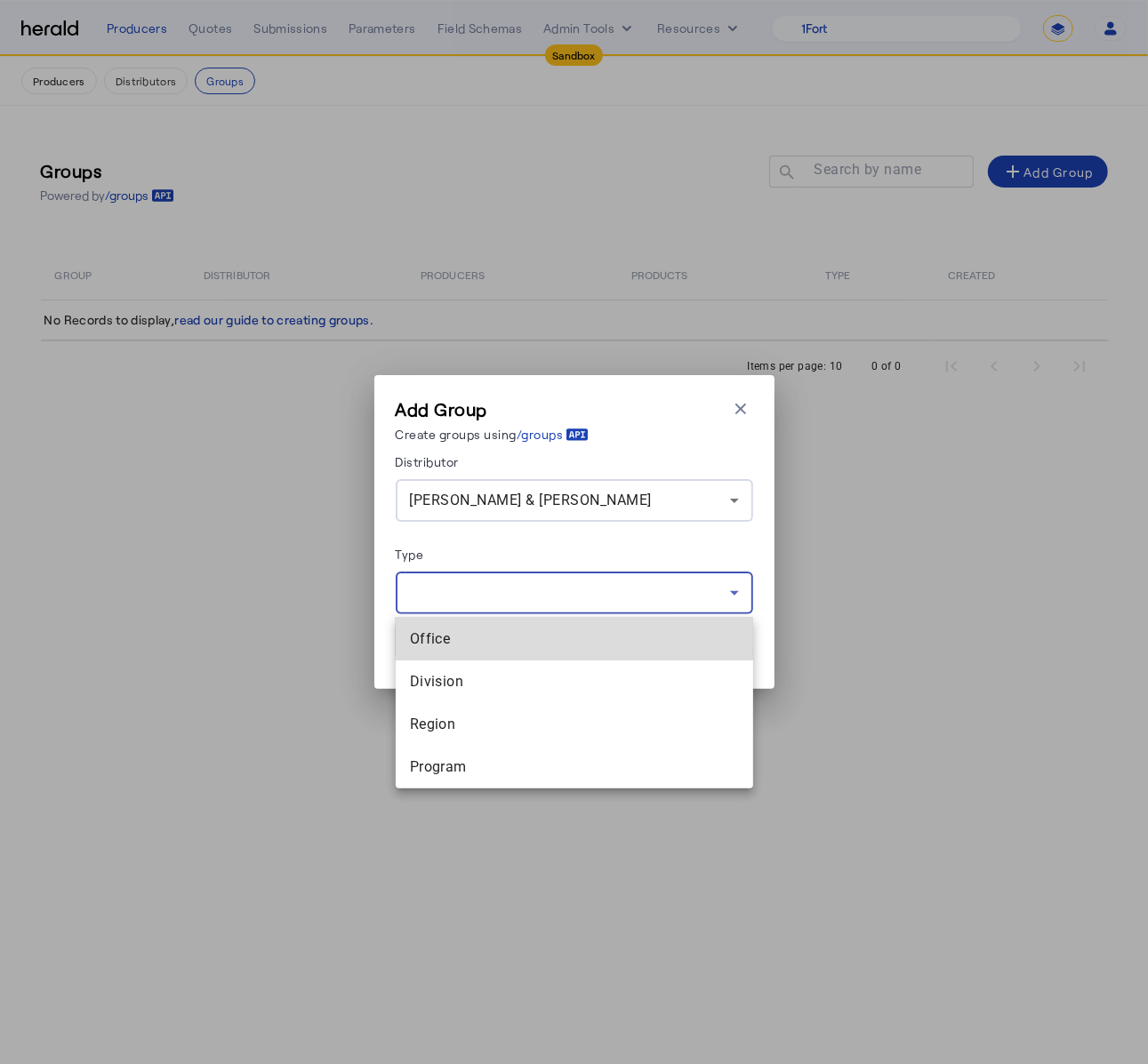
click at [581, 635] on span "Office" at bounding box center [574, 639] width 329 height 21
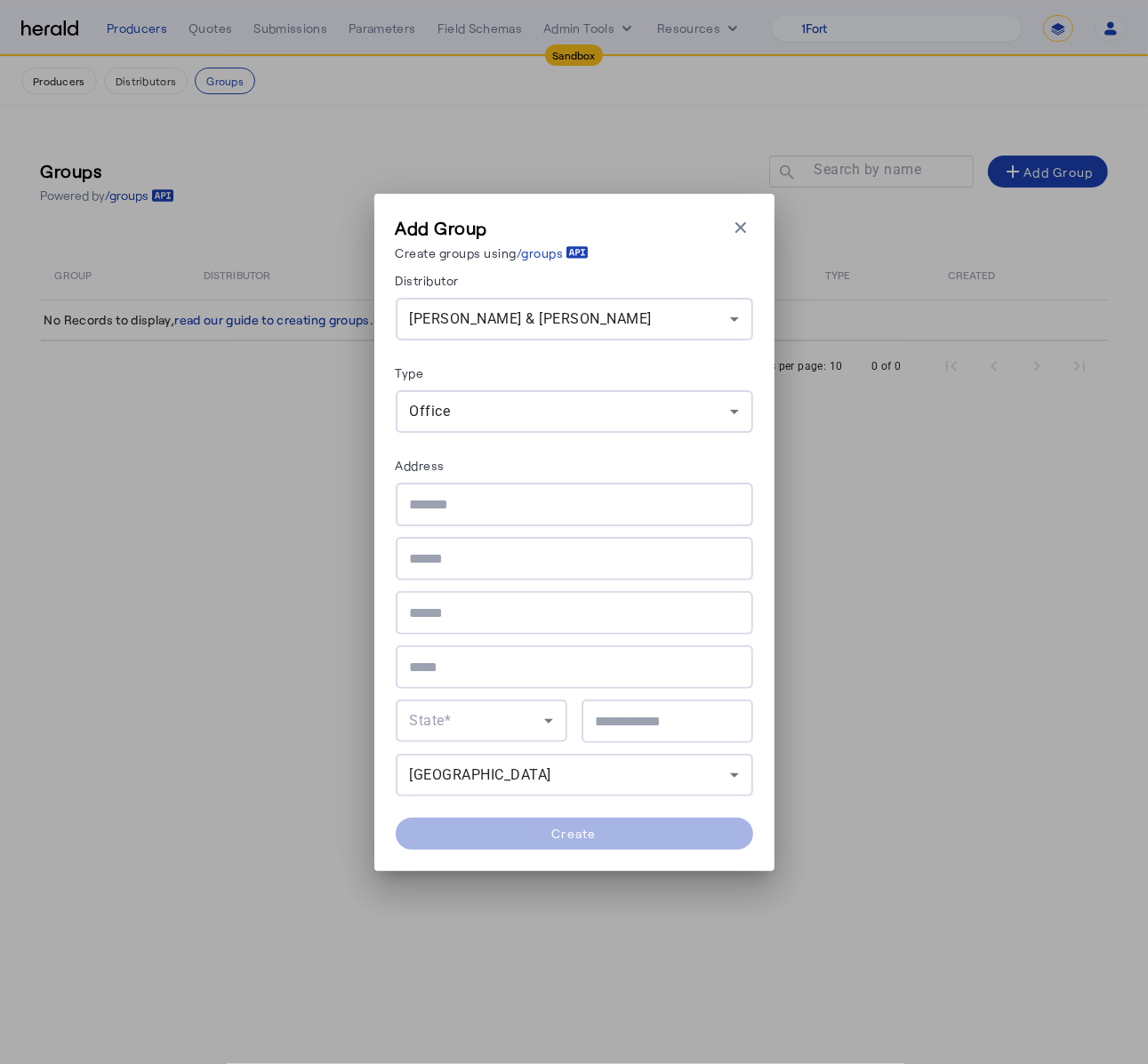
click at [559, 517] on div at bounding box center [574, 504] width 329 height 44
type input "**********"
type input "*****"
click at [516, 716] on div "State*" at bounding box center [477, 721] width 134 height 21
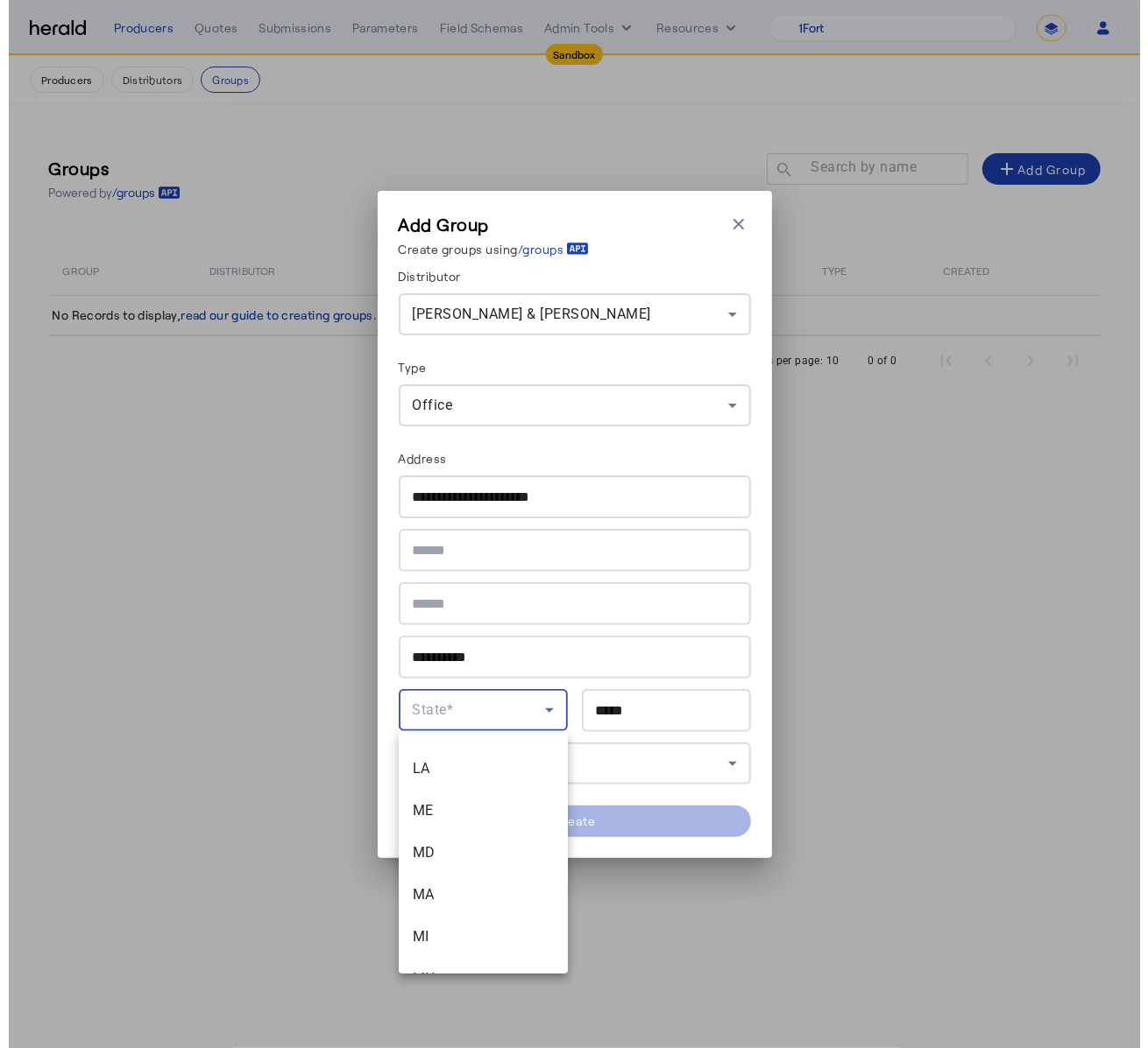
scroll to position [758, 0]
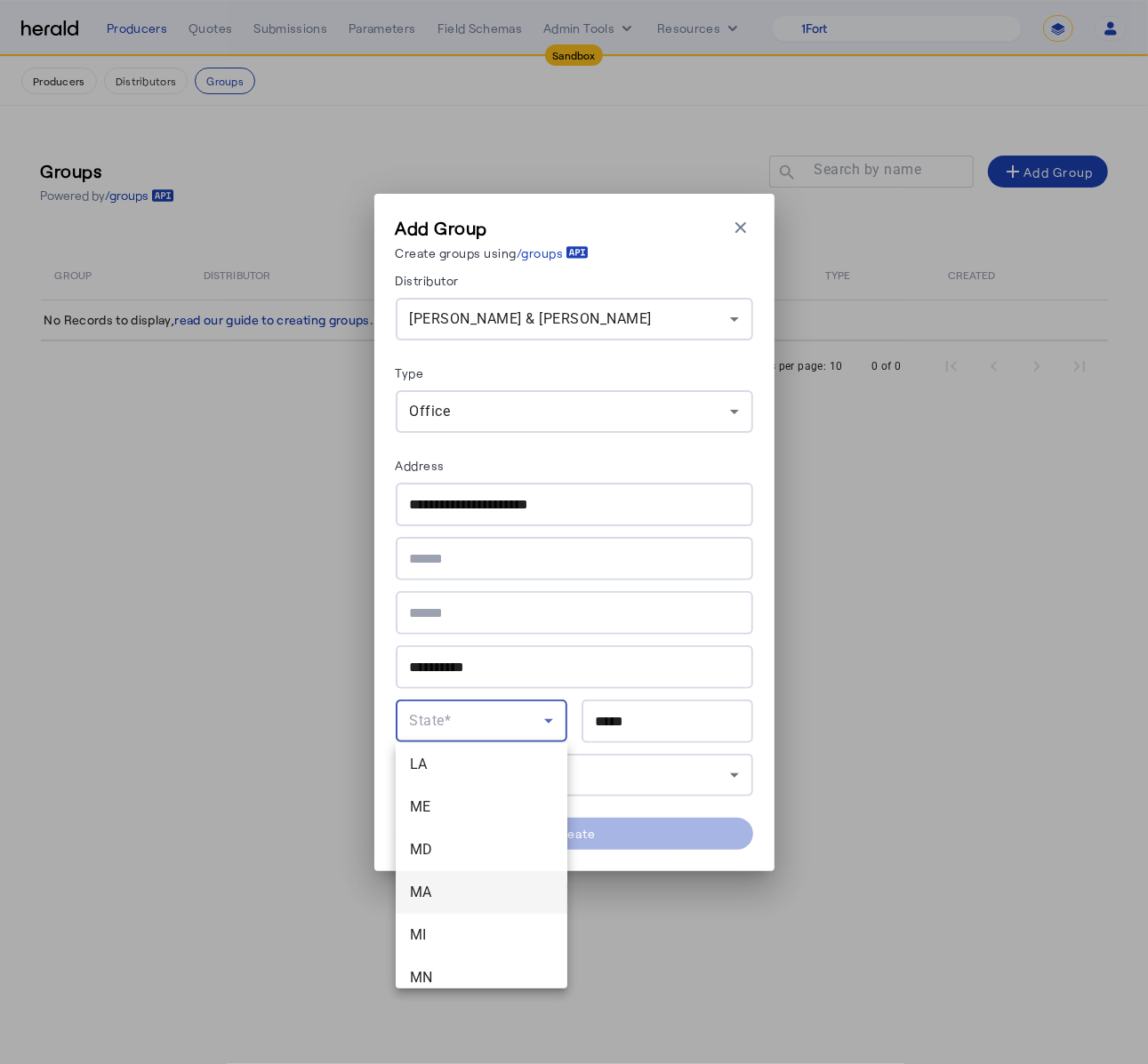
click at [475, 886] on span "MA" at bounding box center [482, 893] width 143 height 21
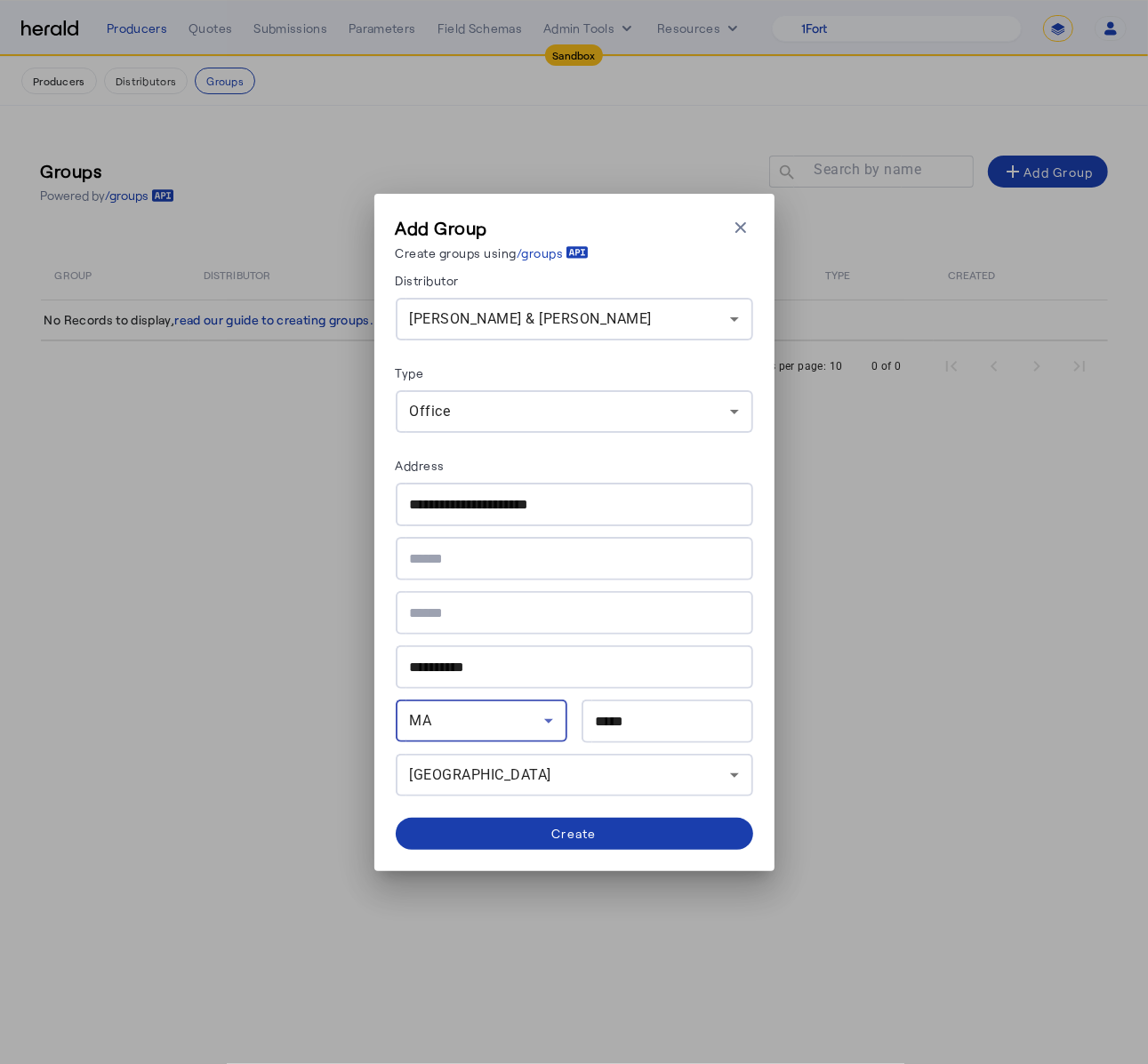
click at [614, 818] on span at bounding box center [574, 834] width 357 height 43
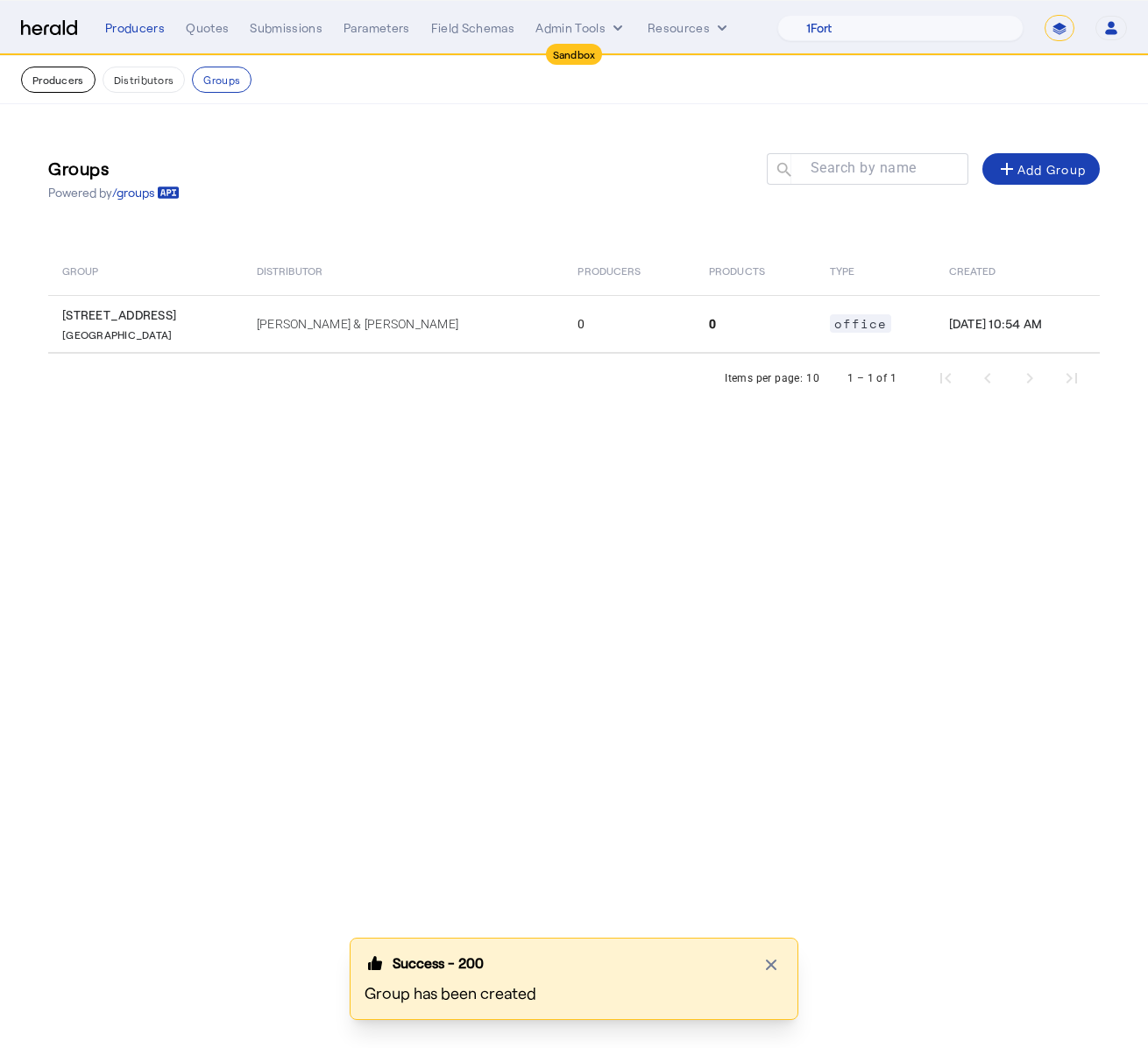
click at [58, 68] on button "Producers" at bounding box center [58, 79] width 74 height 26
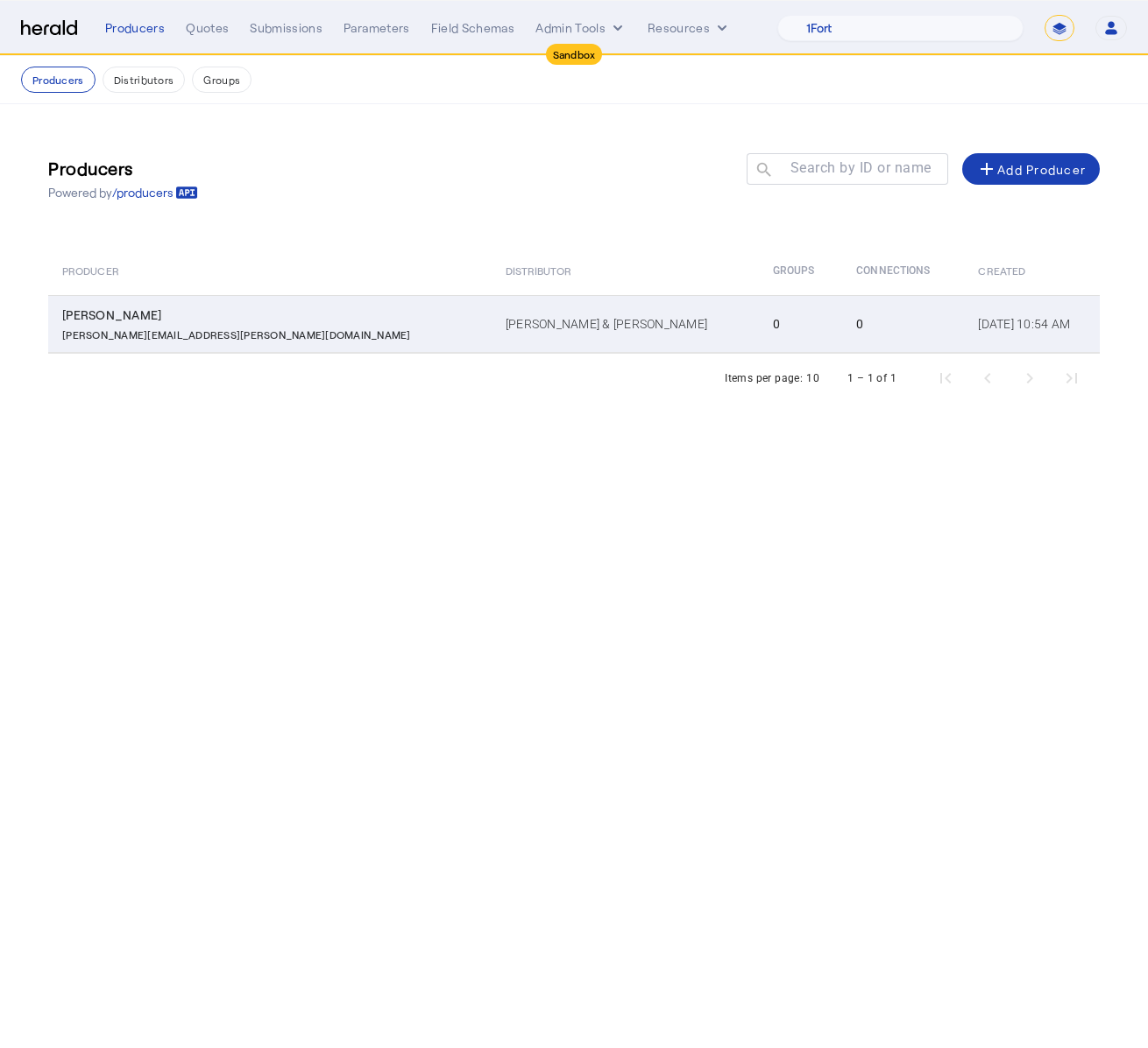
click at [310, 296] on td "[PERSON_NAME] [PERSON_NAME][EMAIL_ADDRESS][PERSON_NAME][DOMAIN_NAME]" at bounding box center [270, 325] width 443 height 58
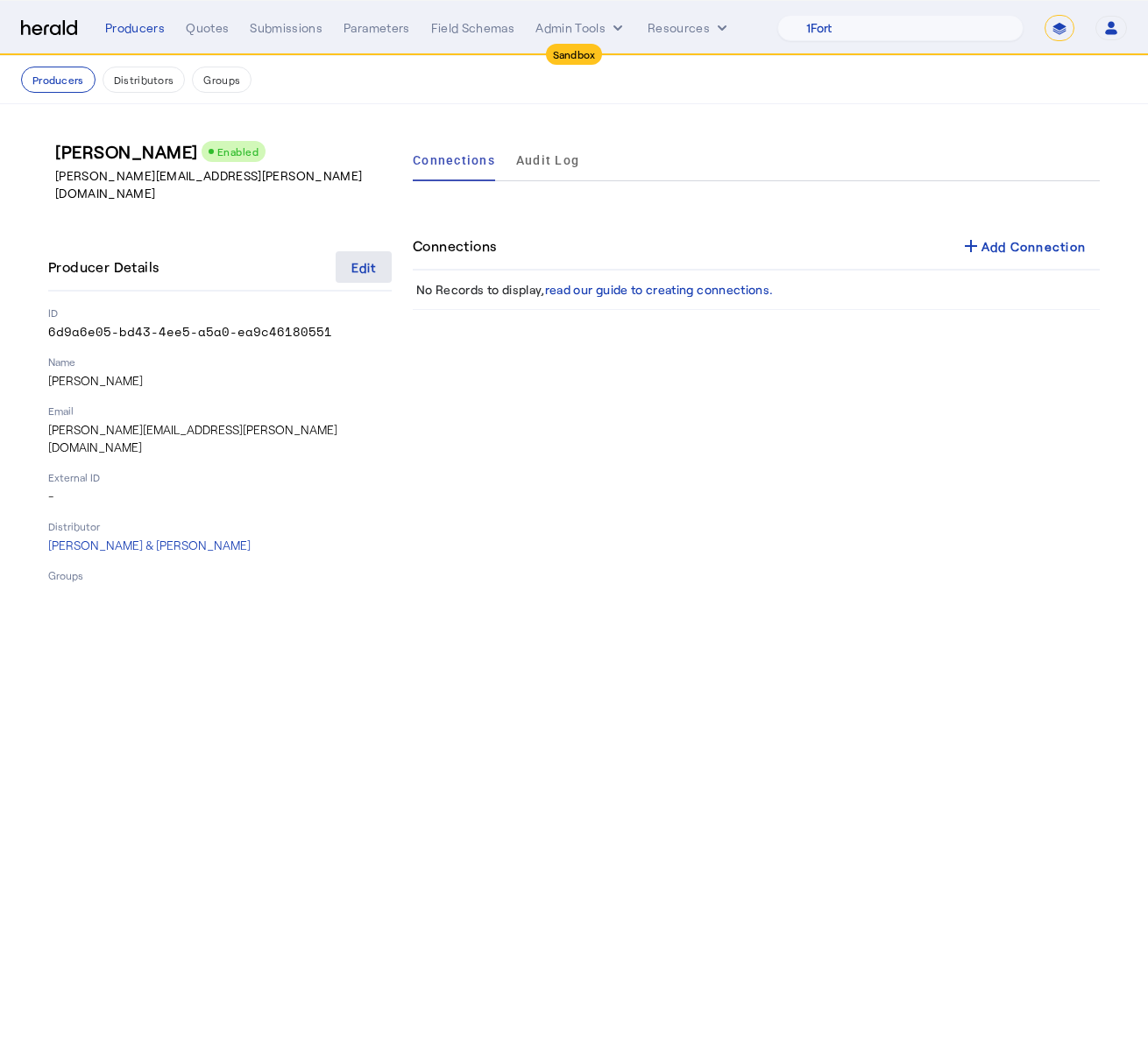
click at [355, 261] on span at bounding box center [364, 267] width 56 height 42
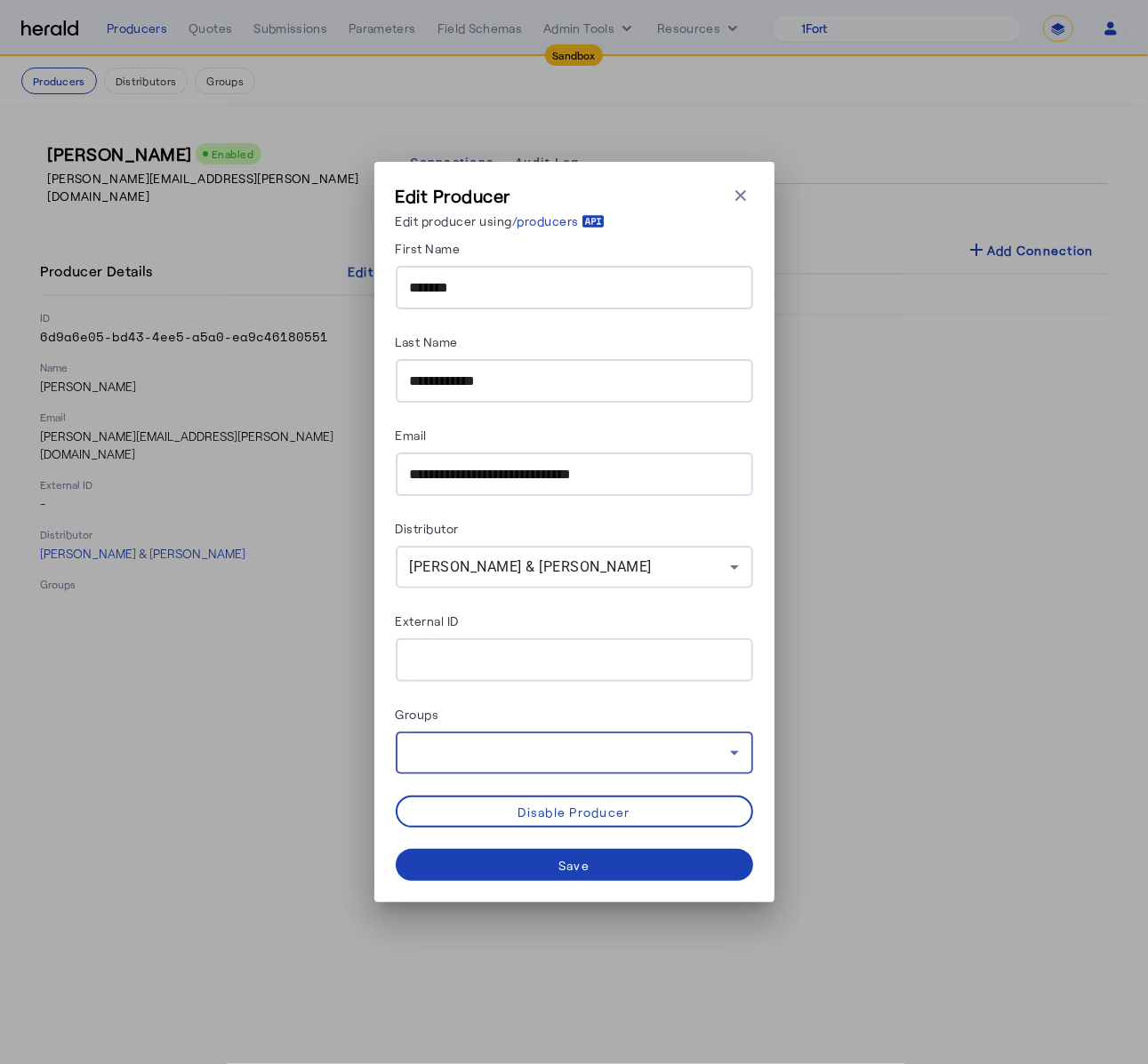
click at [547, 742] on div at bounding box center [570, 753] width 320 height 21
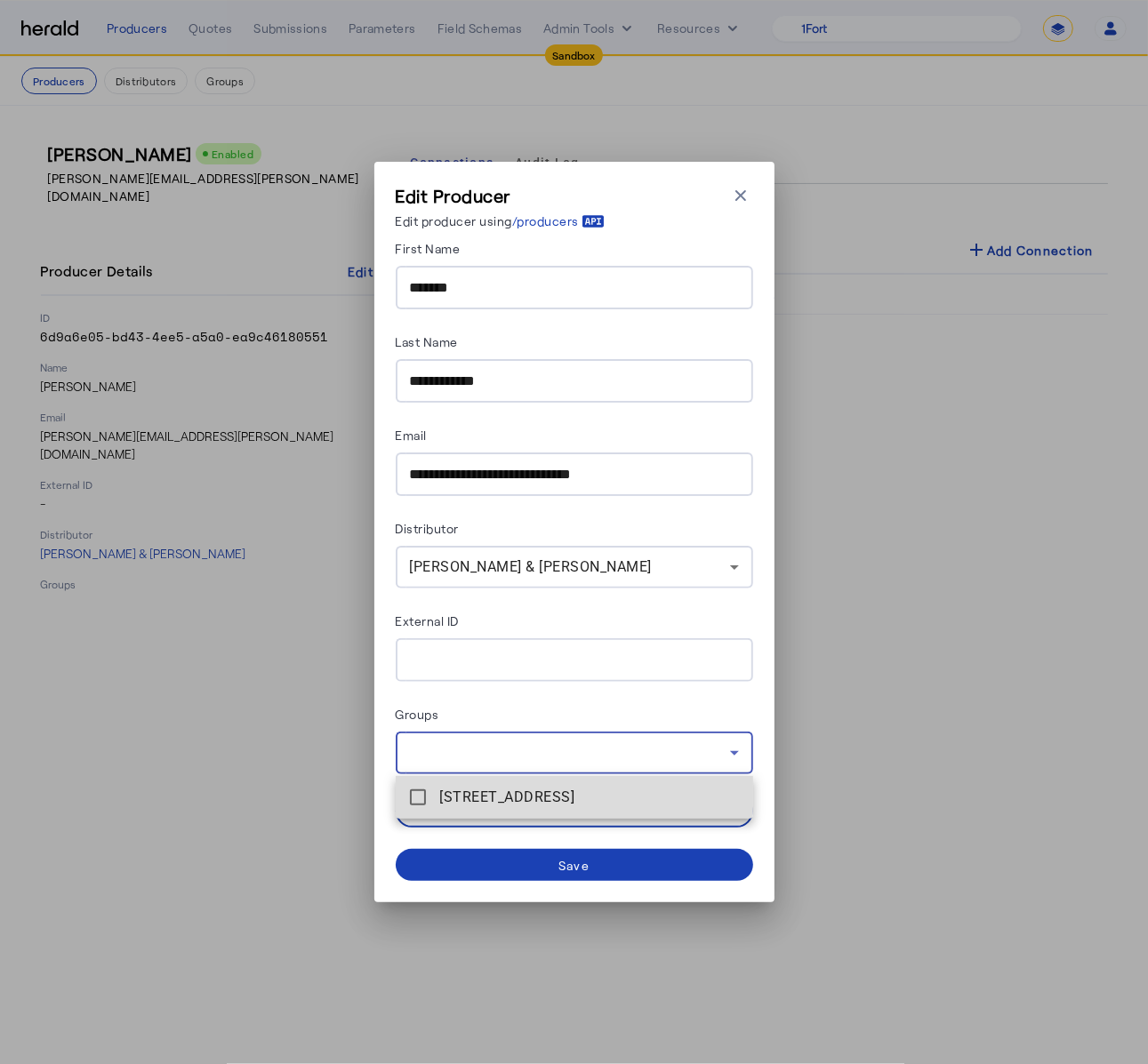
click at [544, 794] on span "[STREET_ADDRESS]" at bounding box center [589, 798] width 299 height 21
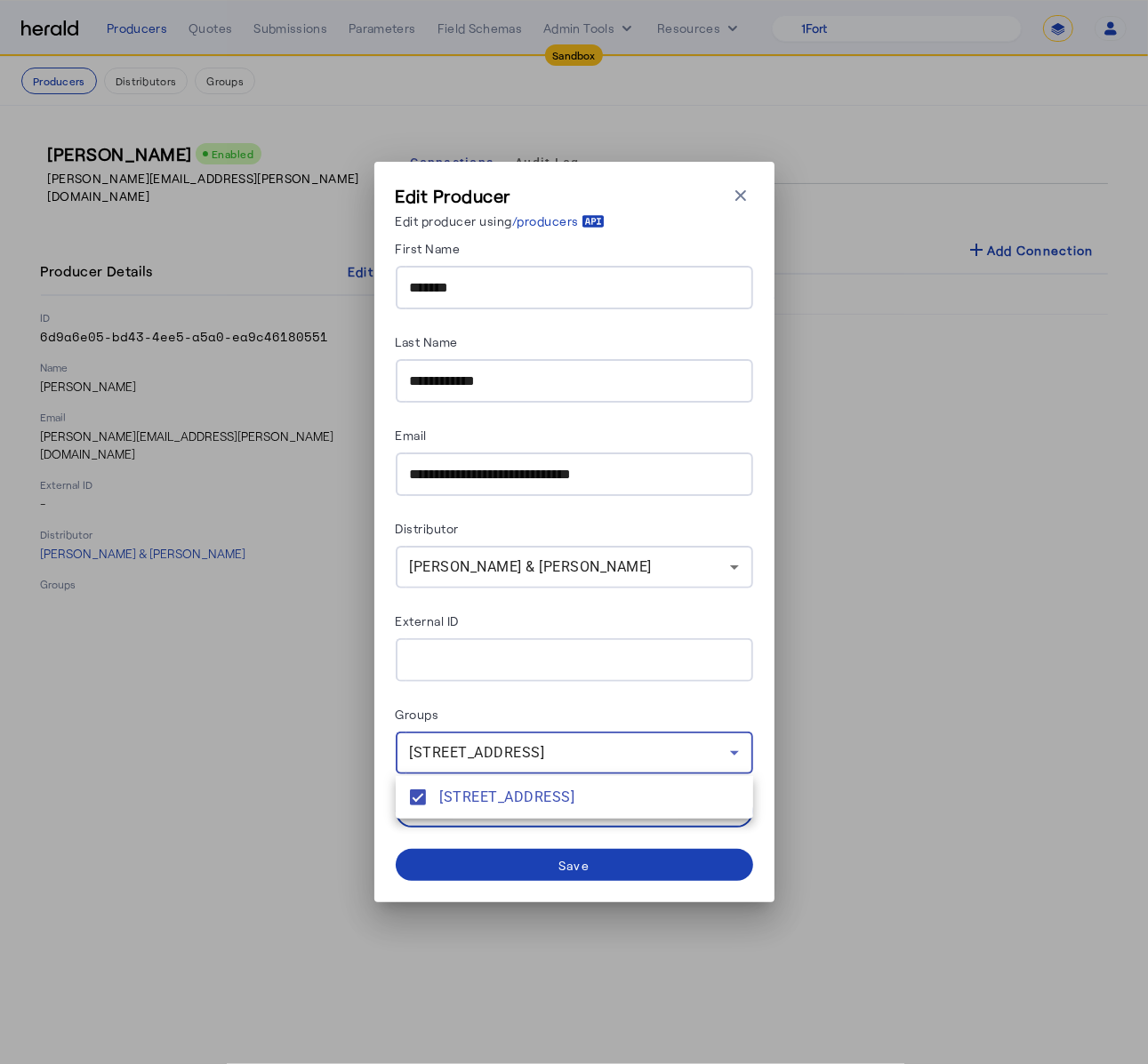
click at [530, 848] on div at bounding box center [574, 532] width 1148 height 1064
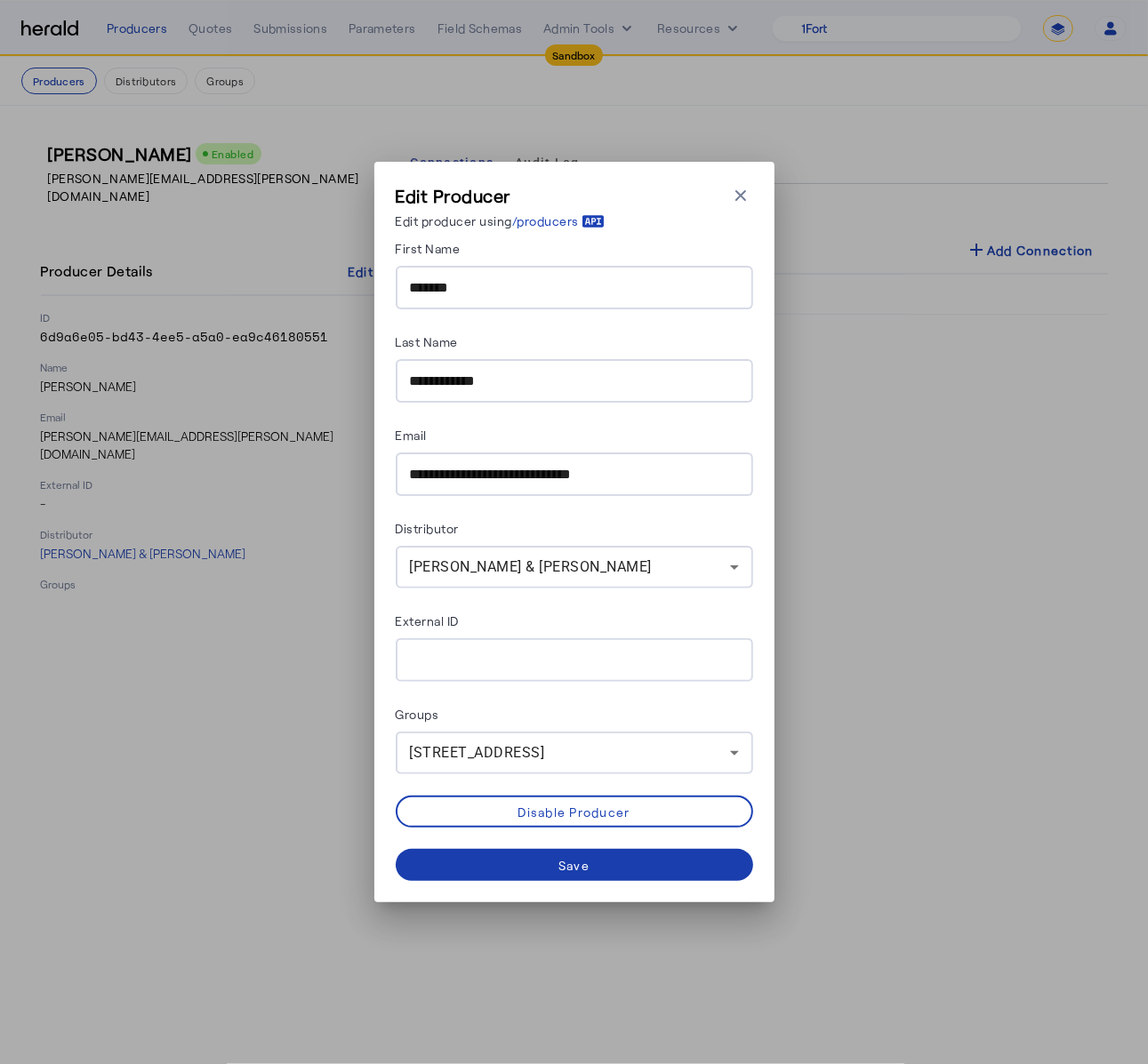
click at [529, 876] on span at bounding box center [574, 865] width 357 height 43
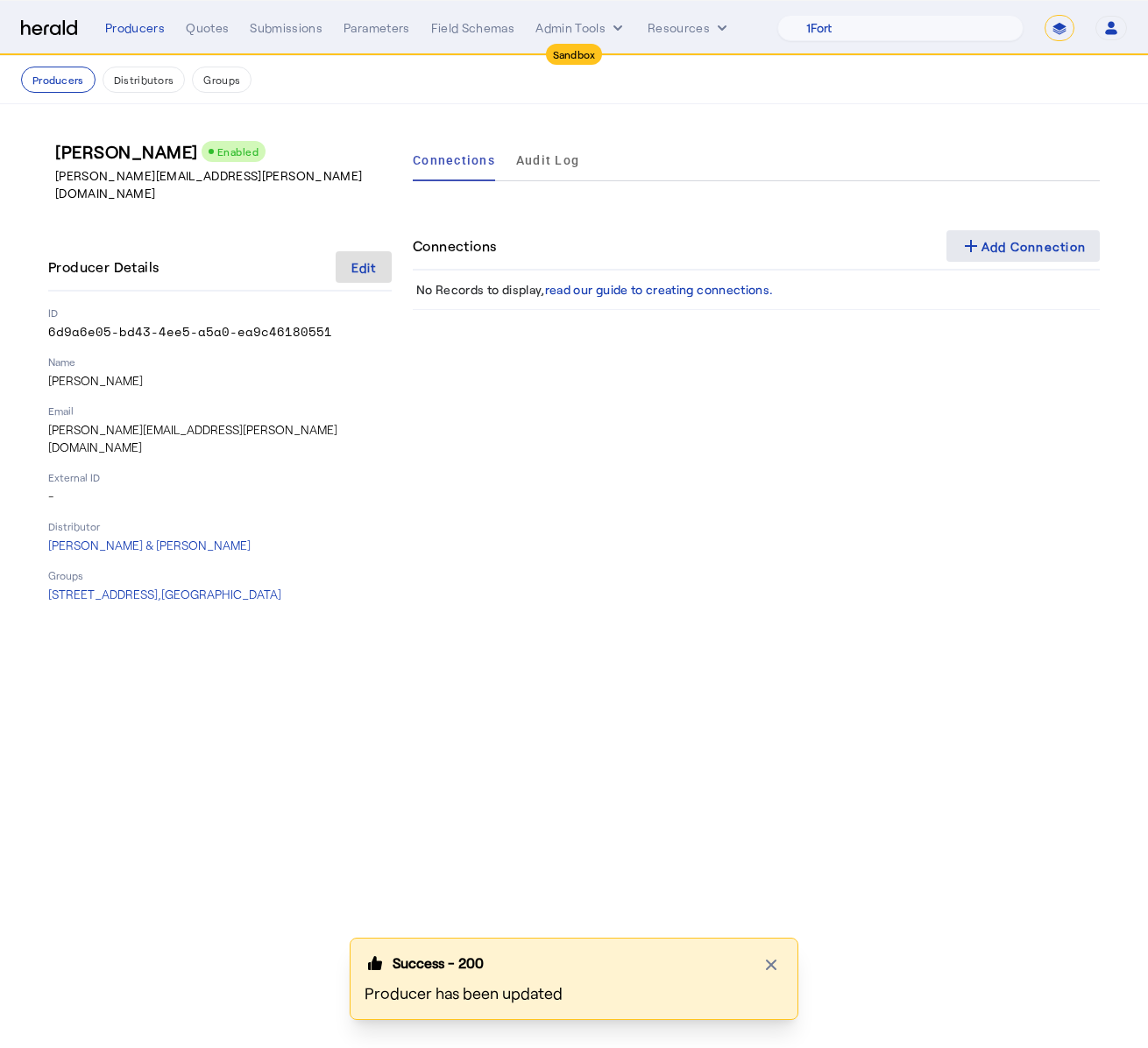
click at [1005, 256] on div "add Add Connection" at bounding box center [1023, 246] width 126 height 21
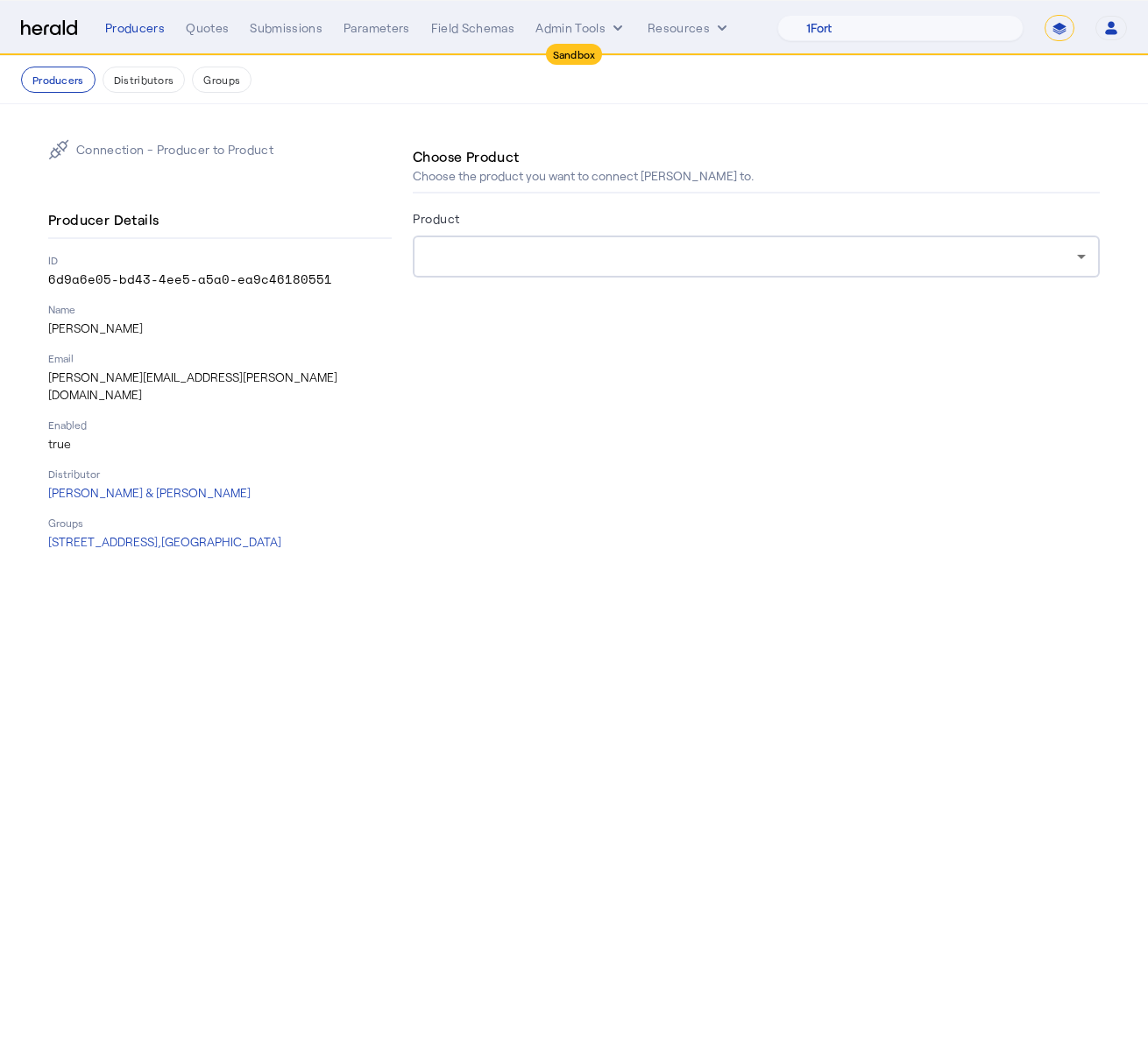
click at [833, 270] on div at bounding box center [756, 257] width 659 height 42
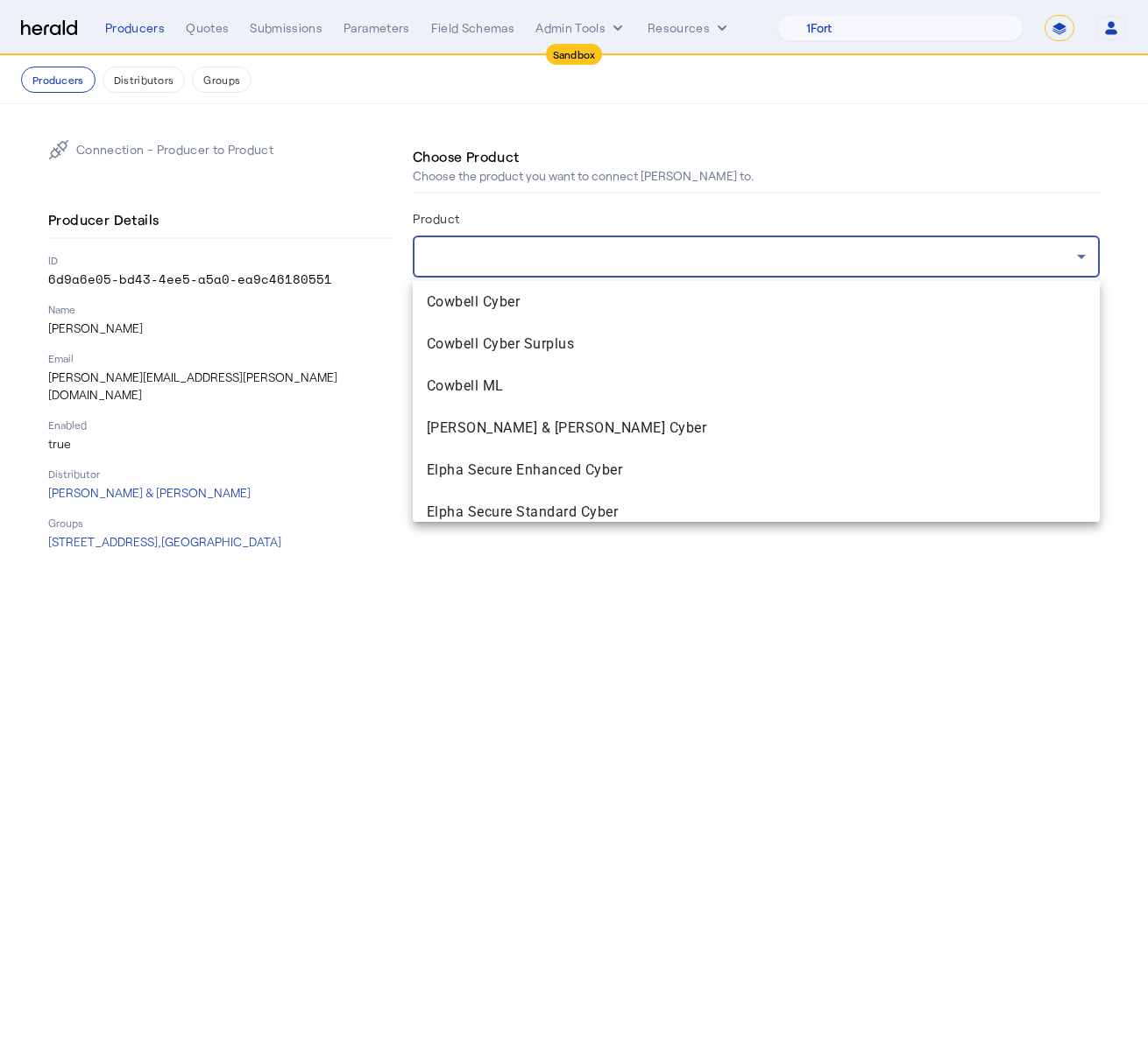
scroll to position [1871, 0]
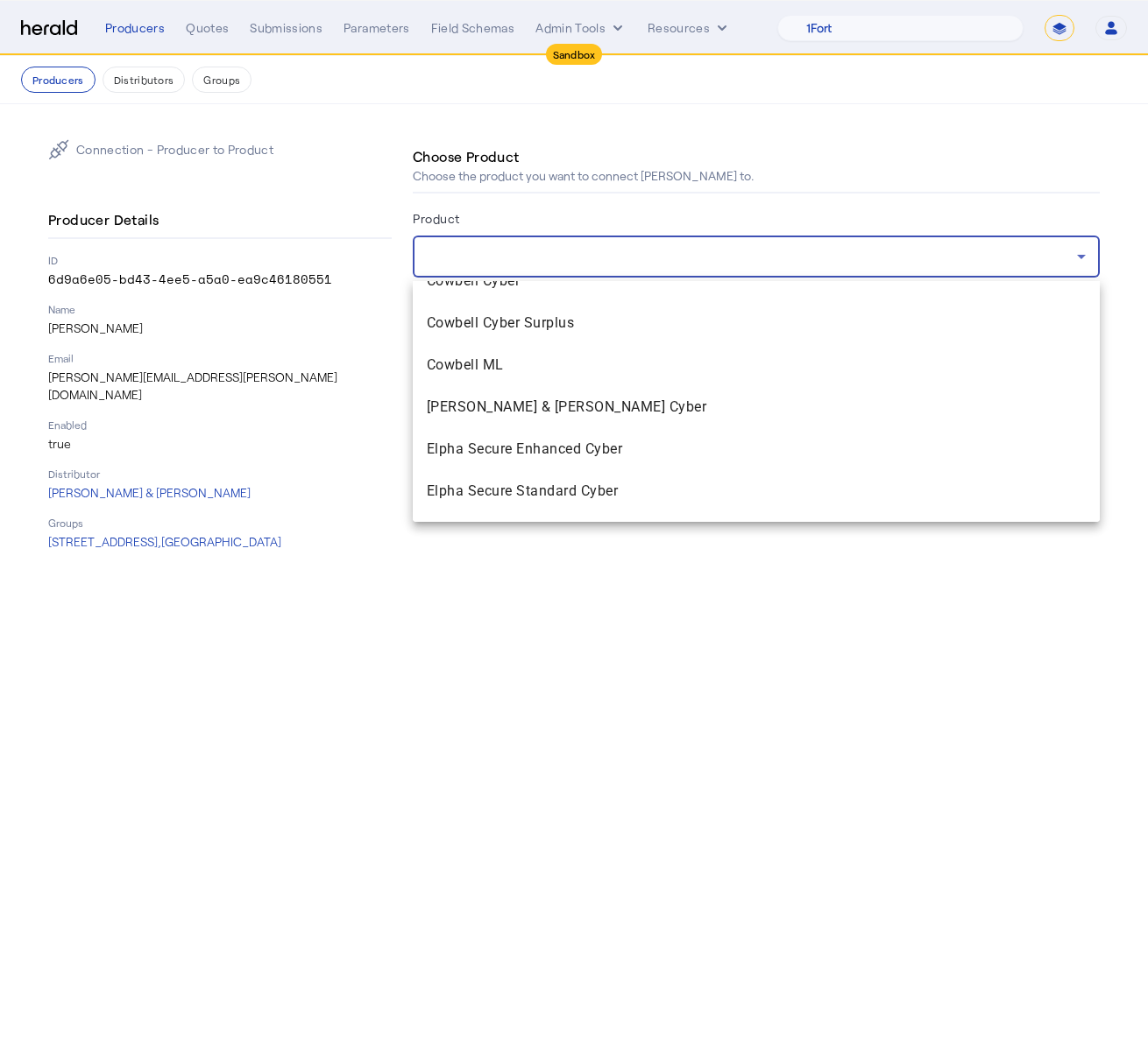
click at [707, 115] on div at bounding box center [574, 524] width 1148 height 1048
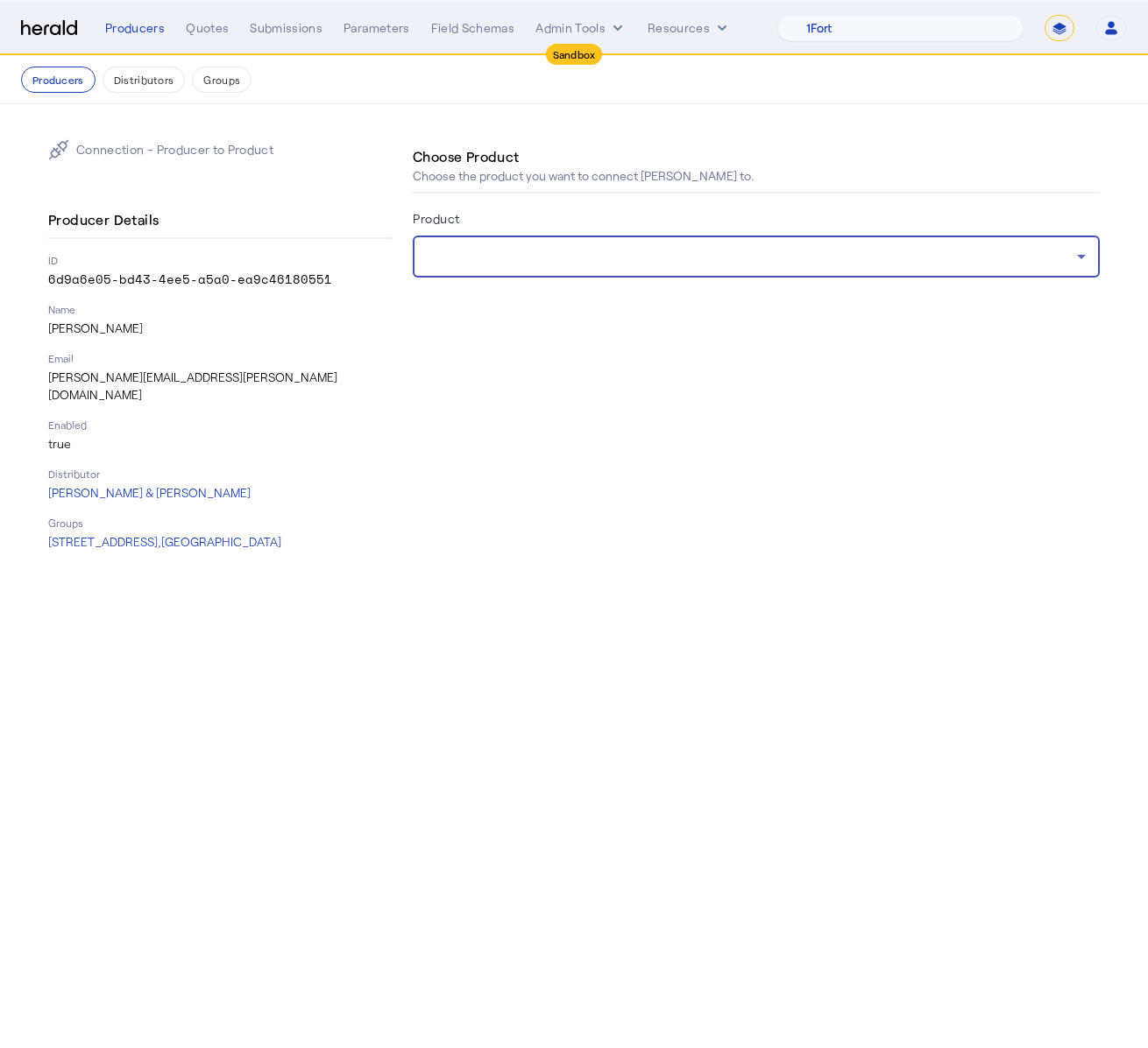
click at [665, 260] on div at bounding box center [752, 257] width 650 height 21
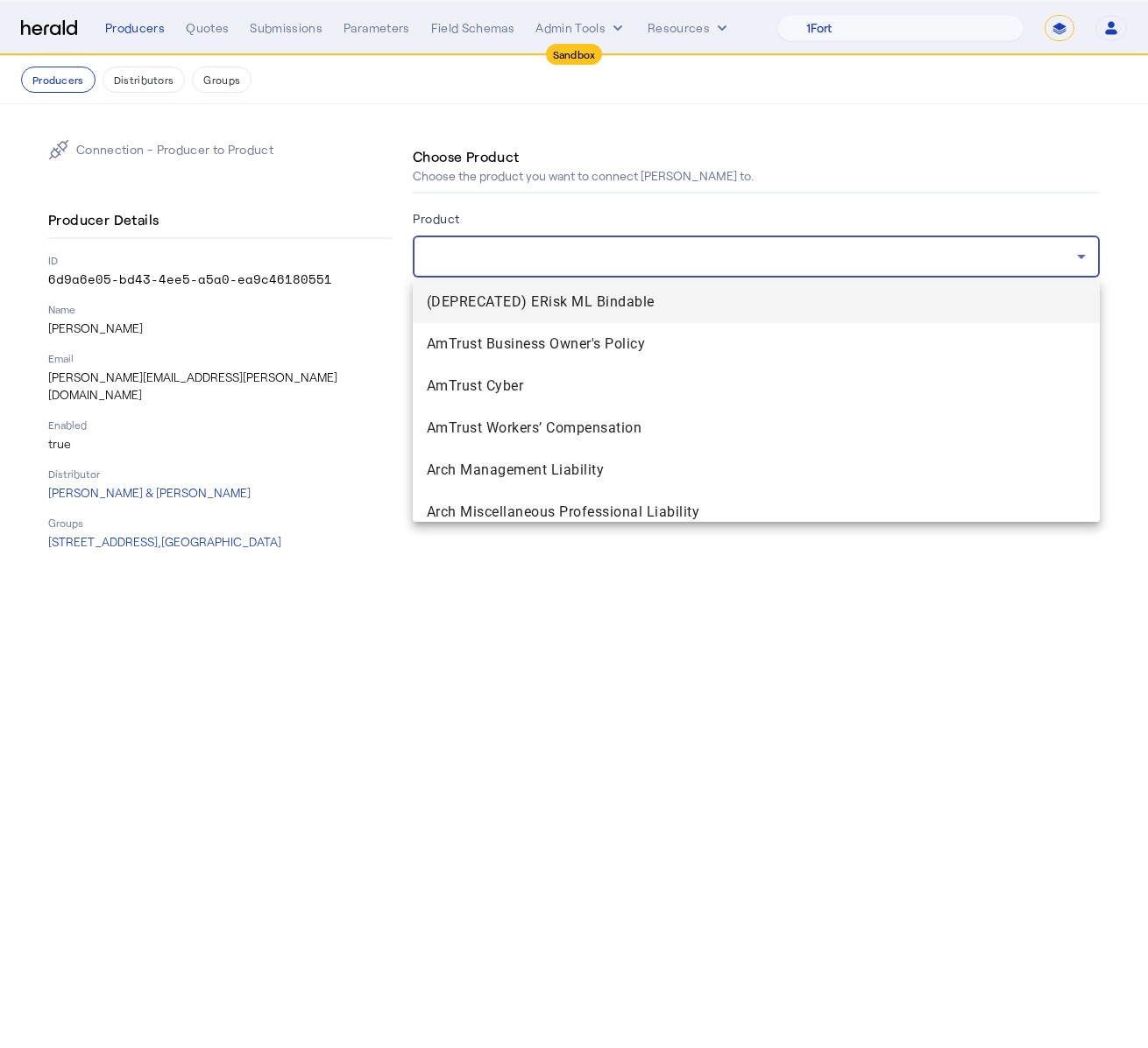
click at [687, 152] on div at bounding box center [574, 524] width 1148 height 1048
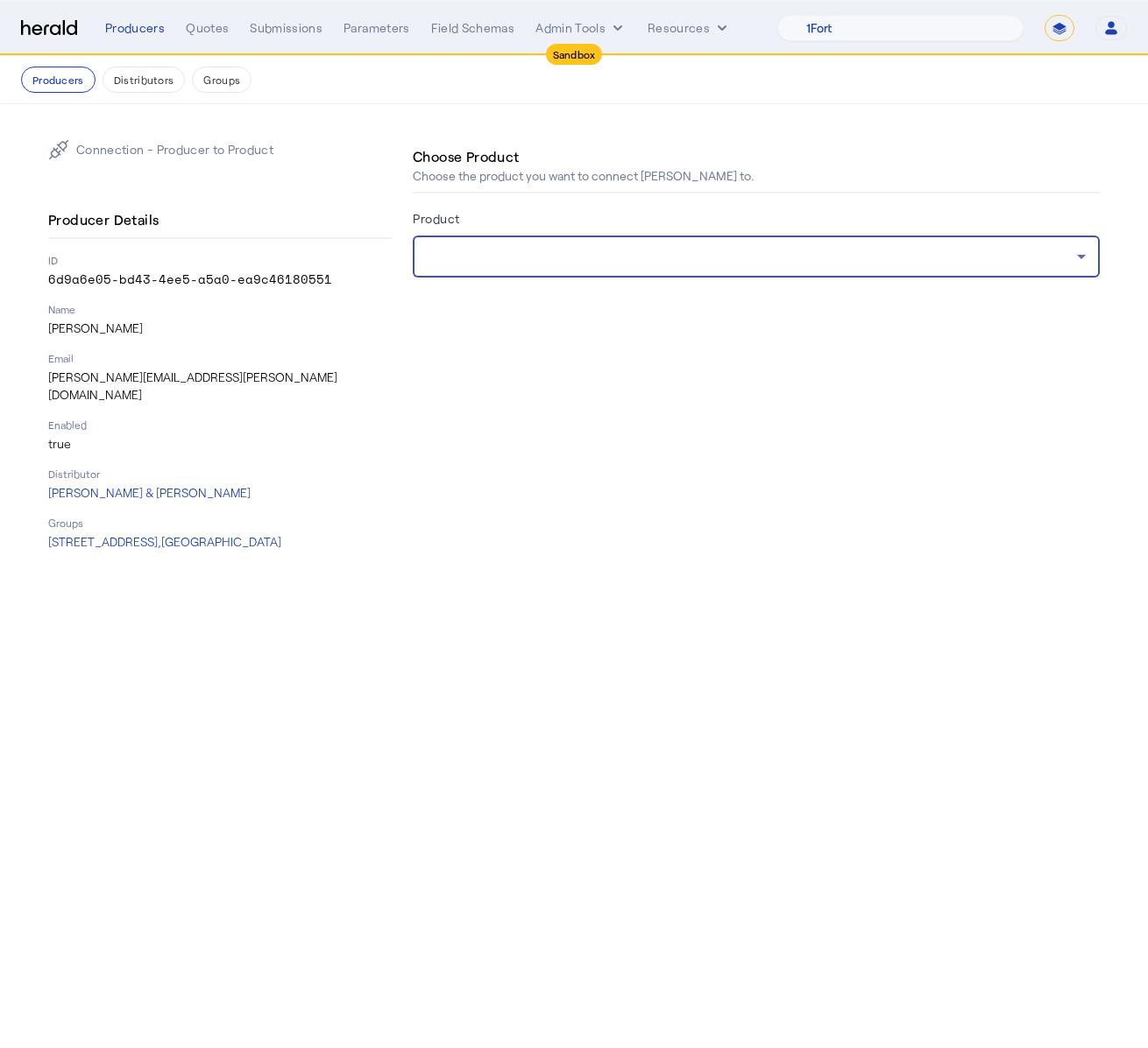
click at [512, 249] on div at bounding box center [752, 257] width 650 height 21
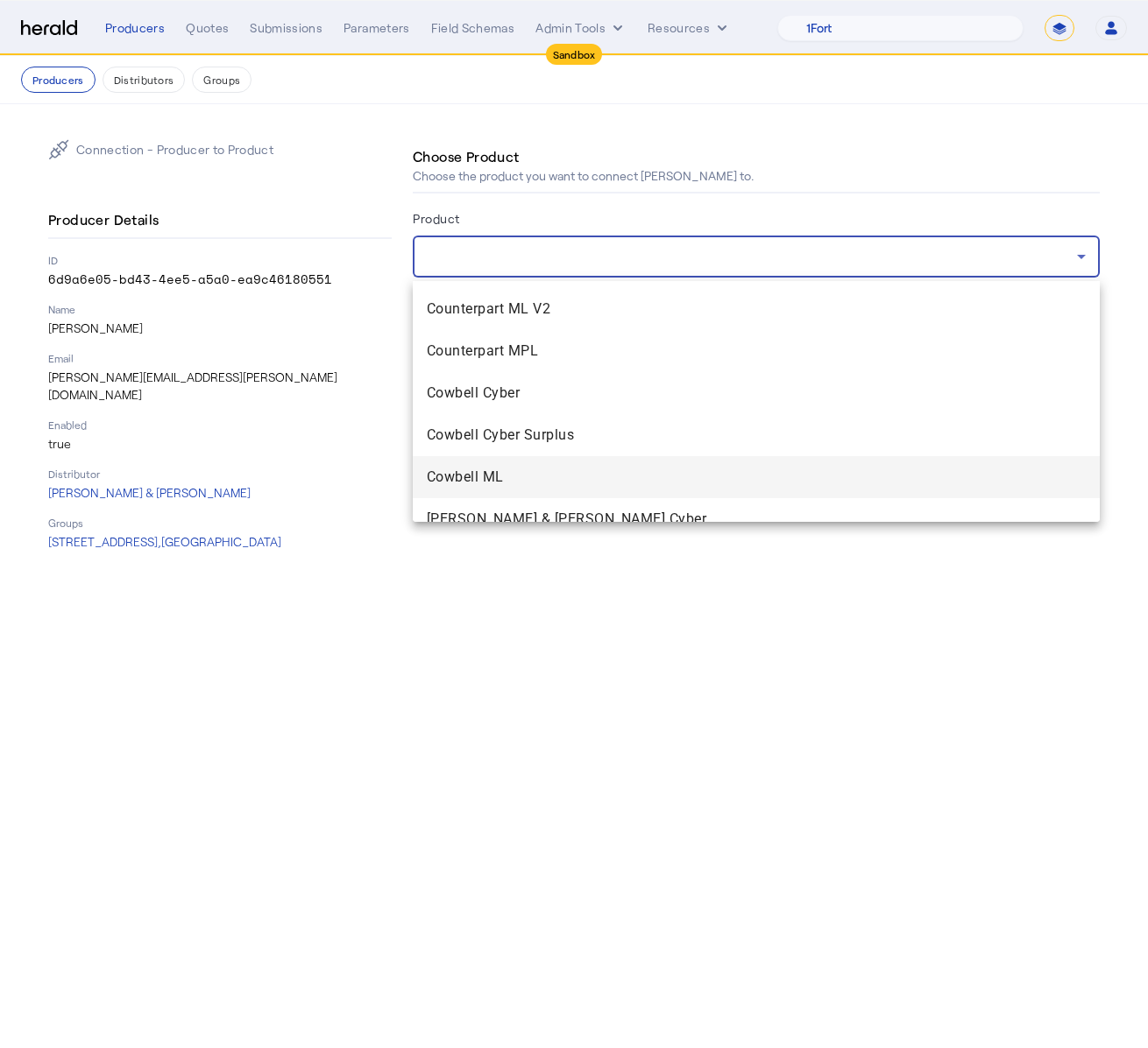
scroll to position [1774, 0]
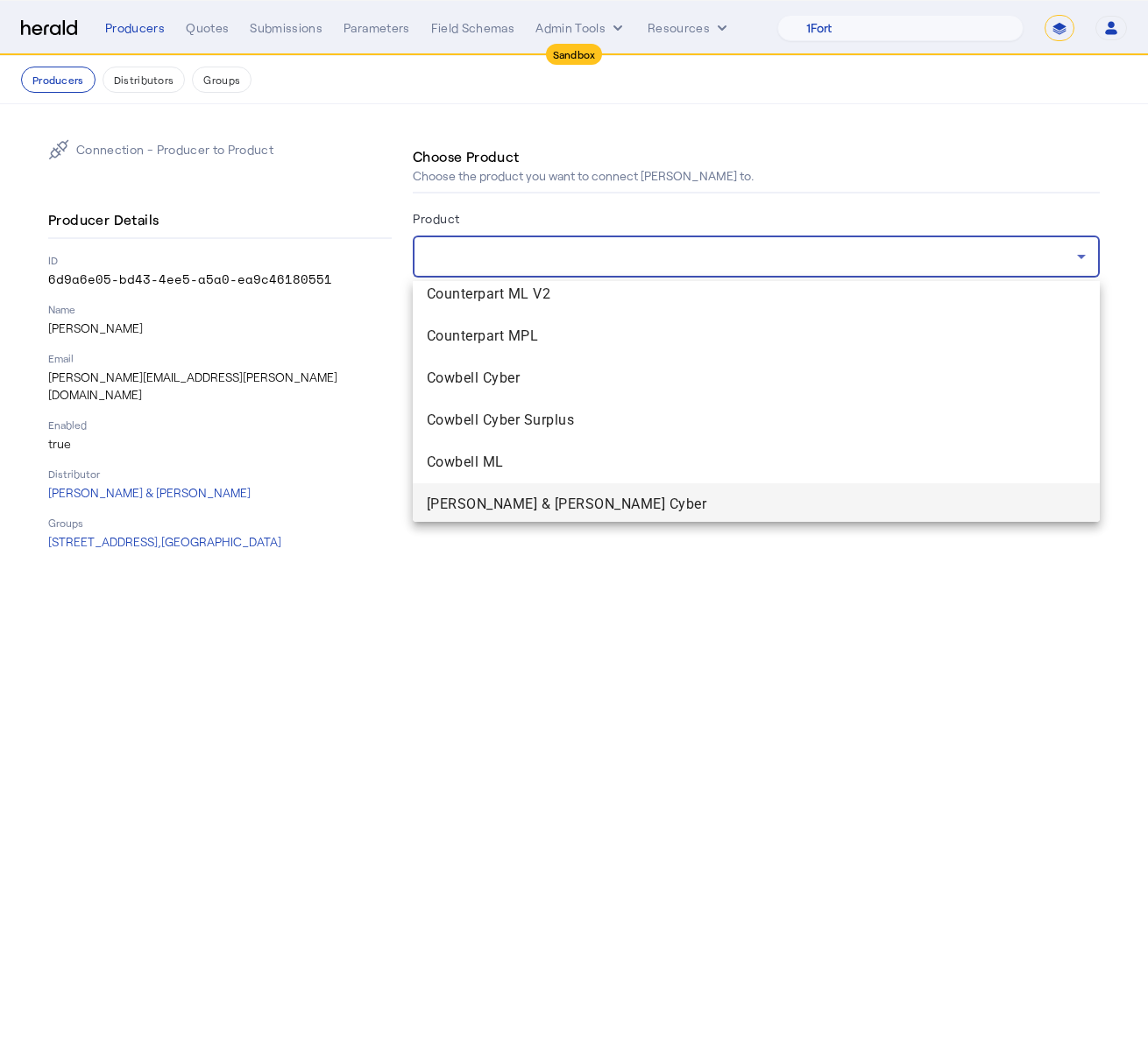
click at [574, 504] on span "[PERSON_NAME] & [PERSON_NAME] Cyber" at bounding box center [756, 505] width 659 height 21
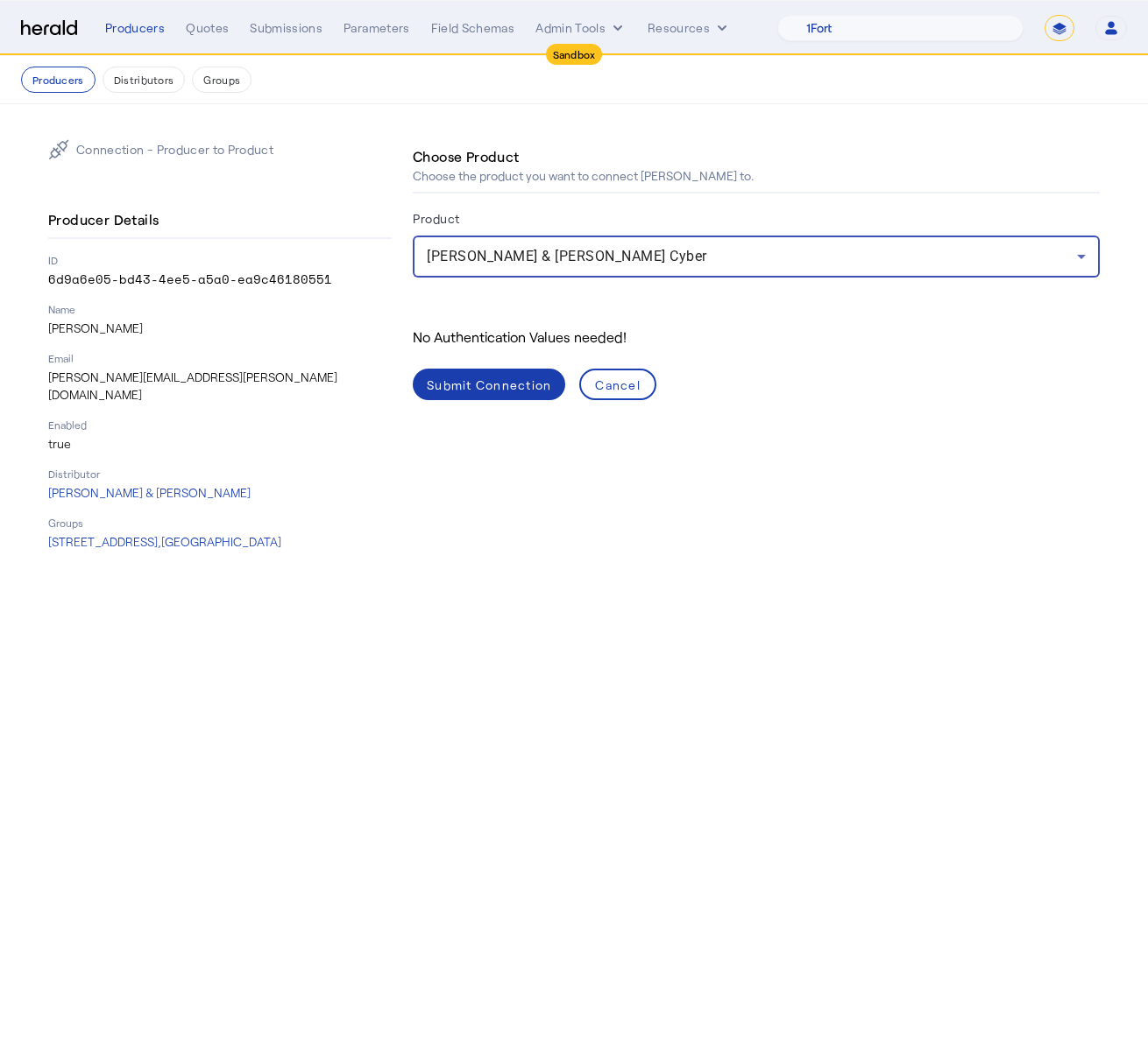
click at [516, 372] on span at bounding box center [489, 385] width 153 height 42
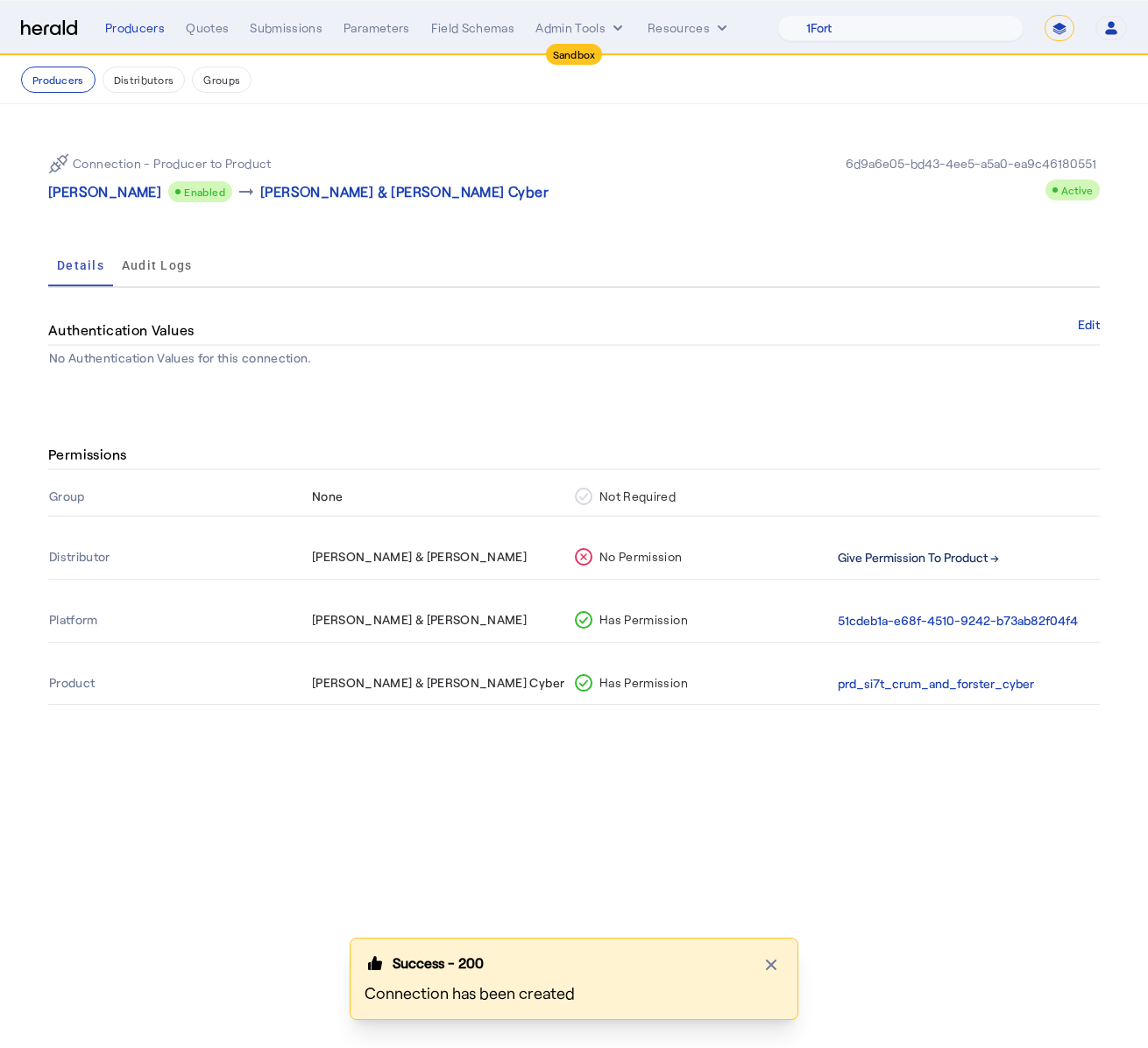
click at [862, 551] on button "Give Permission To Product →" at bounding box center [918, 558] width 161 height 20
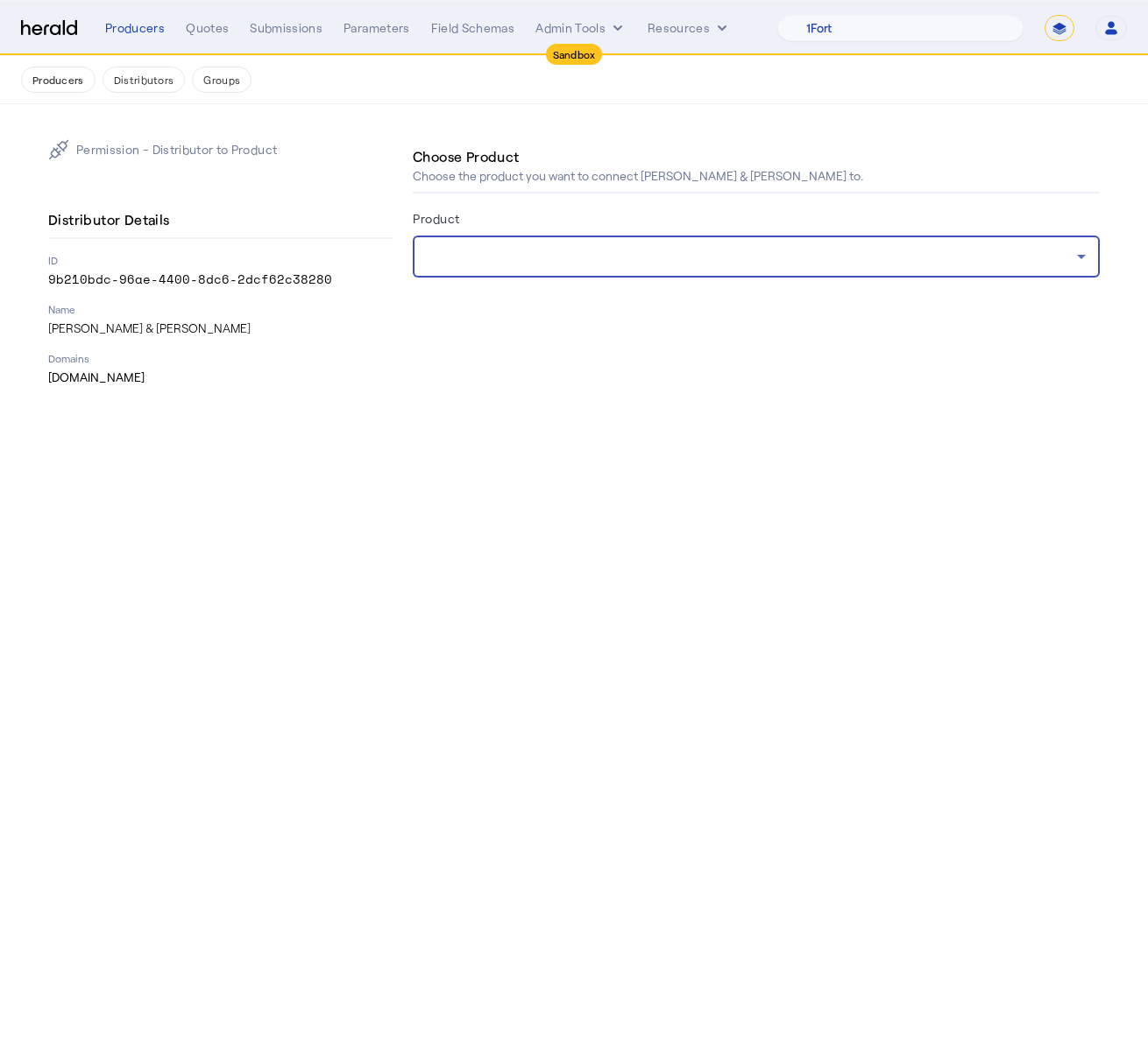
click at [741, 263] on div at bounding box center [752, 257] width 650 height 21
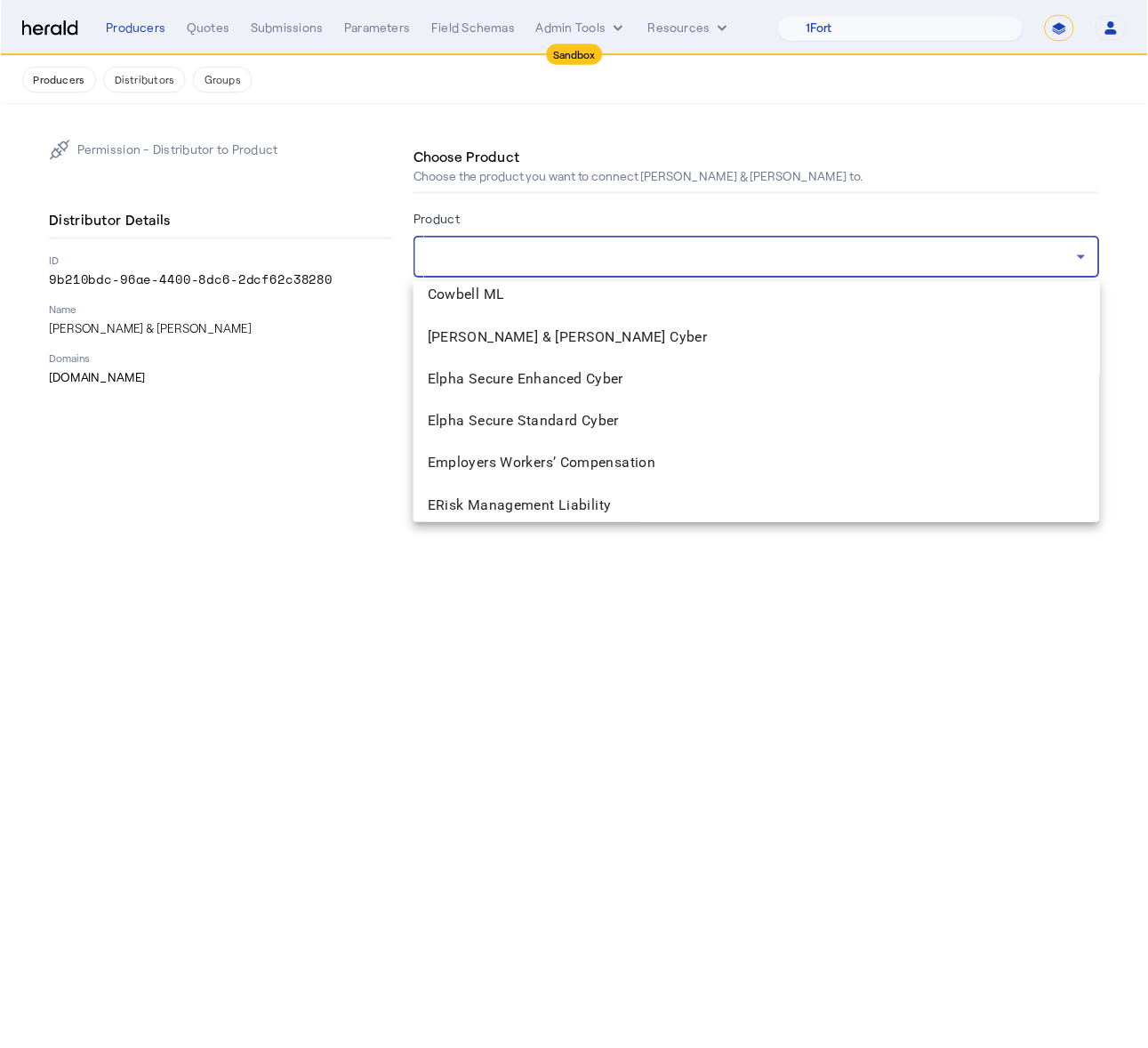
scroll to position [1975, 0]
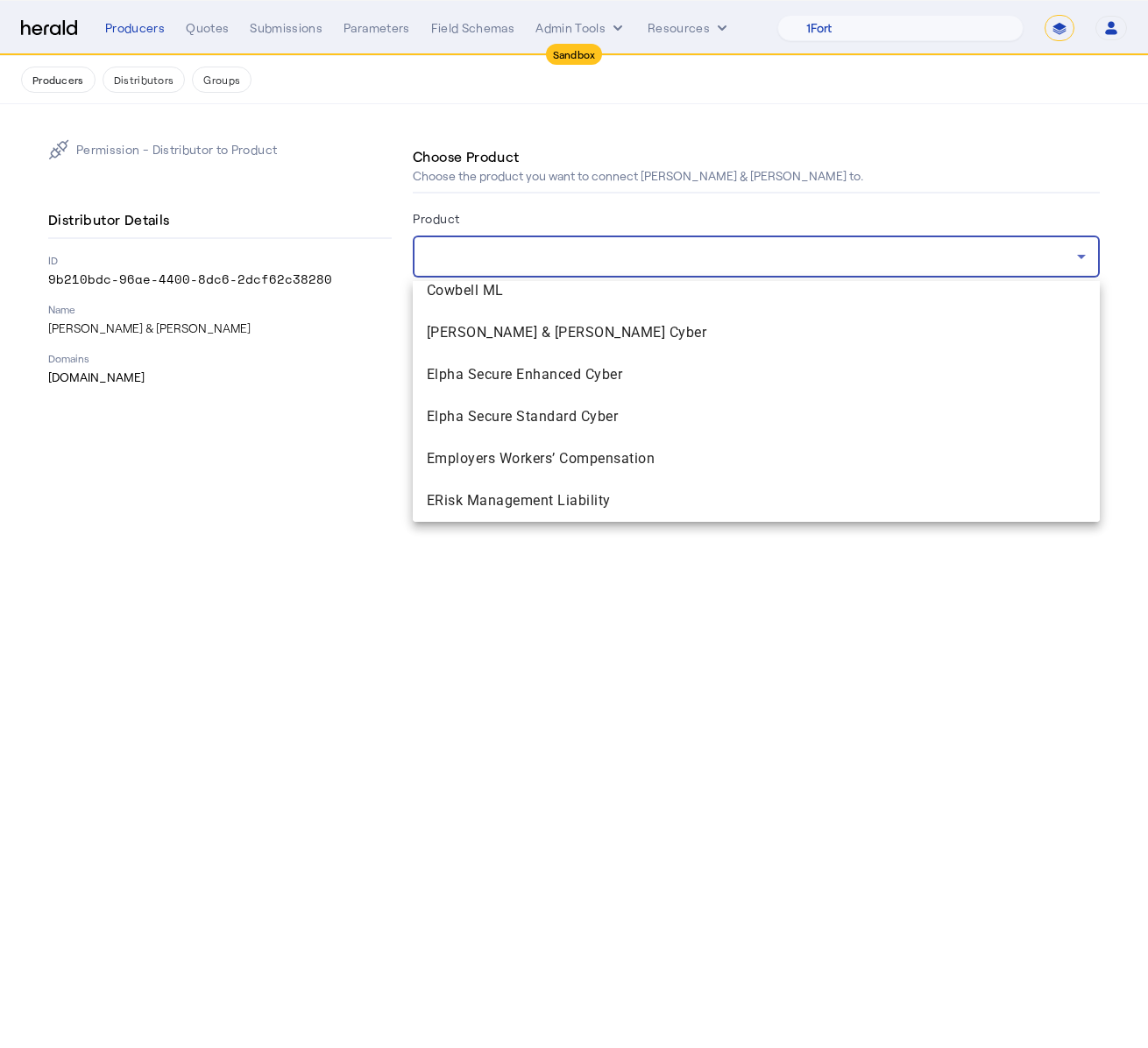
click at [723, 343] on mat-option "[PERSON_NAME] & [PERSON_NAME] Cyber" at bounding box center [756, 333] width 687 height 42
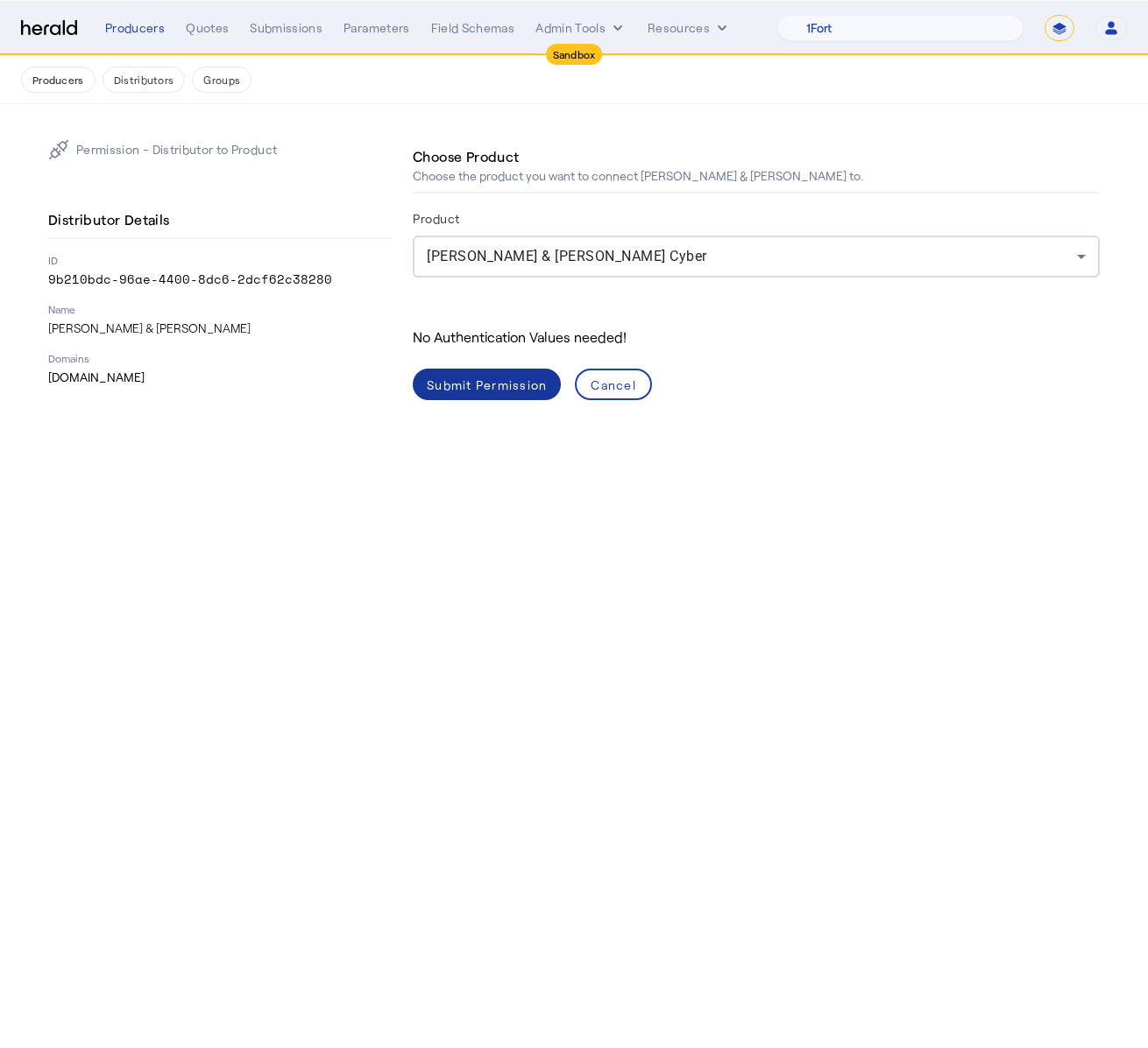
click at [521, 391] on div "Submit Permission" at bounding box center [487, 385] width 120 height 19
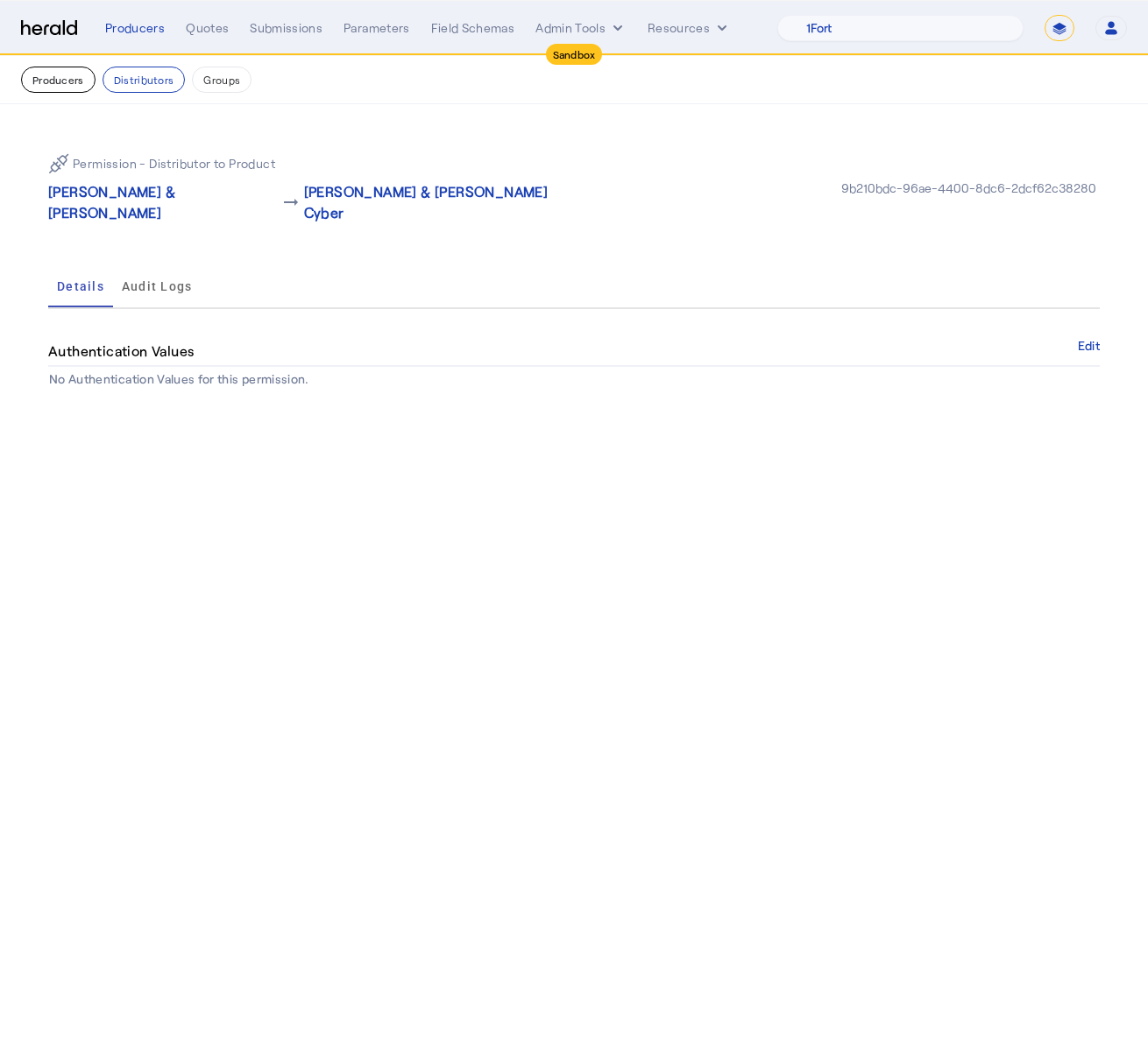
click at [64, 80] on button "Producers" at bounding box center [58, 79] width 74 height 26
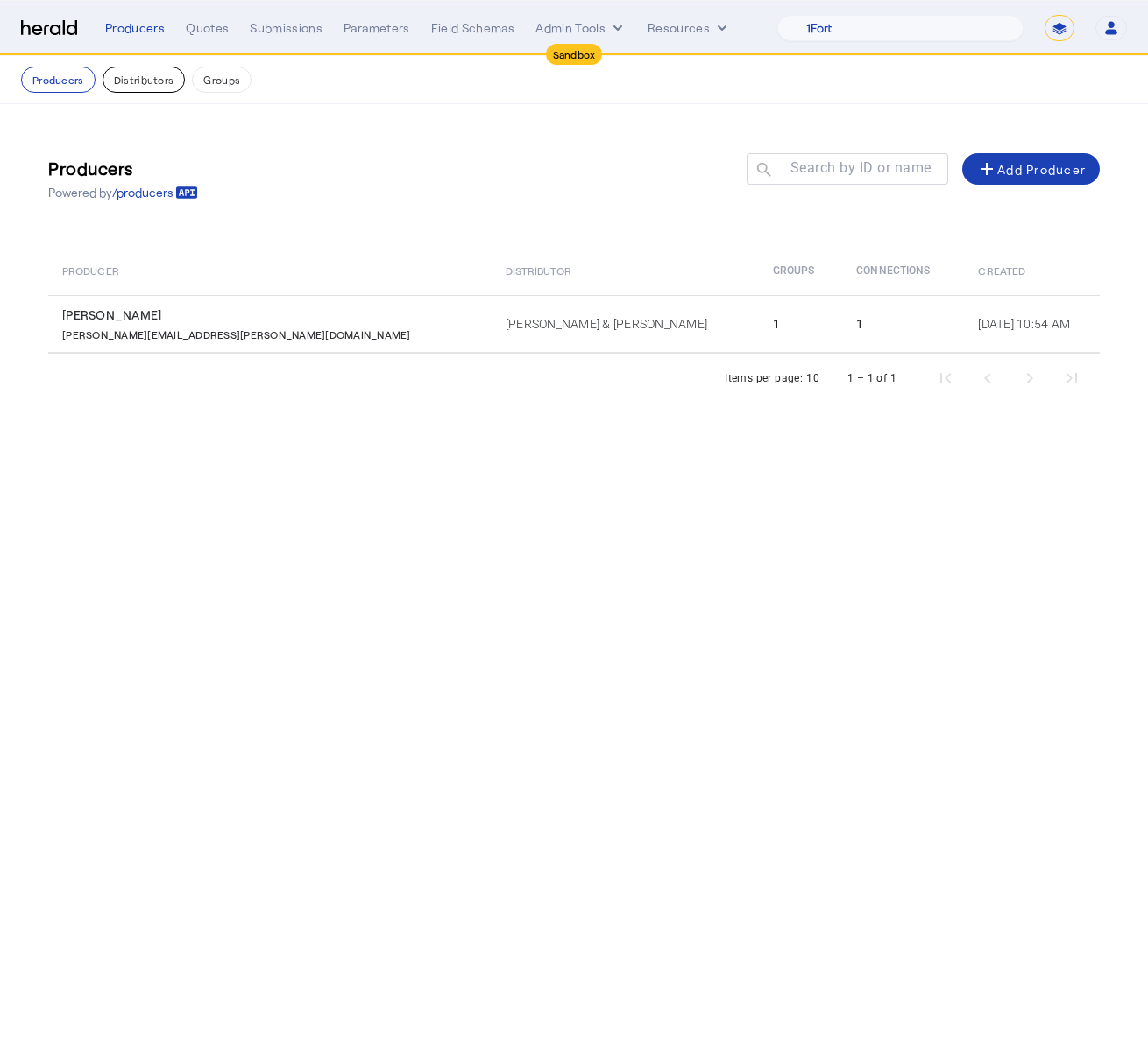
click at [164, 87] on button "Distributors" at bounding box center [144, 79] width 83 height 26
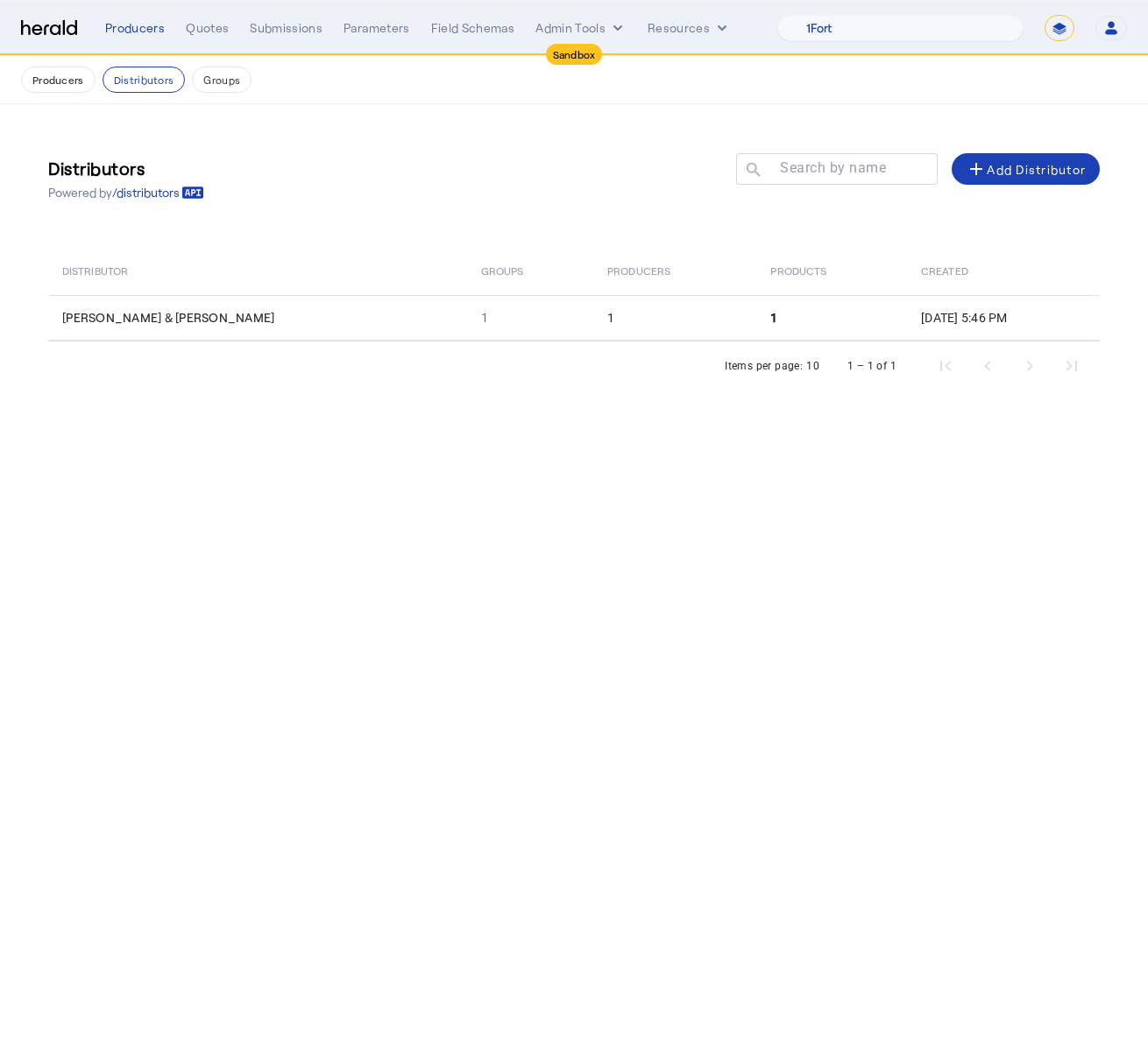
click at [53, 28] on img at bounding box center [49, 28] width 56 height 17
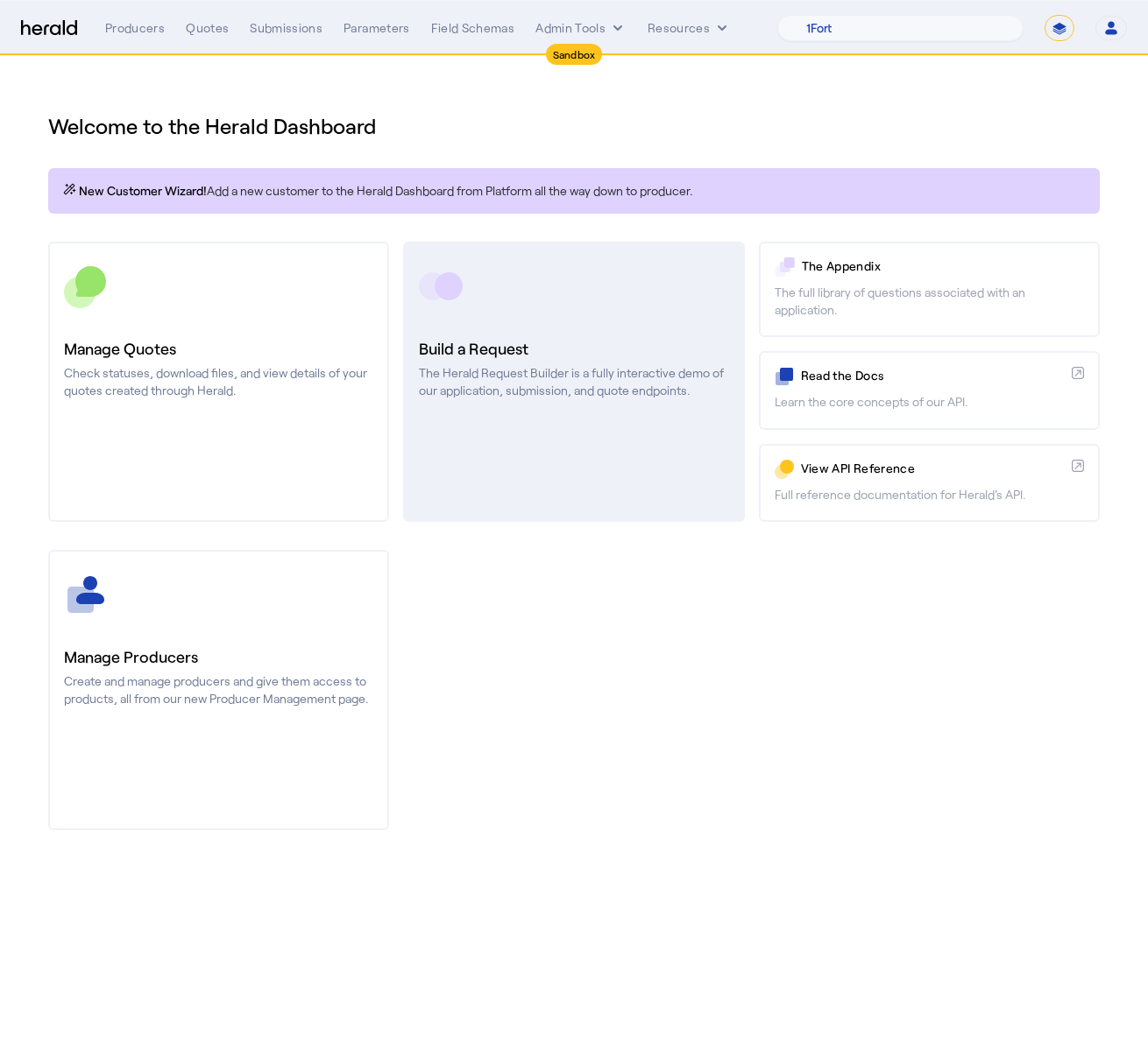
click at [514, 356] on h3 "Build a Request" at bounding box center [574, 348] width 309 height 25
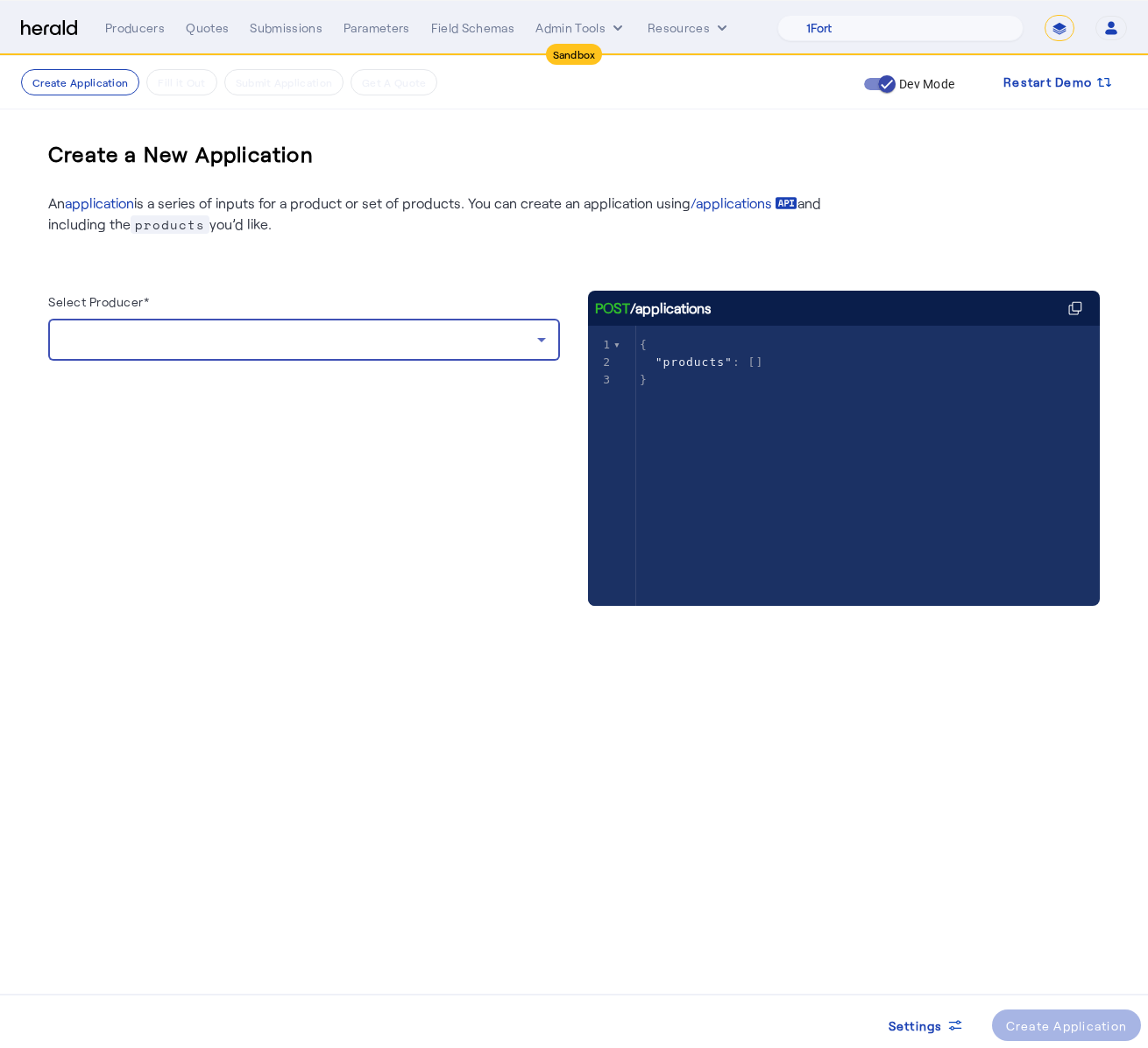
click at [478, 346] on div at bounding box center [299, 340] width 475 height 21
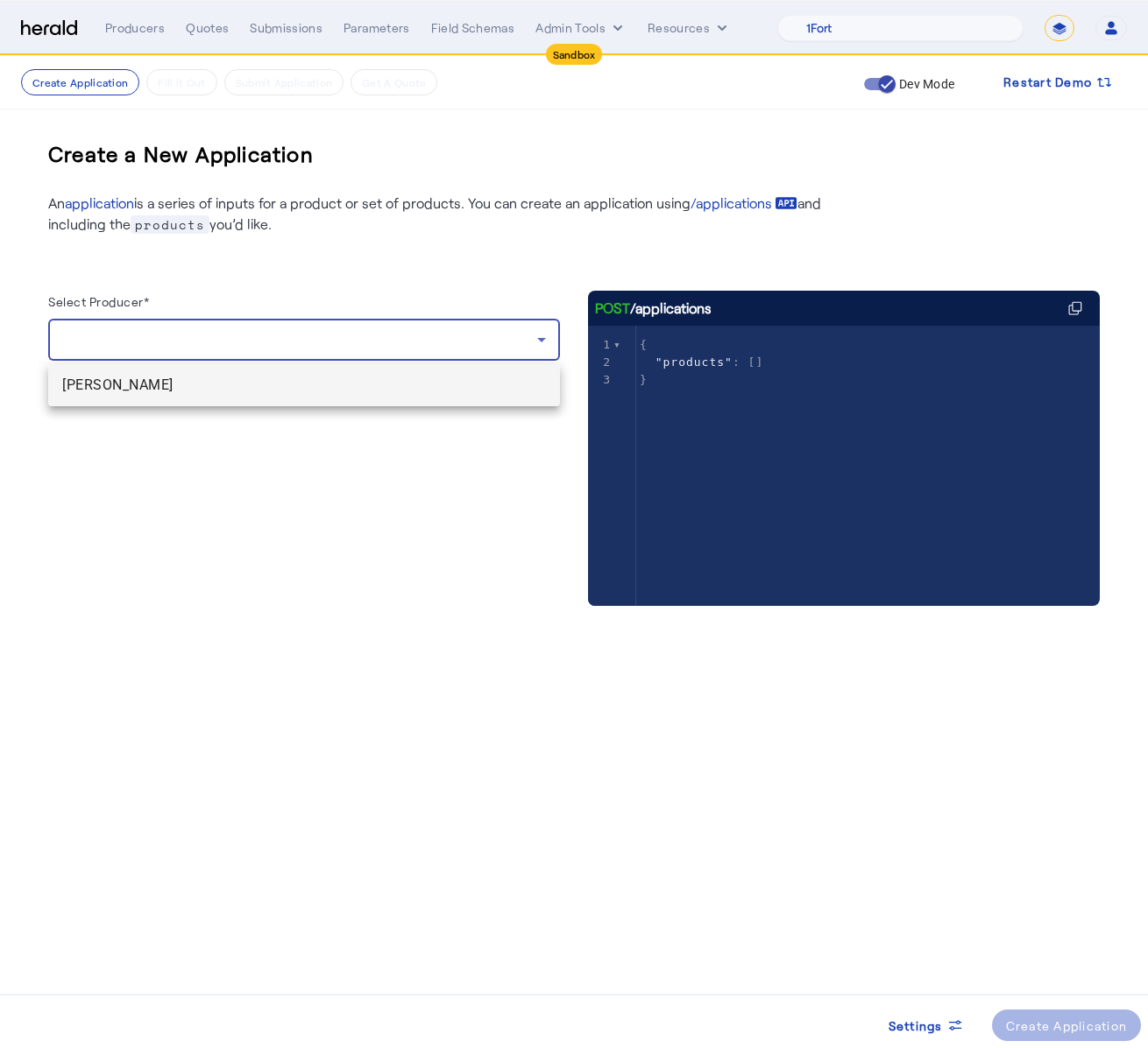
click at [457, 278] on div at bounding box center [574, 524] width 1148 height 1048
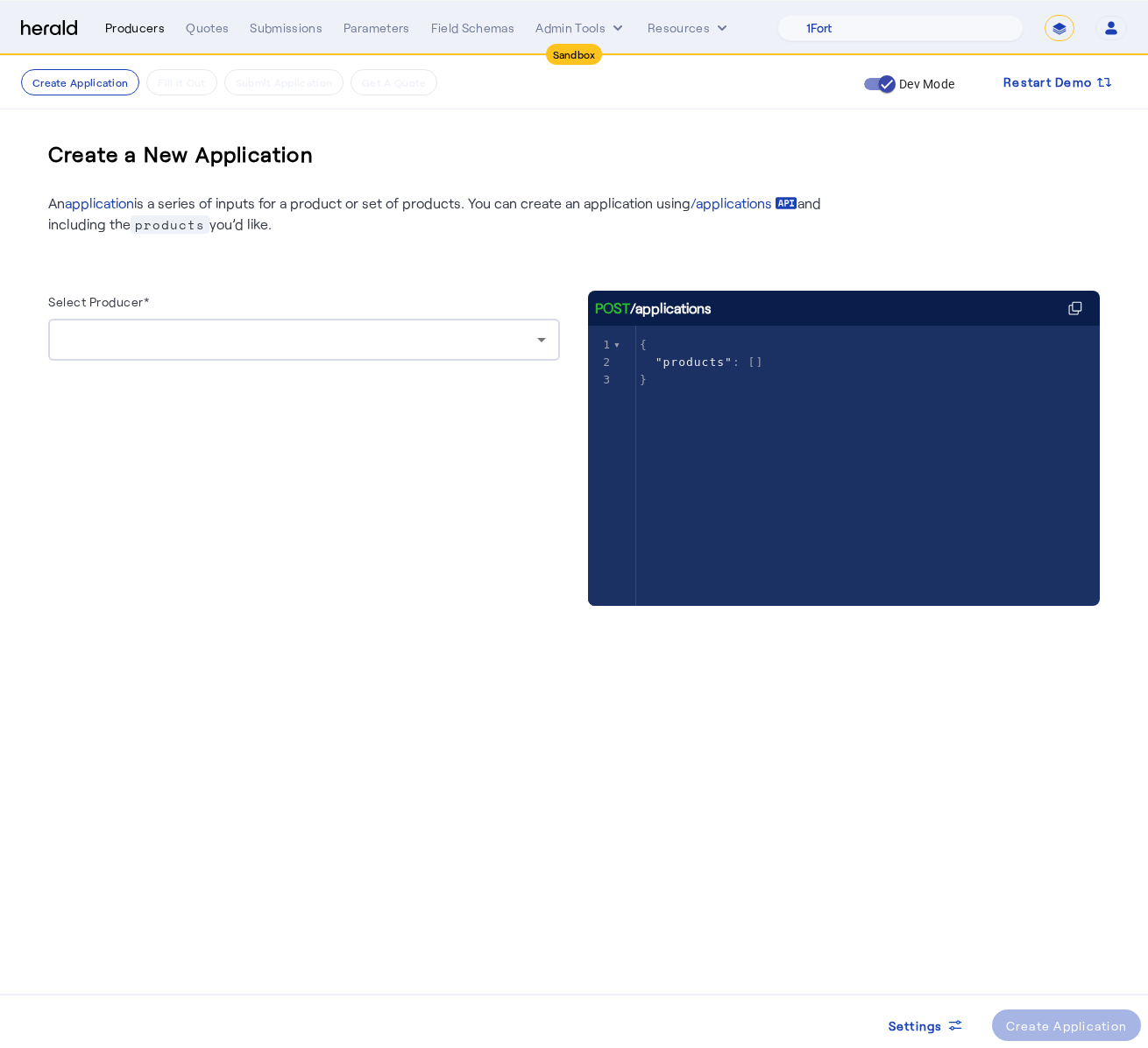
click at [131, 30] on div "Producers" at bounding box center [135, 28] width 60 height 18
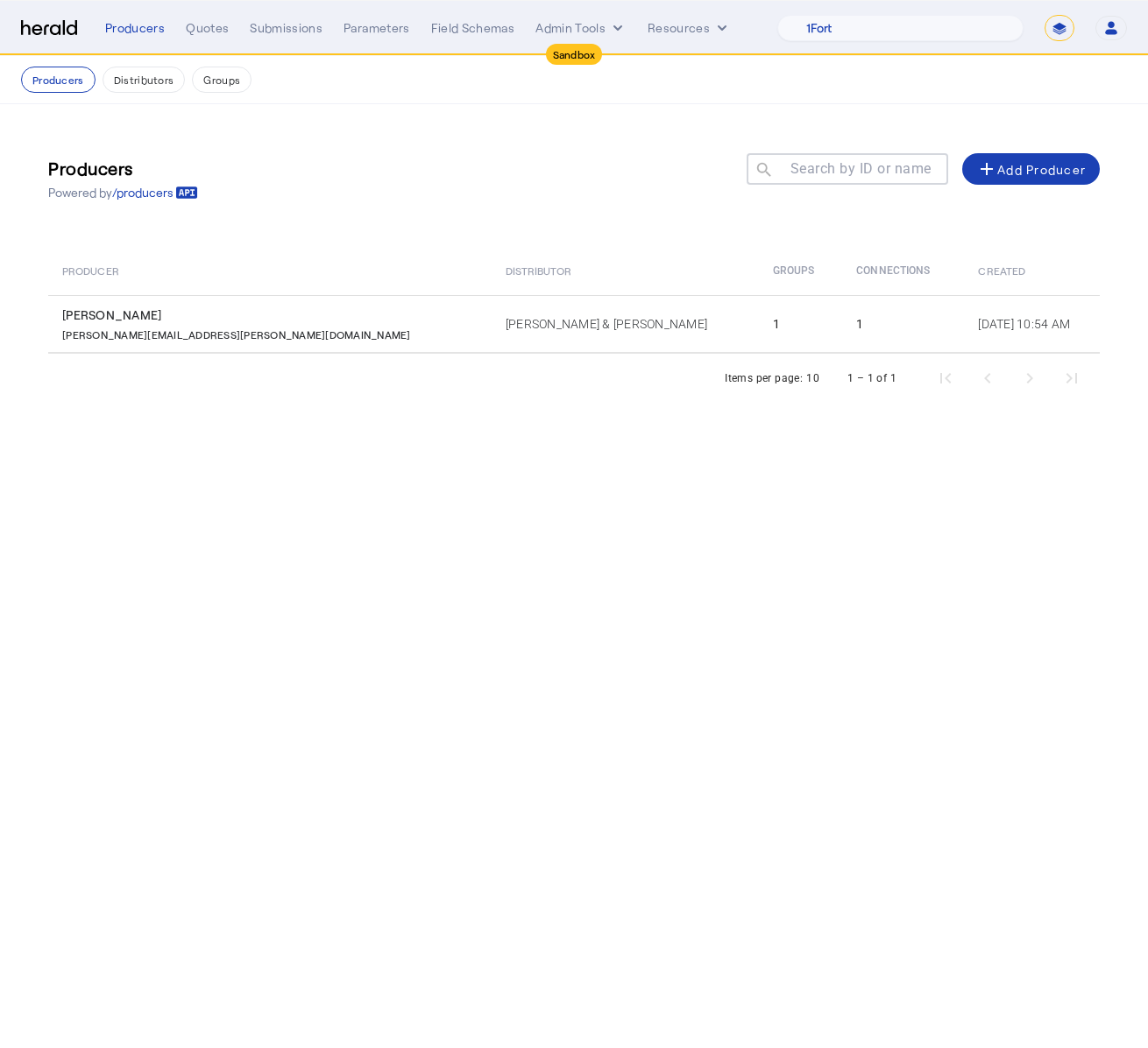
click at [17, 30] on nav "Sandbox Menu Producers Quotes Submissions Parameters Field Schemas Admin Tools …" at bounding box center [574, 28] width 1148 height 55
click at [47, 24] on img at bounding box center [49, 28] width 56 height 17
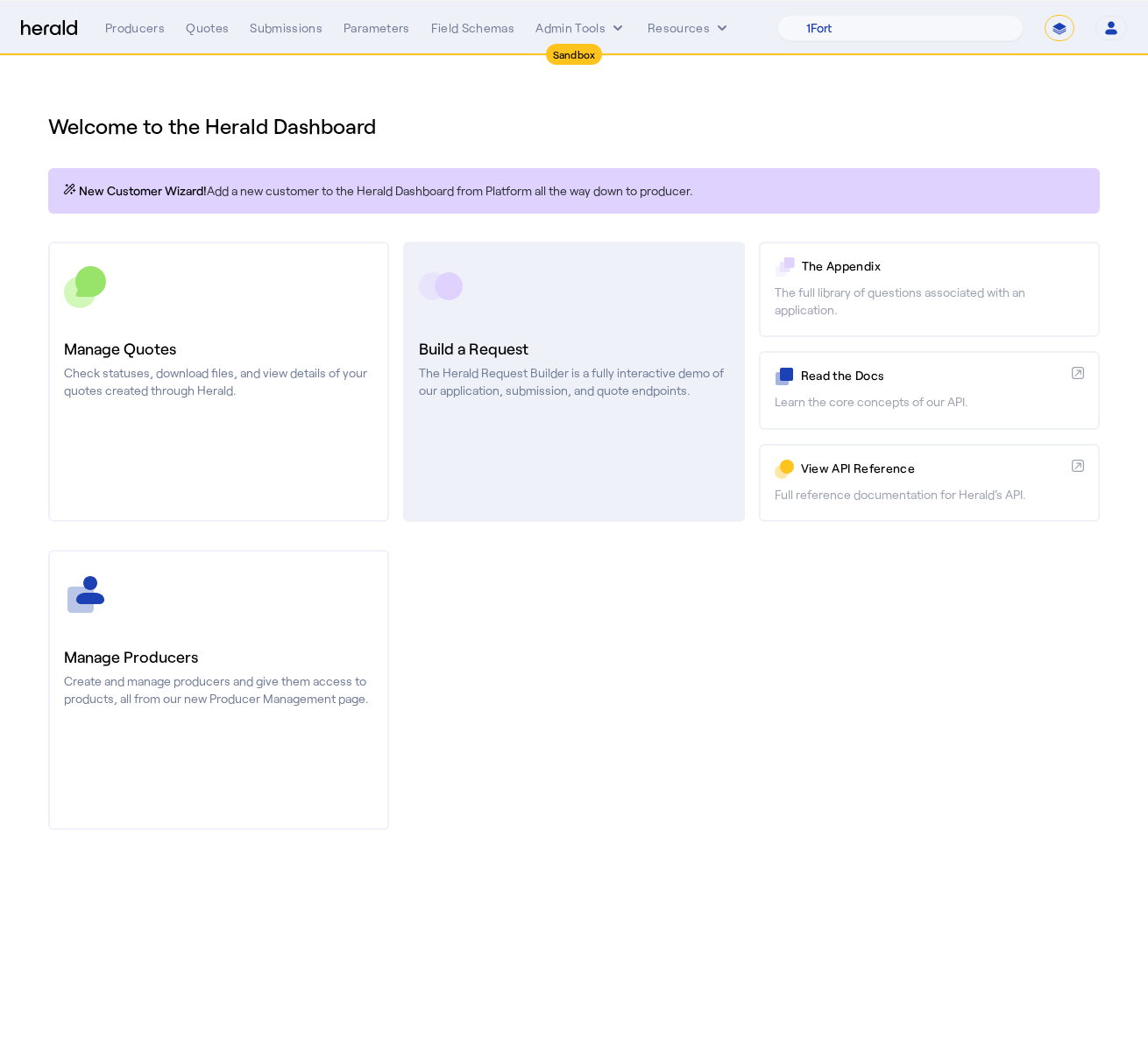
click at [523, 354] on h3 "Build a Request" at bounding box center [574, 348] width 309 height 25
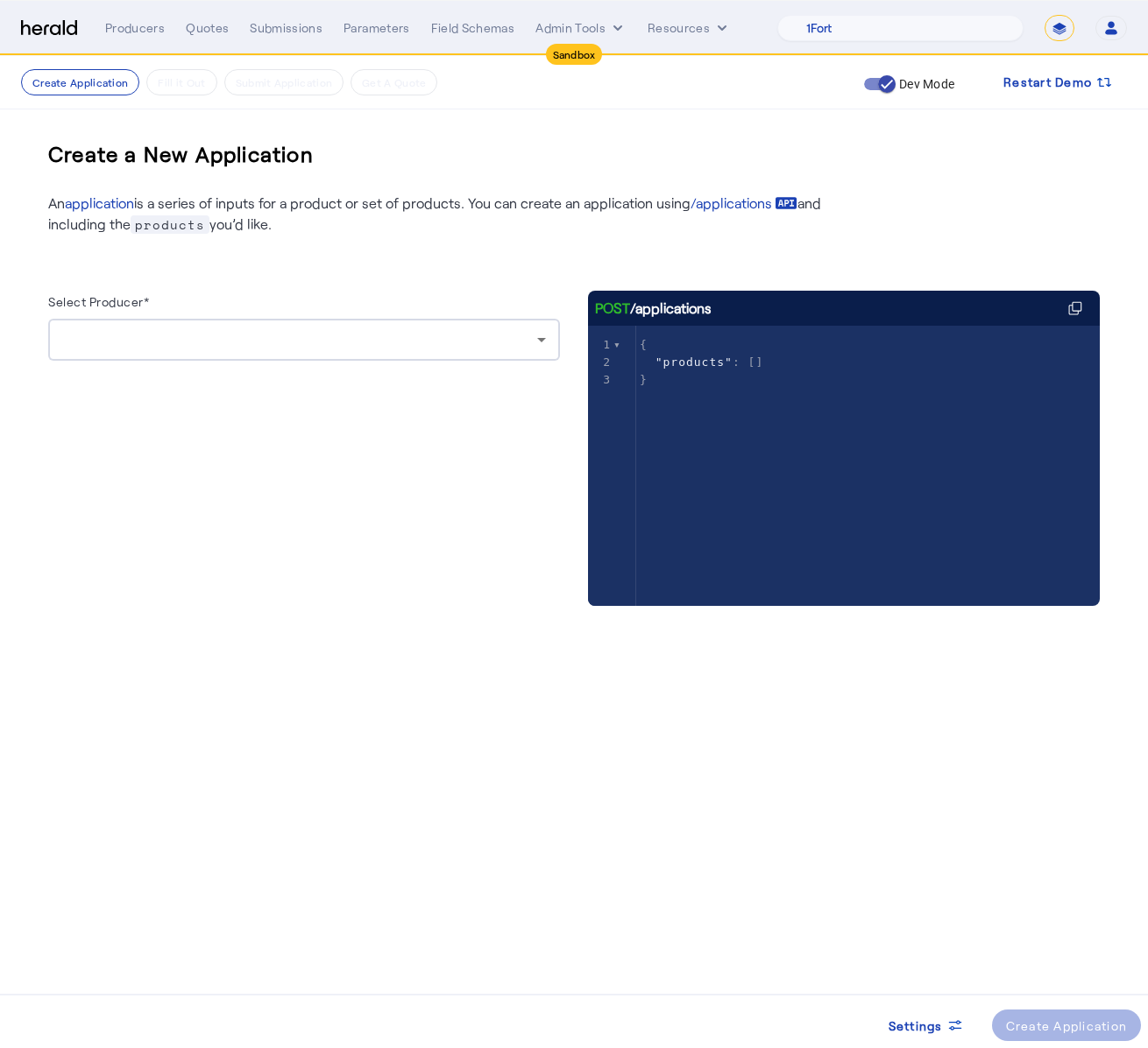
click at [462, 350] on div at bounding box center [304, 340] width 484 height 42
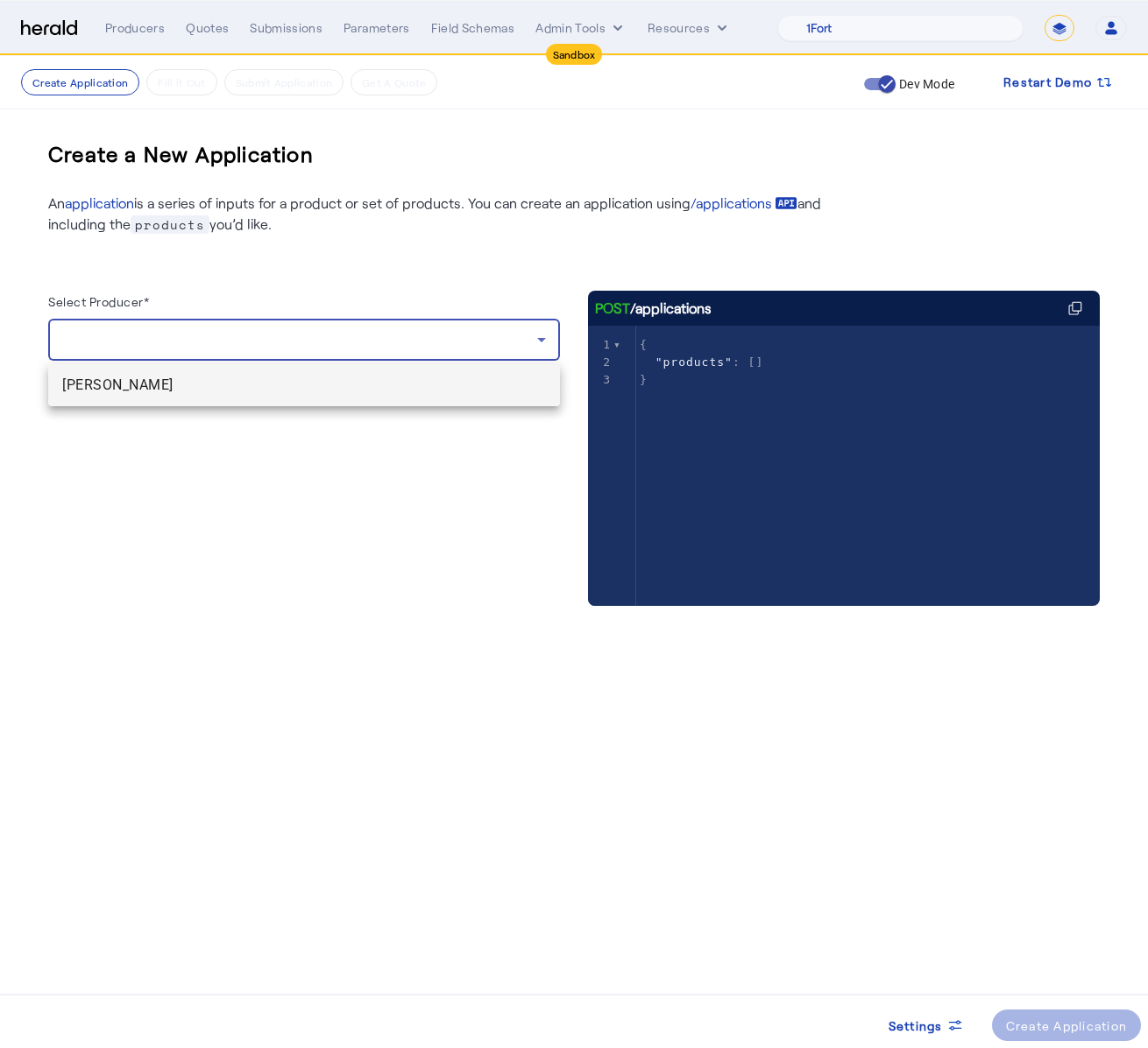
click at [381, 392] on span "[PERSON_NAME]" at bounding box center [304, 386] width 484 height 21
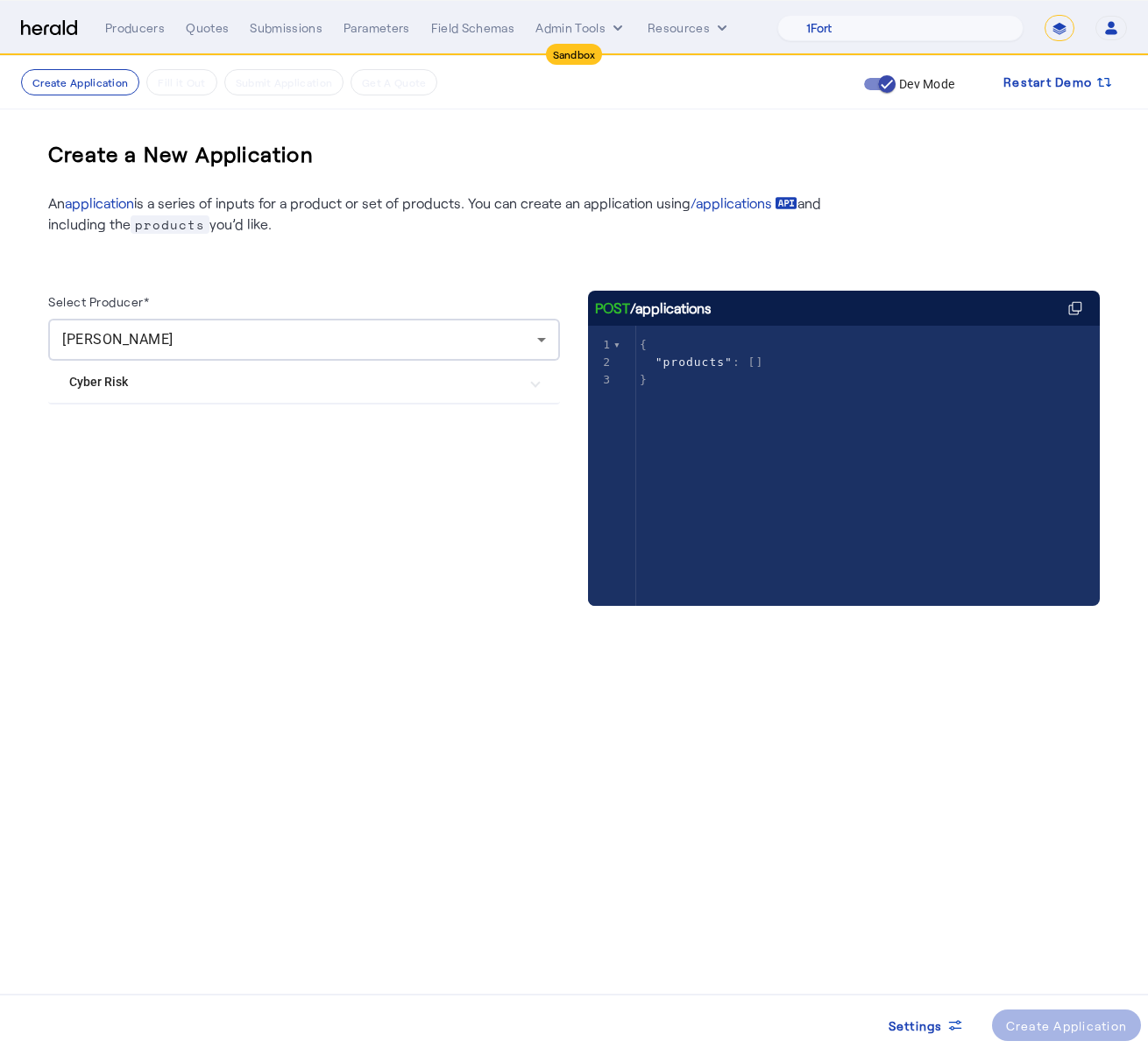
click at [319, 387] on Risk "Cyber Risk" at bounding box center [293, 382] width 448 height 19
click at [185, 435] on label "[PERSON_NAME] & [PERSON_NAME] Cyber" at bounding box center [227, 435] width 246 height 18
drag, startPoint x: 589, startPoint y: 702, endPoint x: 839, endPoint y: 806, distance: 270.8
click at [589, 702] on div "Create a New Application An application is a series of inputs for a product or …" at bounding box center [574, 384] width 1122 height 655
click at [1073, 1017] on div "Create Application" at bounding box center [1067, 1026] width 122 height 19
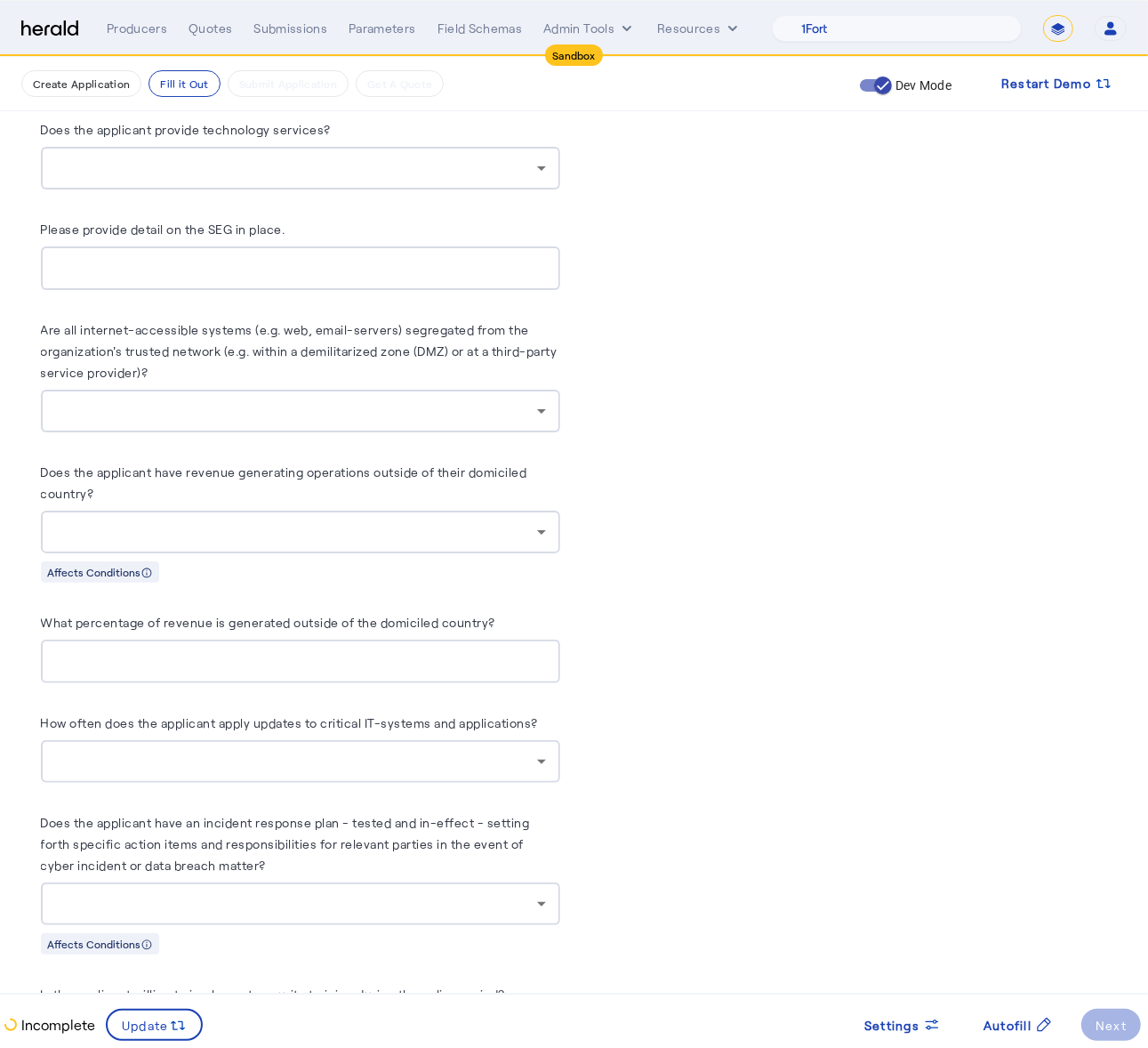
scroll to position [6609, 0]
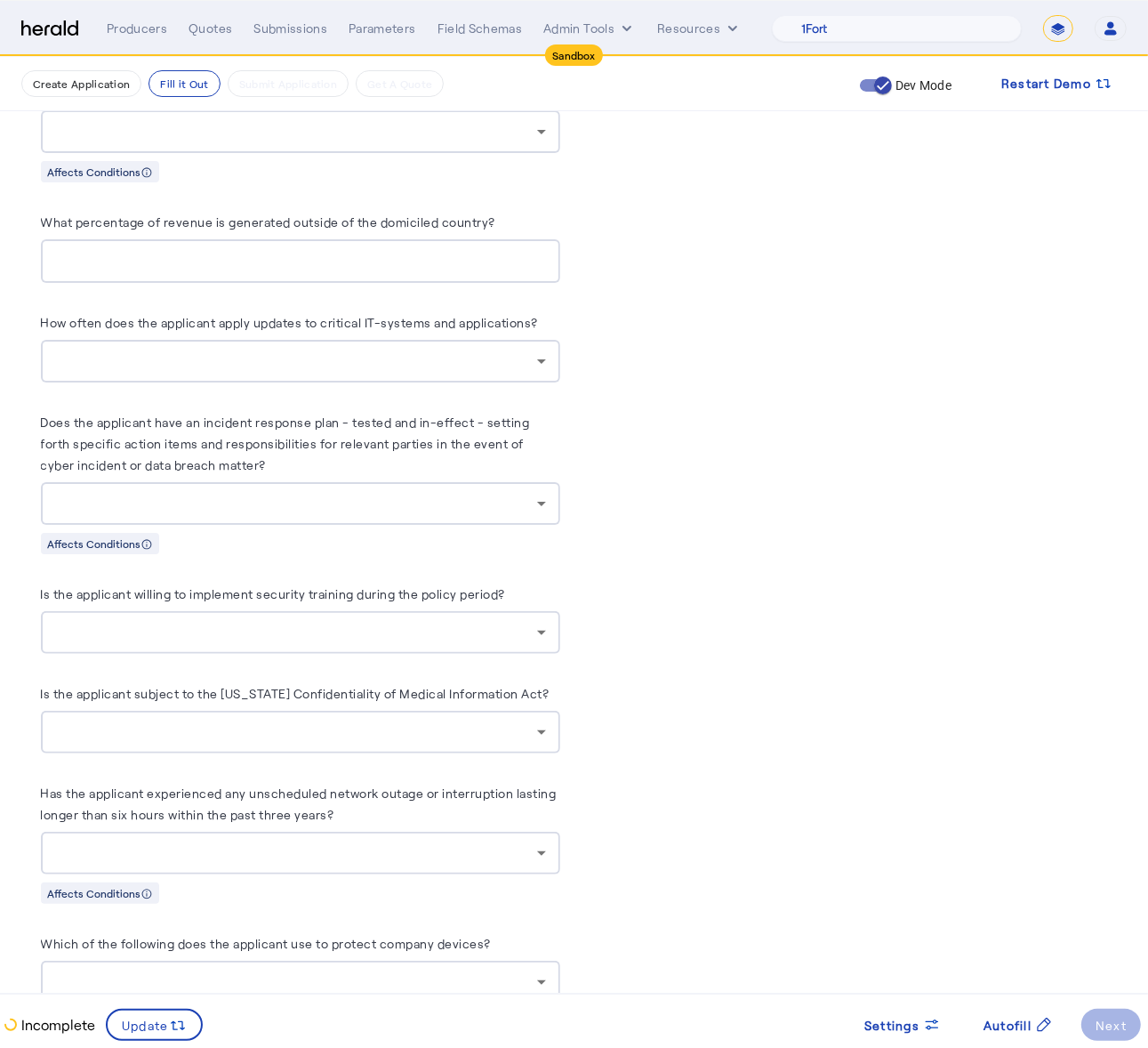
click at [46, 37] on div "Menu Producers Quotes Submissions Parameters Field Schemas Admin Tools Resource…" at bounding box center [574, 29] width 1105 height 27
click at [54, 30] on img at bounding box center [50, 29] width 57 height 17
